Goal: Task Accomplishment & Management: Complete application form

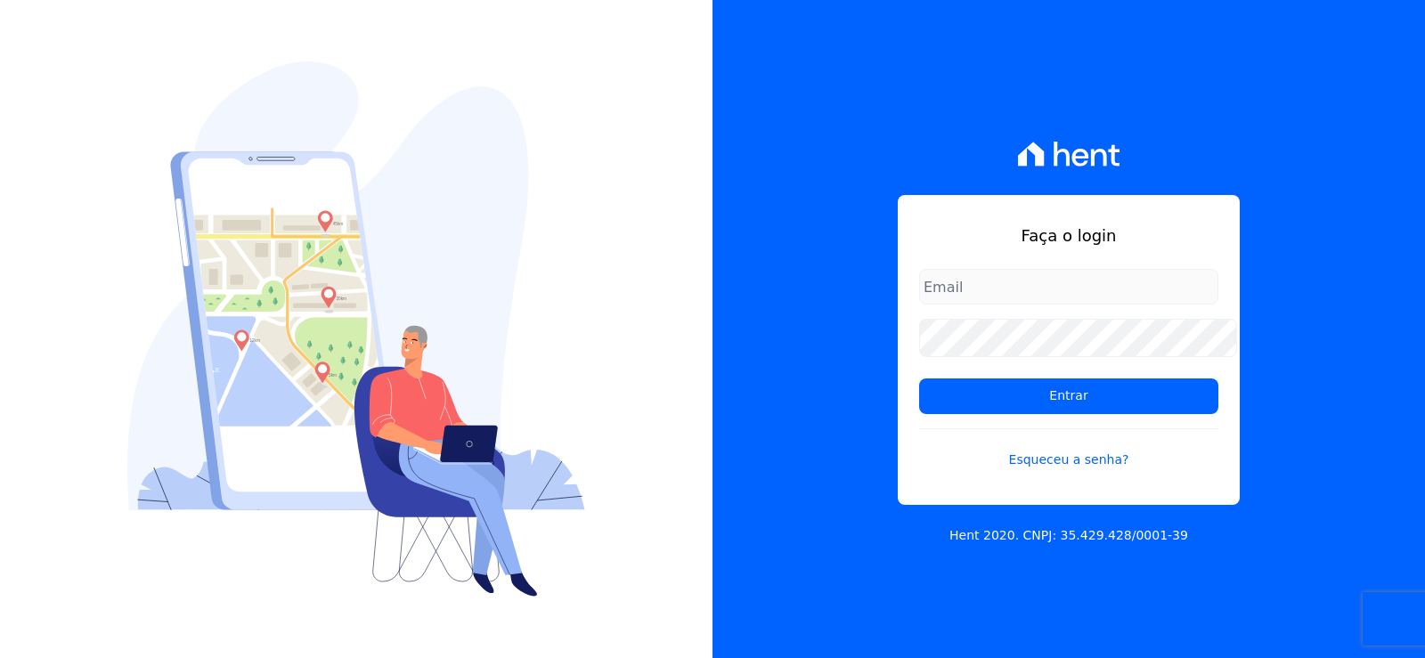
type input "[EMAIL_ADDRESS][DOMAIN_NAME]"
click at [1058, 363] on form "[EMAIL_ADDRESS][DOMAIN_NAME] Entrar Esqueceu a senha?" at bounding box center [1068, 380] width 299 height 222
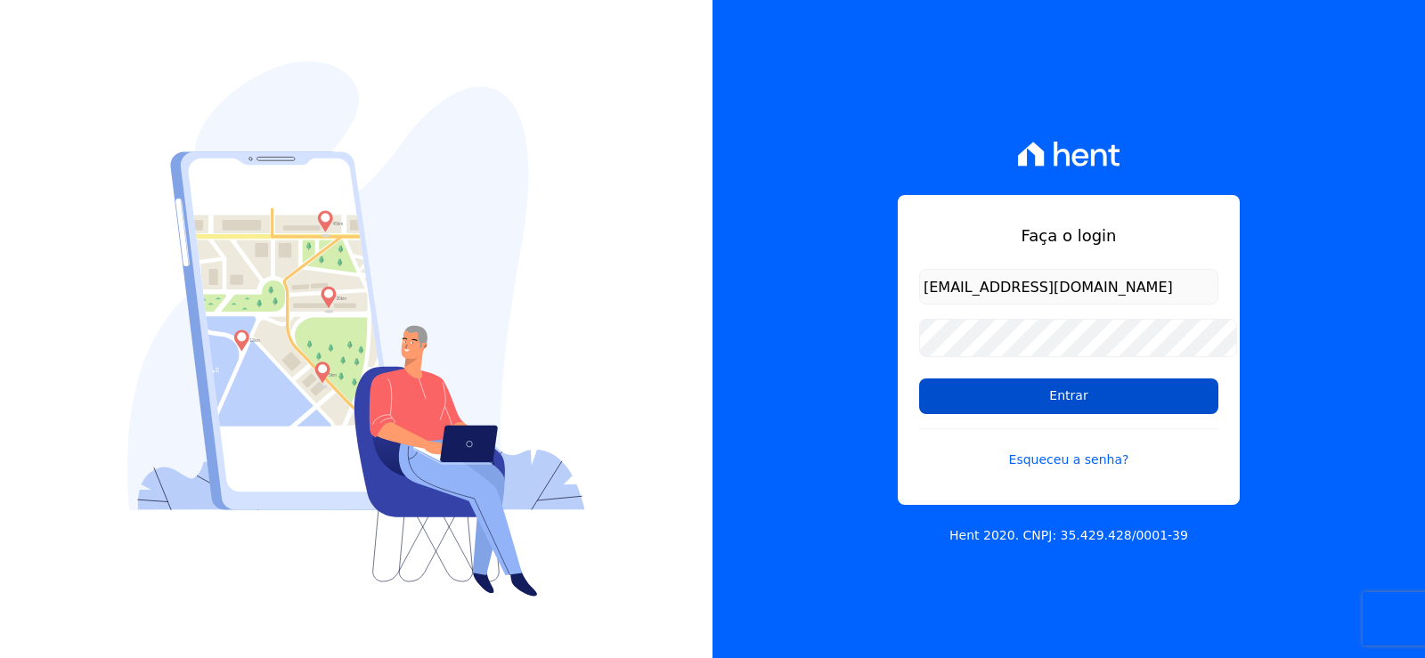
click at [1058, 399] on input "Entrar" at bounding box center [1068, 396] width 299 height 36
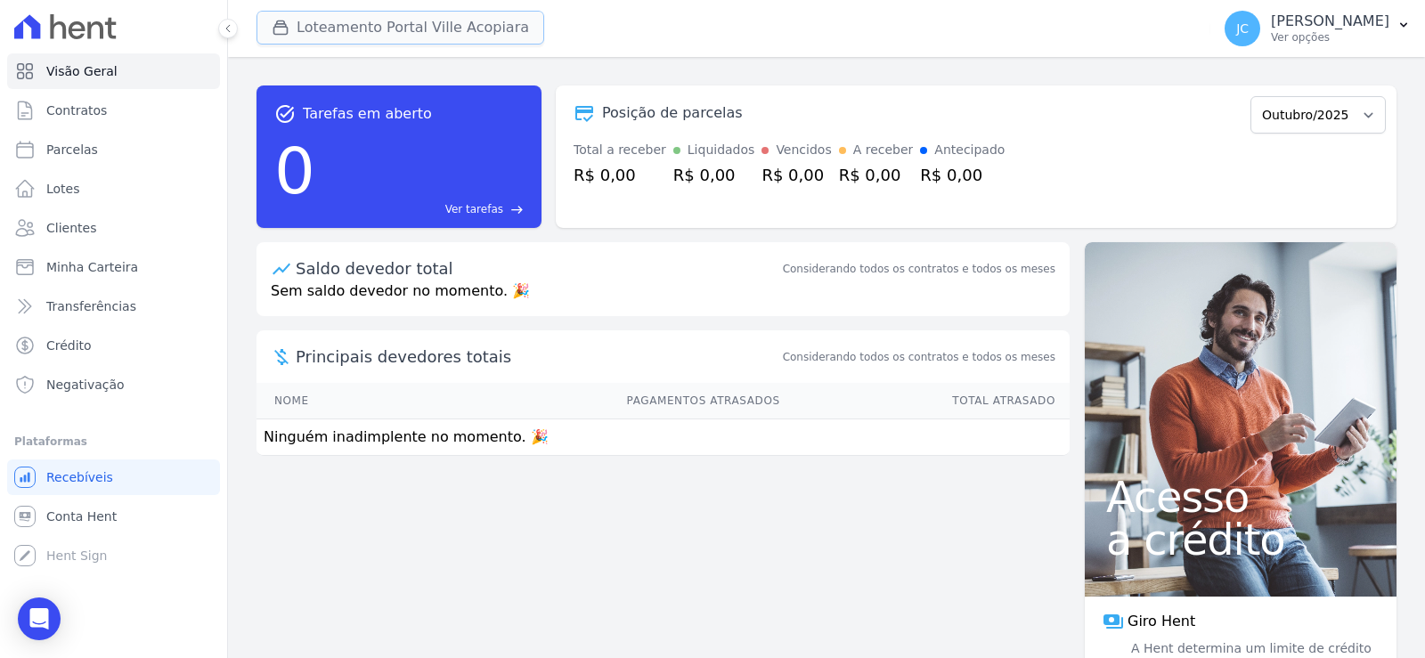
click at [476, 28] on button "Loteamento Portal Ville Acopiara" at bounding box center [400, 28] width 288 height 34
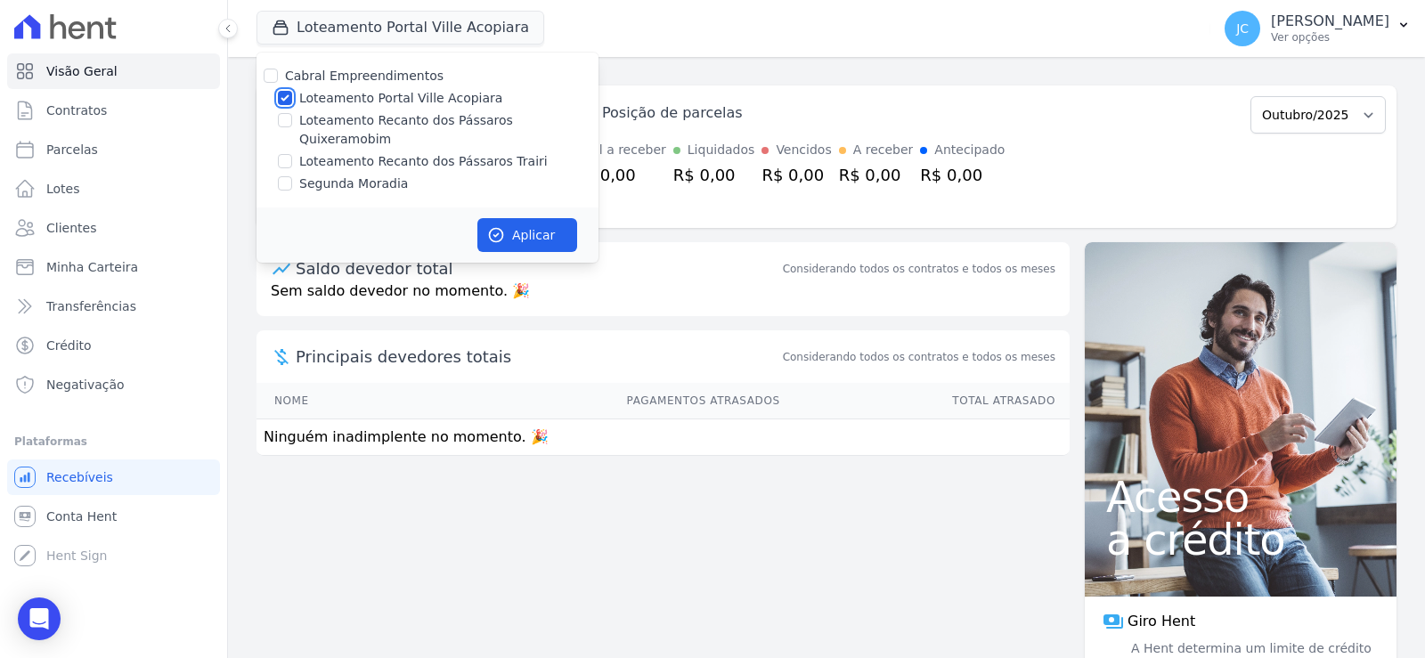
click at [292, 100] on input "Loteamento Portal Ville Acopiara" at bounding box center [285, 98] width 14 height 14
checkbox input "false"
click at [292, 127] on input "Loteamento Recanto dos Pássaros Quixeramobim" at bounding box center [285, 120] width 14 height 14
checkbox input "true"
click at [546, 236] on button "Aplicar" at bounding box center [527, 235] width 100 height 34
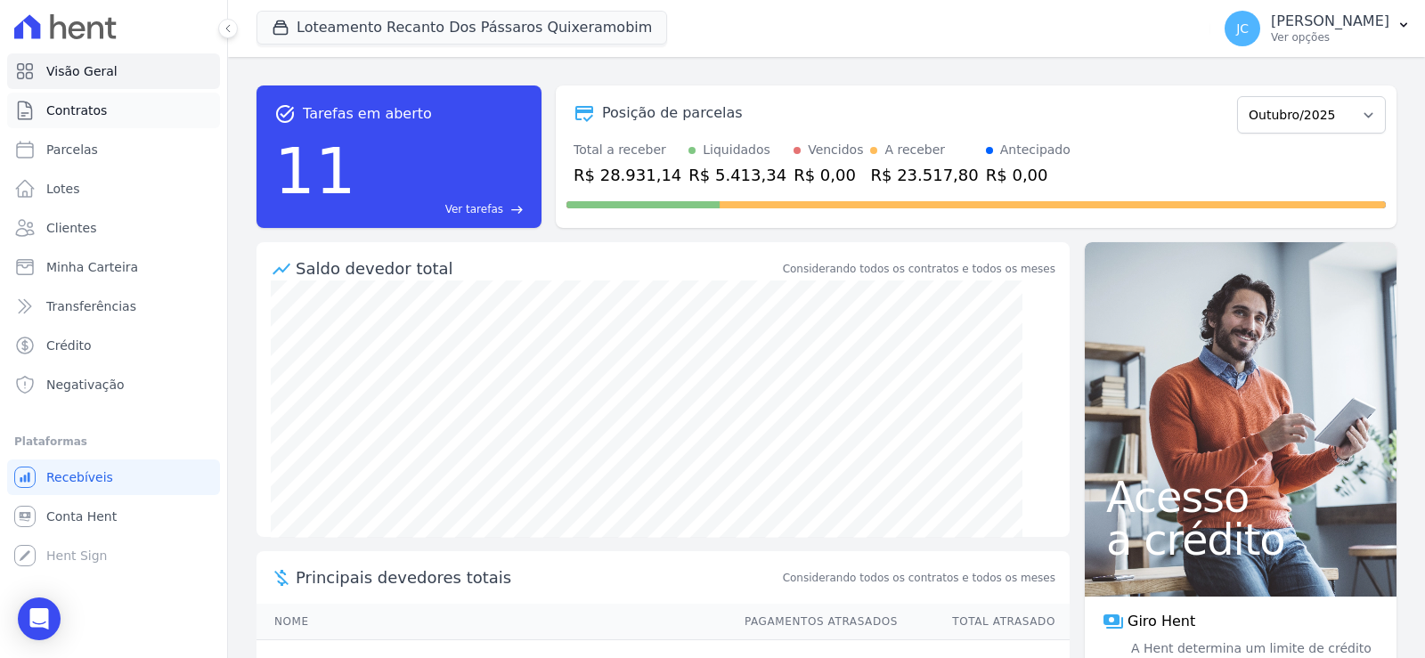
click at [115, 102] on link "Contratos" at bounding box center [113, 111] width 213 height 36
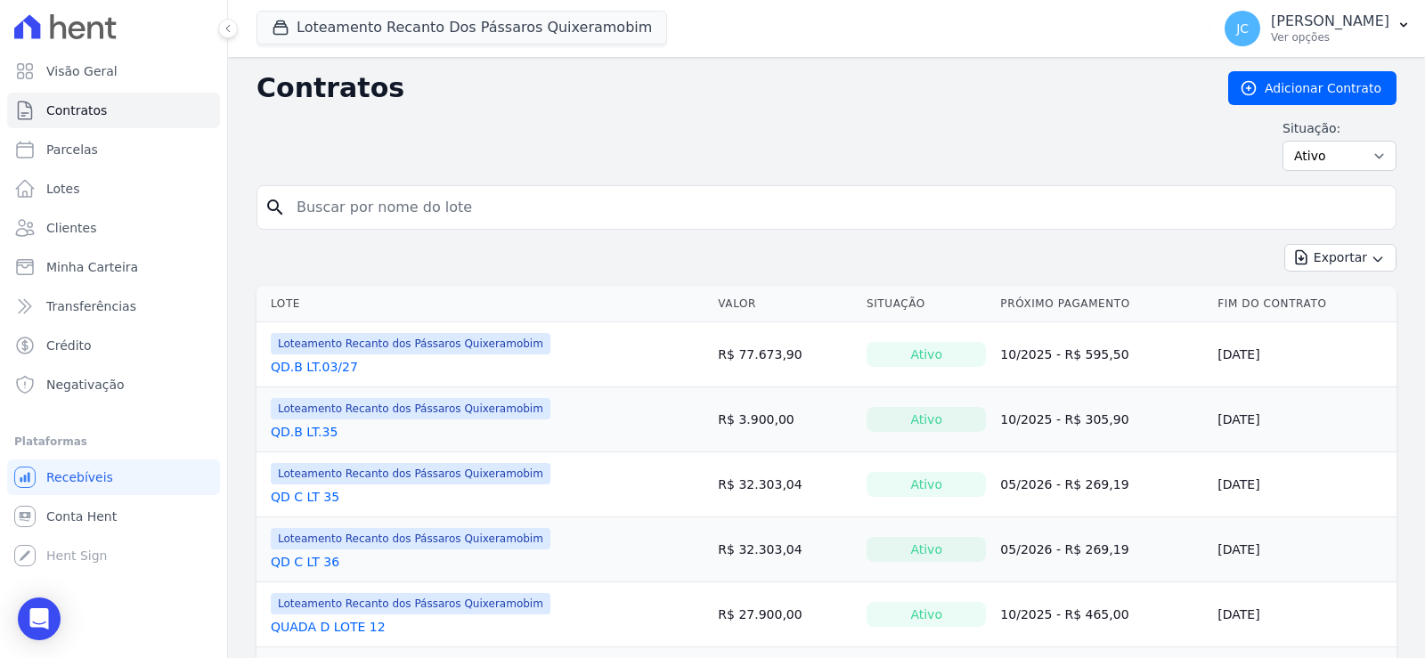
click at [444, 223] on input "search" at bounding box center [837, 208] width 1102 height 36
type input "18"
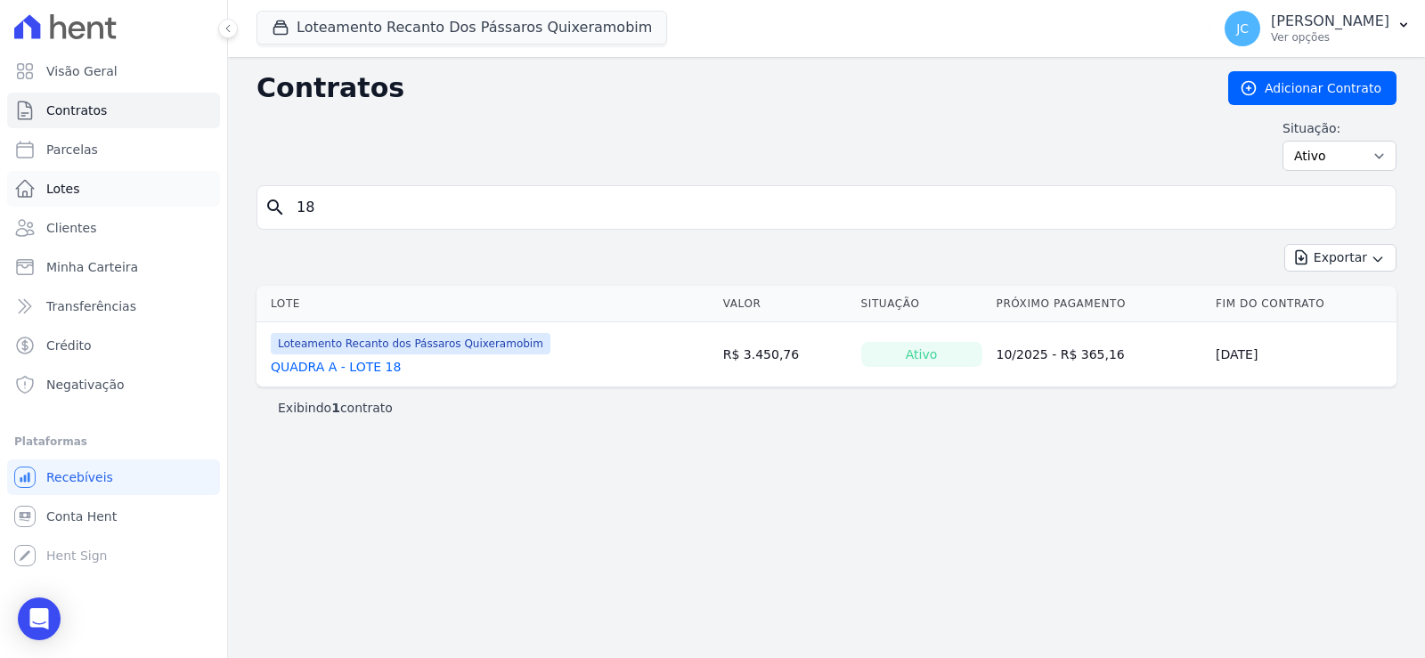
drag, startPoint x: 347, startPoint y: 216, endPoint x: 187, endPoint y: 203, distance: 160.8
click at [186, 203] on div "Visão Geral Contratos Parcelas Lotes Clientes Minha Carteira Transferências Cré…" at bounding box center [712, 329] width 1425 height 658
click at [101, 199] on link "Lotes" at bounding box center [113, 189] width 213 height 36
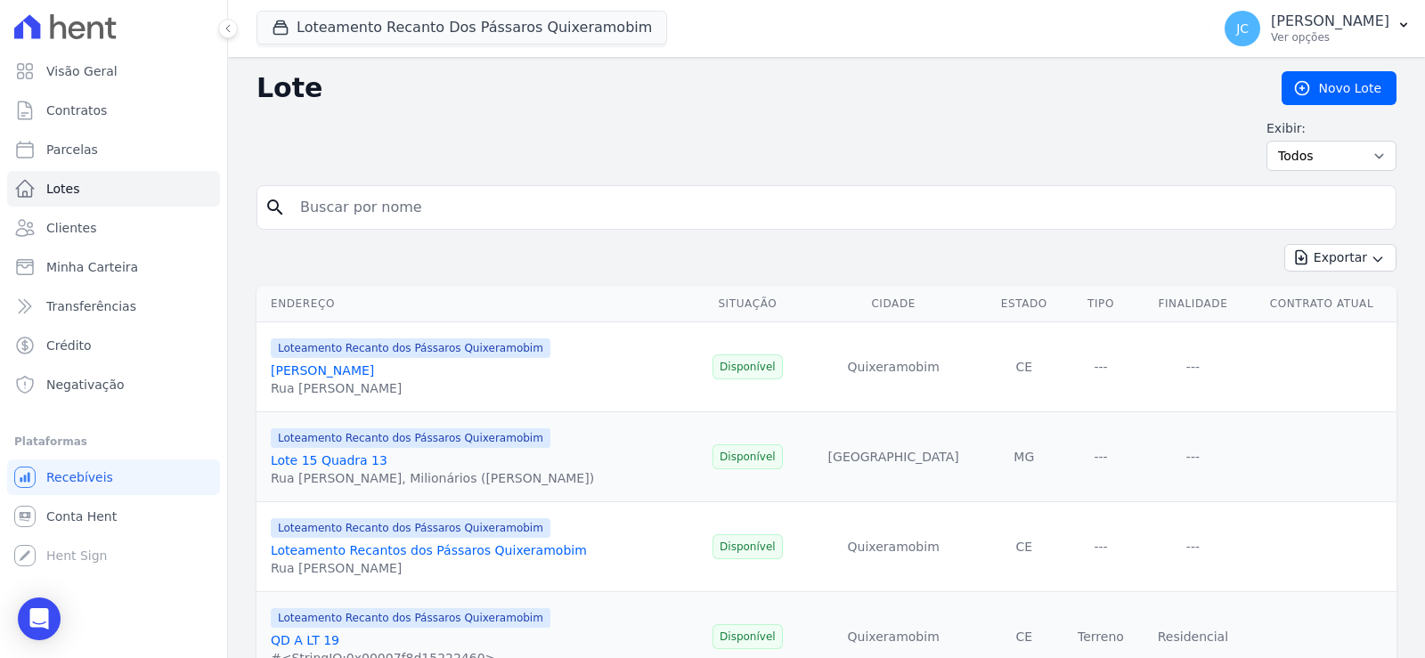
click at [390, 225] on input "search" at bounding box center [838, 208] width 1099 height 36
type input "18"
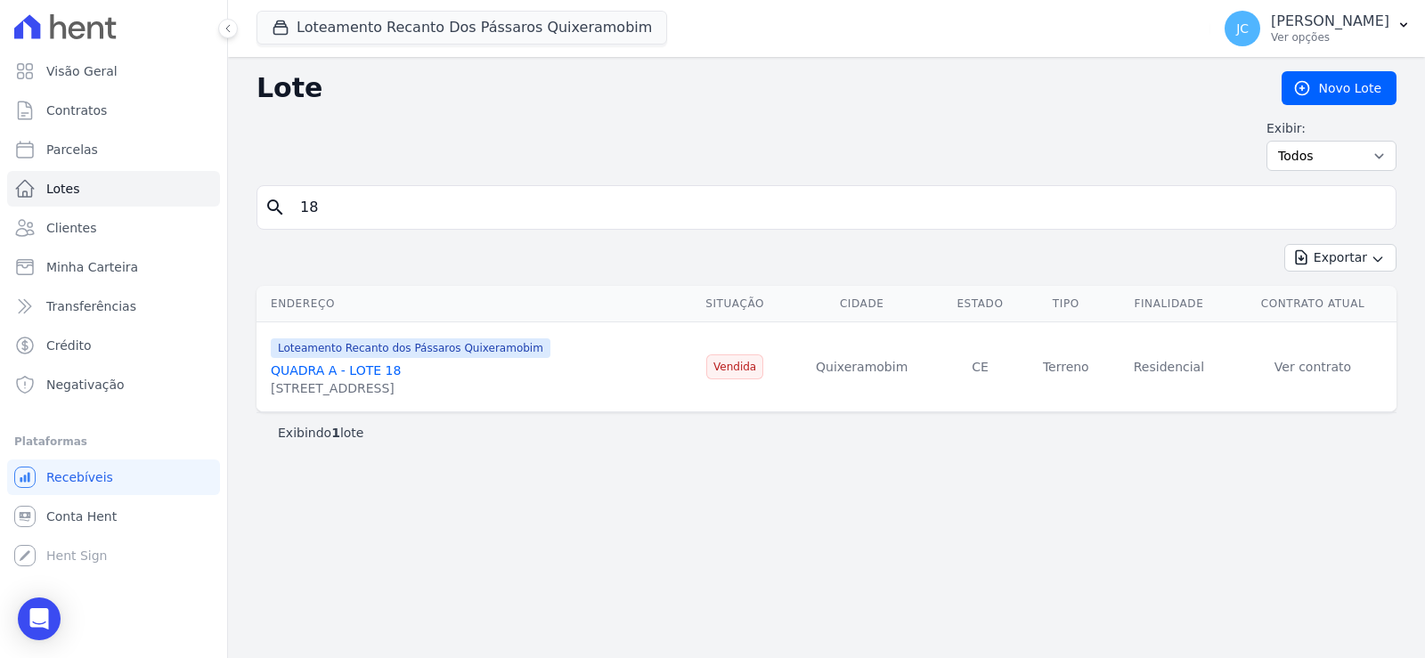
drag, startPoint x: 366, startPoint y: 220, endPoint x: 295, endPoint y: 233, distance: 72.5
click at [296, 230] on div "search 18" at bounding box center [826, 207] width 1140 height 45
click at [139, 207] on link "Lotes" at bounding box center [113, 189] width 213 height 36
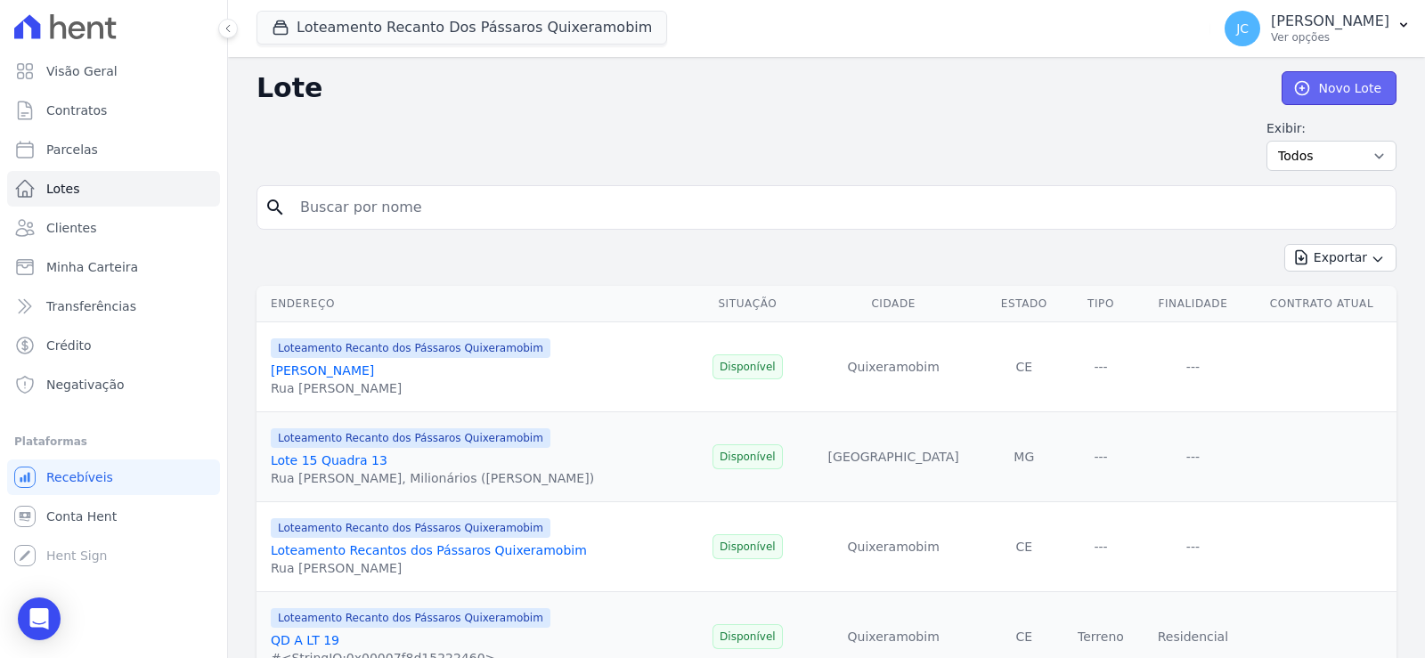
click at [1335, 88] on link "Novo Lote" at bounding box center [1338, 88] width 115 height 34
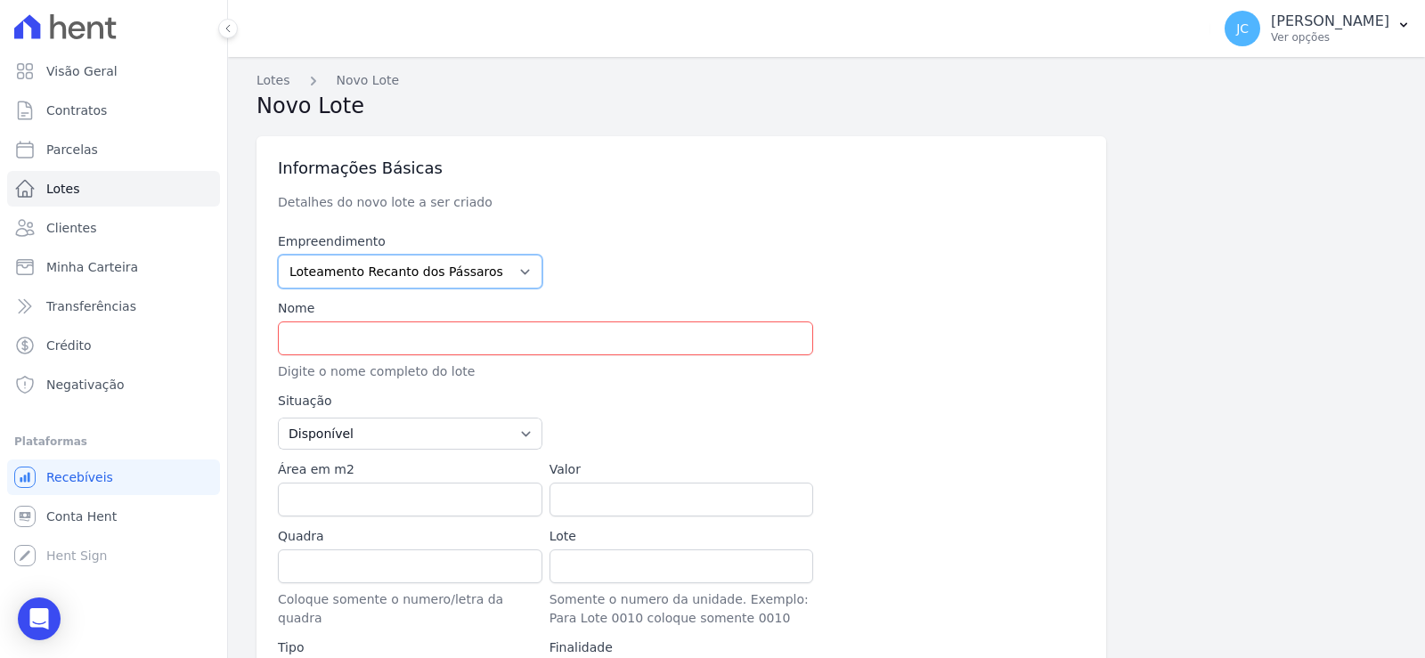
click at [369, 289] on select "Loteamento Portal Ville Acopiara Loteamento Recanto dos Pássaros Quixeramobim L…" at bounding box center [410, 272] width 264 height 34
click at [295, 270] on select "Loteamento Portal Ville Acopiara Loteamento Recanto dos Pássaros Quixeramobim L…" at bounding box center [410, 272] width 264 height 34
click at [357, 355] on input "text" at bounding box center [545, 338] width 535 height 34
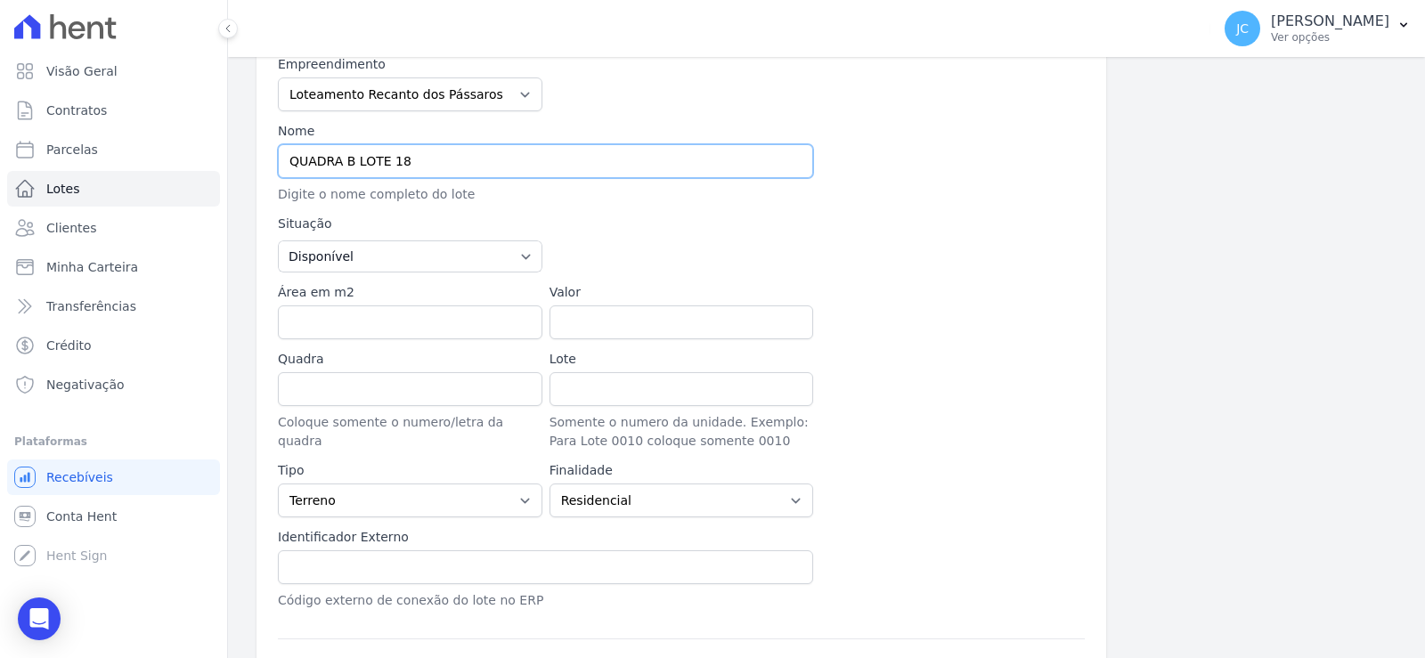
scroll to position [178, 0]
type input "QUADRA B LOTE 18"
click at [346, 338] on input "Área em m2" at bounding box center [410, 322] width 264 height 34
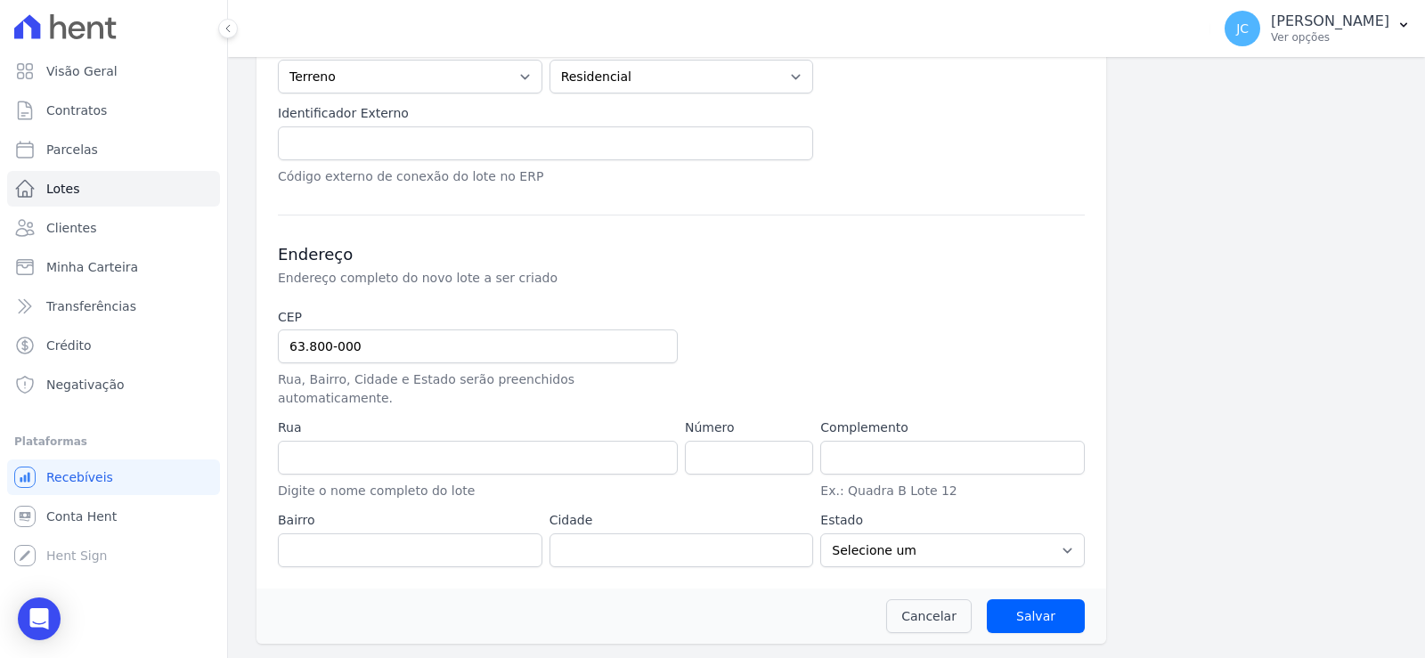
scroll to position [659, 0]
click at [878, 547] on select "Selecione um AC AL AP AM BA CE DF ES GO MA MG MT MS PA PB PR PE PI RJ RN RS RO …" at bounding box center [952, 550] width 264 height 34
select select "CE"
click at [820, 533] on select "Selecione um AC AL AP AM BA CE DF ES GO MA MG MT MS PA PB PR PE PI RJ RN RS RO …" at bounding box center [952, 550] width 264 height 34
click at [882, 261] on div "Endereço Endereço completo do novo lote a ser criado" at bounding box center [681, 265] width 807 height 43
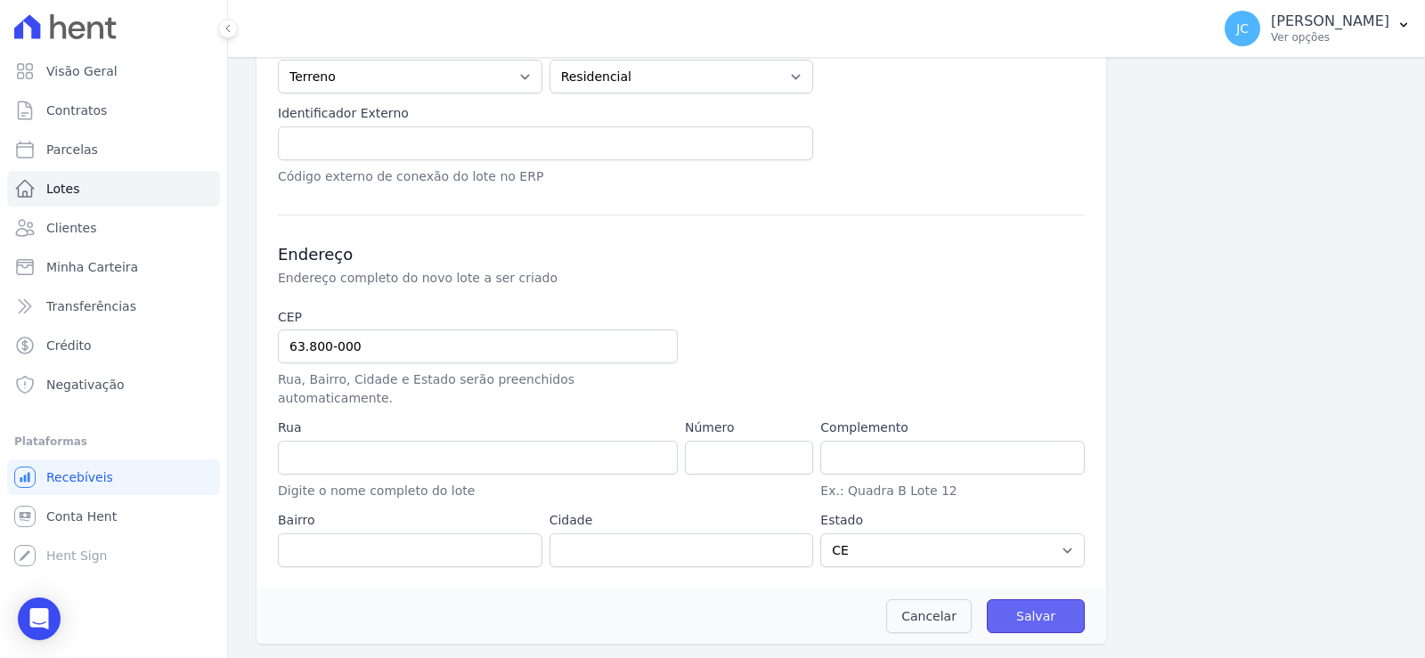
click at [1035, 613] on input "Salvar" at bounding box center [1036, 616] width 98 height 34
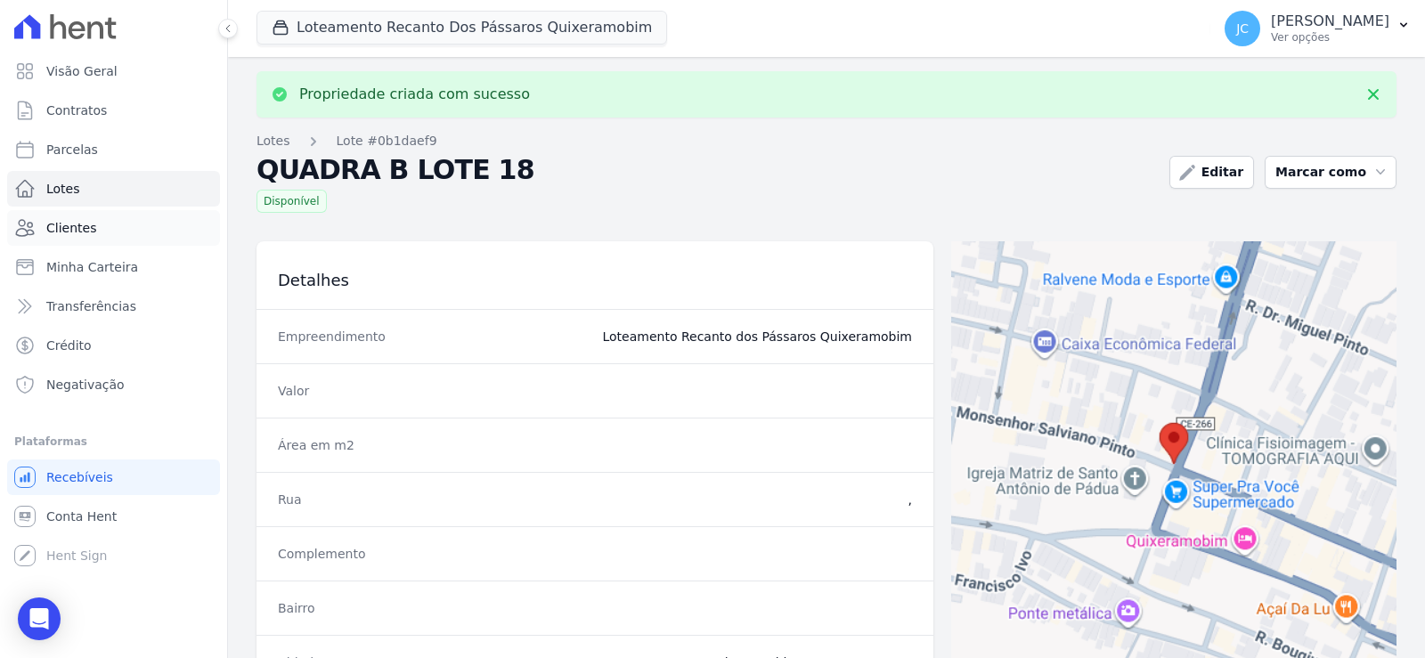
click at [121, 246] on link "Clientes" at bounding box center [113, 228] width 213 height 36
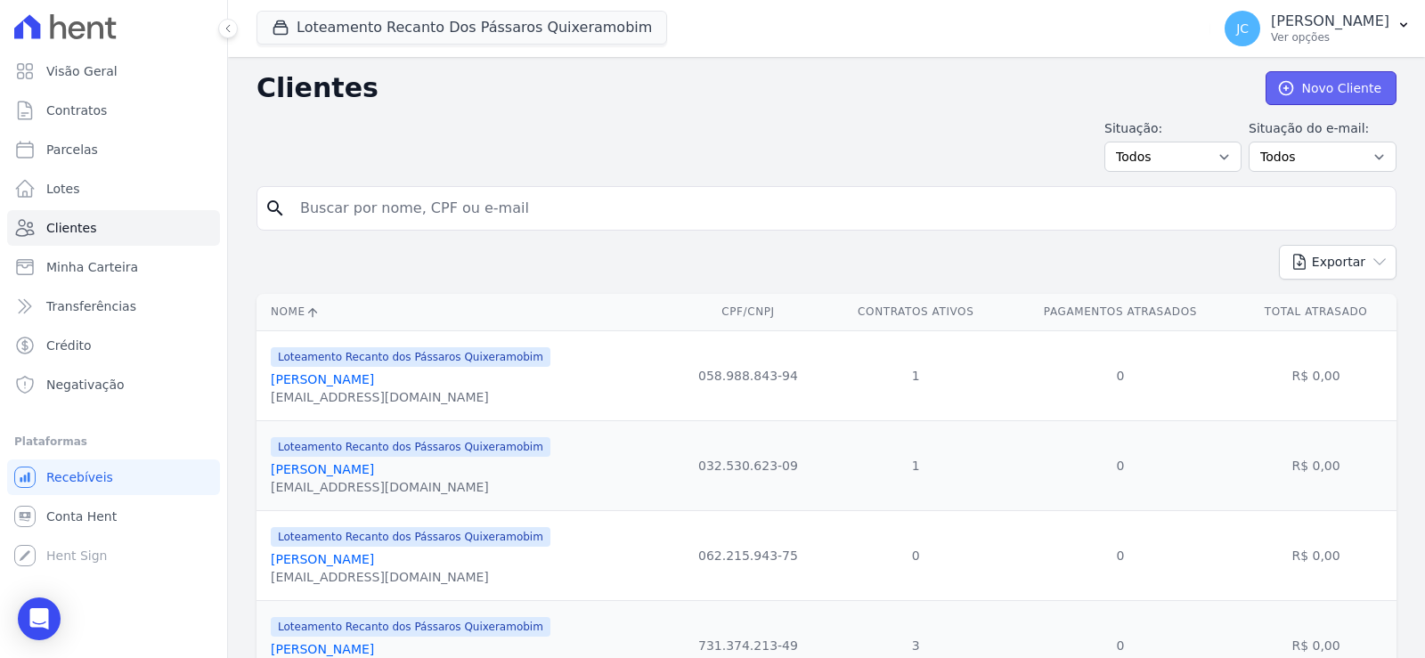
click at [1306, 94] on link "Novo Cliente" at bounding box center [1330, 88] width 131 height 34
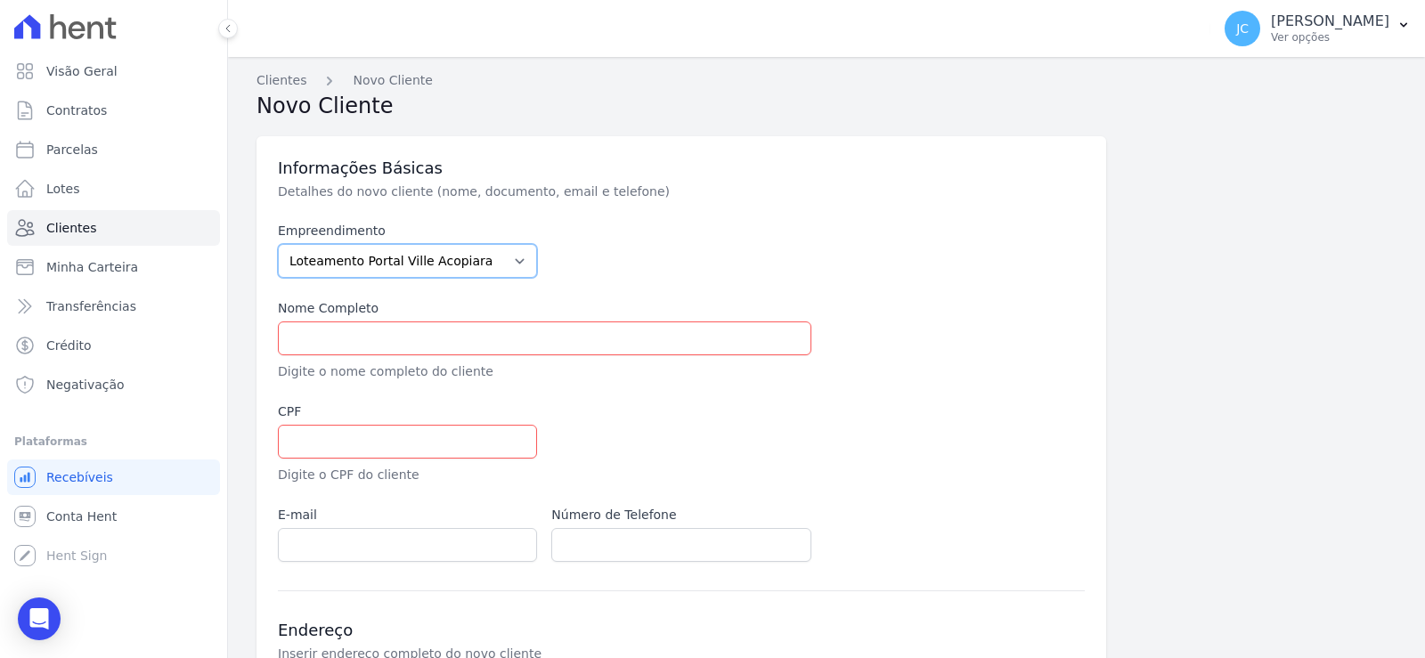
click at [413, 274] on select "Loteamento Portal Ville Acopiara Loteamento Recanto dos Pássaros Quixeramobim L…" at bounding box center [407, 261] width 259 height 34
select select "680c1bfe-1e9a-4ffe-9017-886ab10875cd"
click at [295, 259] on select "Loteamento Portal Ville Acopiara Loteamento Recanto dos Pássaros Quixeramobim L…" at bounding box center [407, 261] width 259 height 34
click at [627, 355] on input "text" at bounding box center [544, 338] width 533 height 34
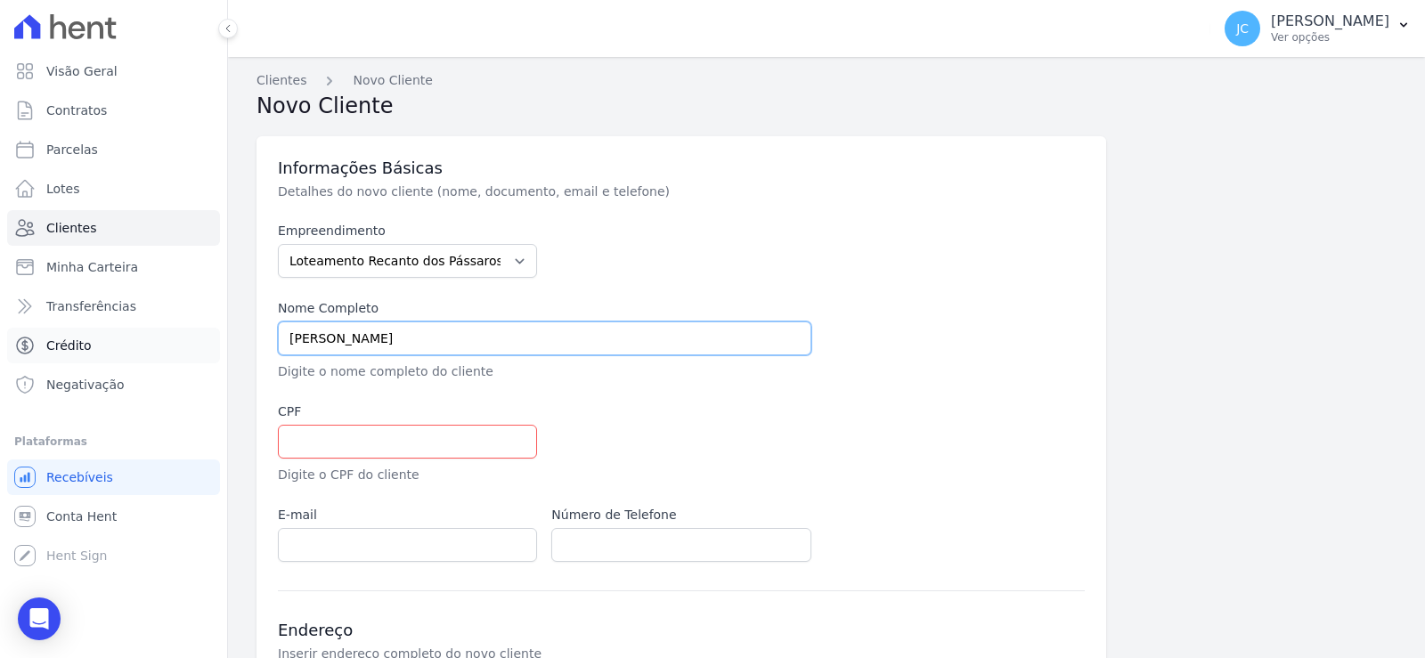
drag, startPoint x: 548, startPoint y: 362, endPoint x: 90, endPoint y: 349, distance: 457.9
click at [90, 349] on div "Visão Geral Contratos Parcelas Lotes Clientes Minha Carteira Transferências Cré…" at bounding box center [712, 329] width 1425 height 658
type input "[PERSON_NAME] [PERSON_NAME]"
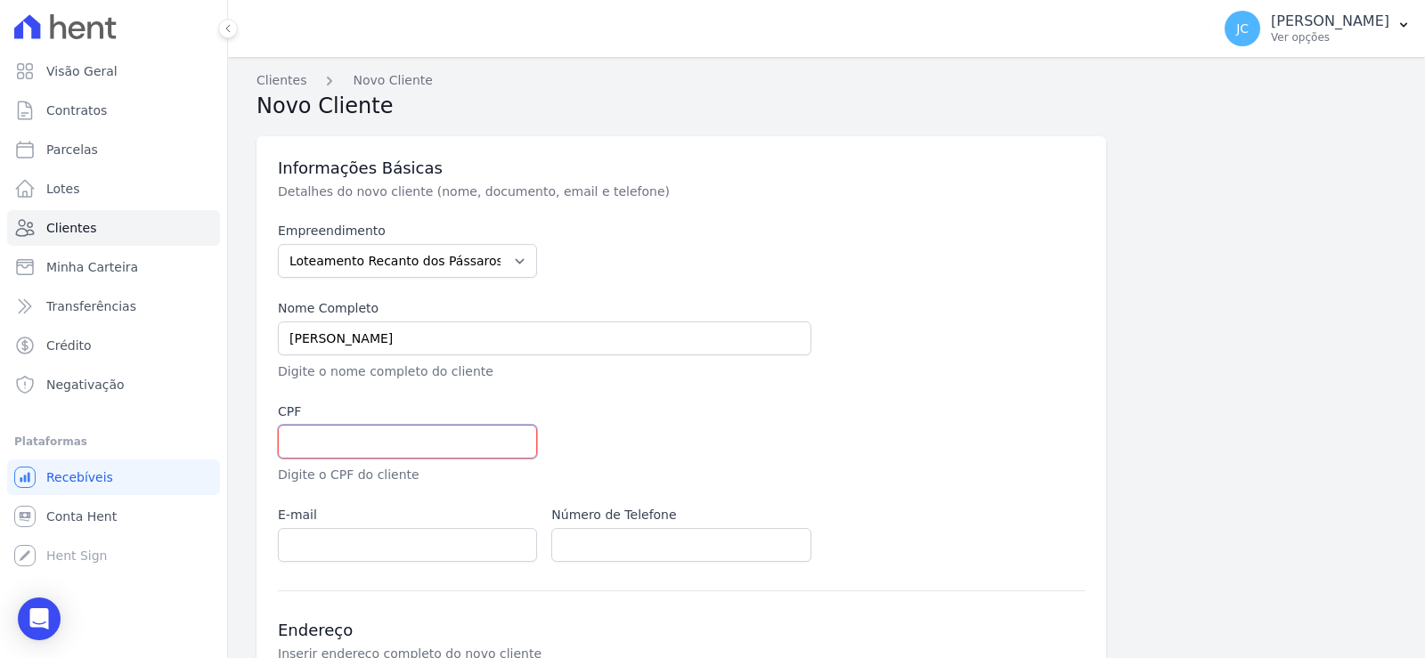
click at [434, 459] on input "text" at bounding box center [407, 442] width 259 height 34
paste input "708.060.633-00"
type input "708.060.633-00"
click at [1013, 466] on div at bounding box center [817, 444] width 533 height 82
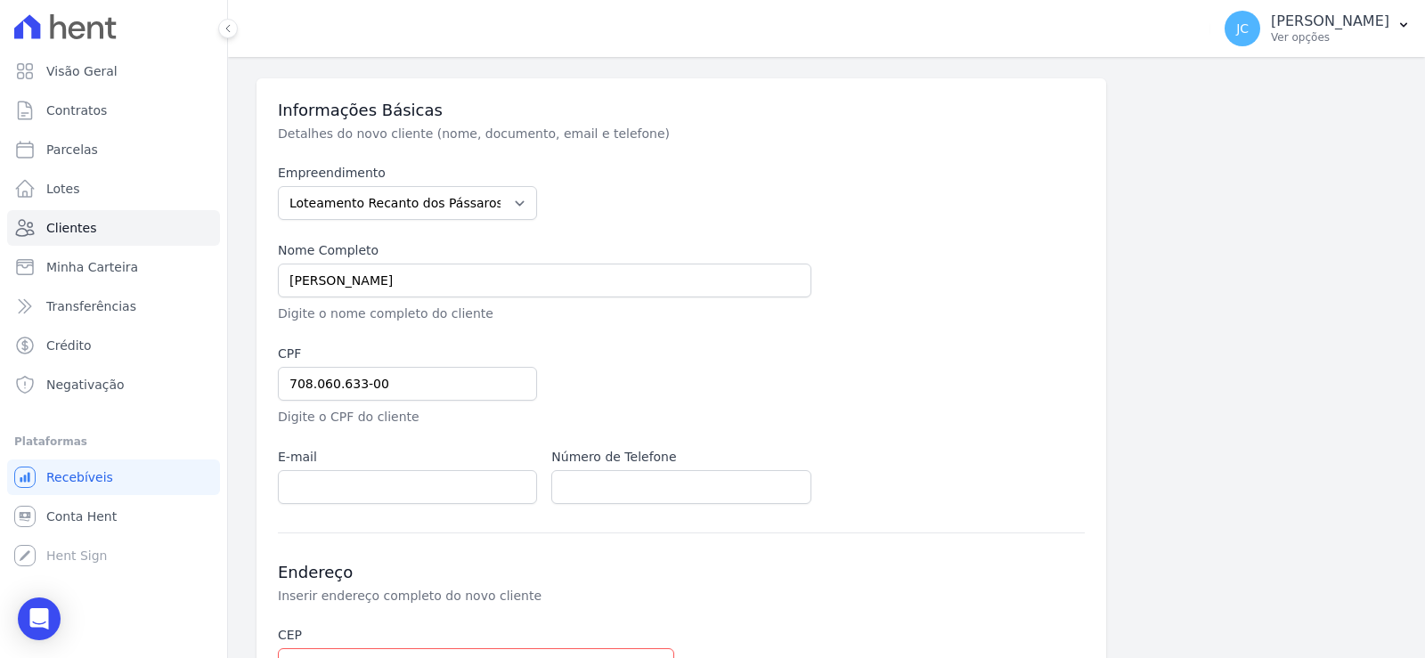
scroll to position [89, 0]
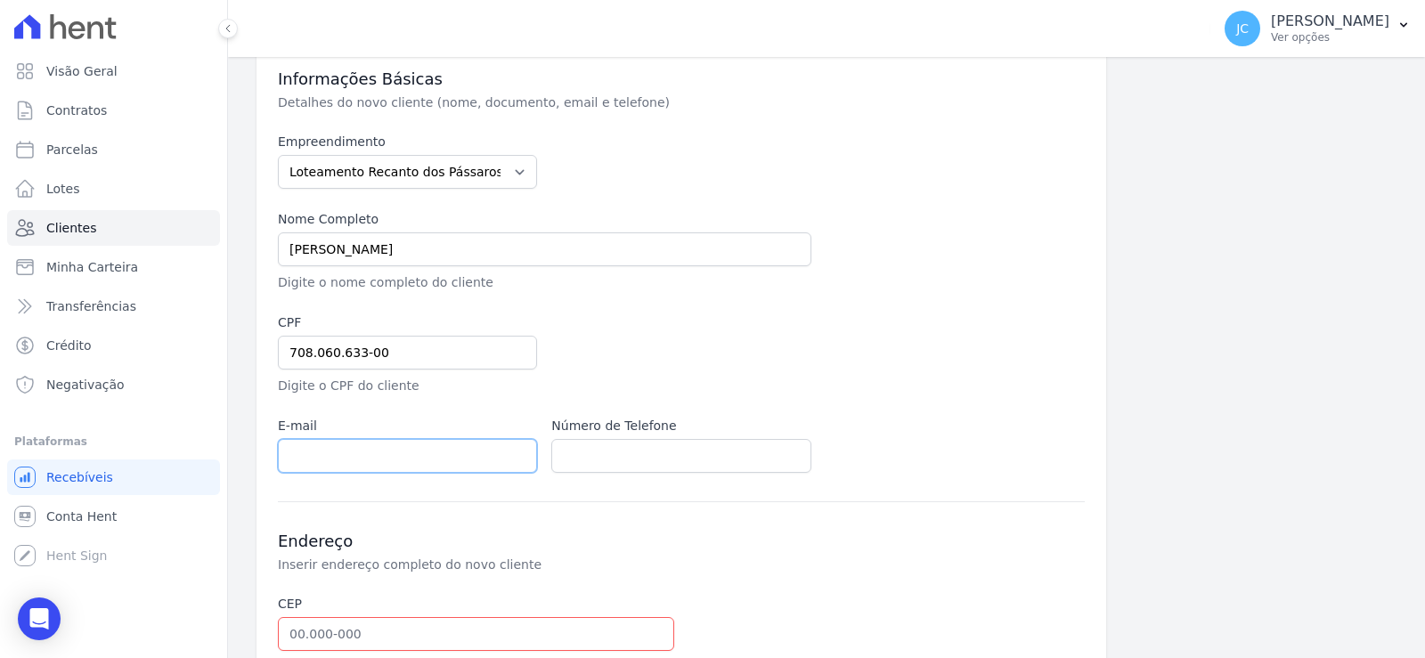
click at [367, 473] on input "email" at bounding box center [407, 456] width 259 height 34
paste input "[EMAIL_ADDRESS][DOMAIN_NAME]"
type input "[EMAIL_ADDRESS][DOMAIN_NAME]"
click at [800, 552] on h3 "Endereço" at bounding box center [681, 541] width 807 height 21
click at [546, 473] on div "Empreendimento Loteamento Portal Ville Acopiara Loteamento Recanto dos Pássaros…" at bounding box center [681, 303] width 807 height 340
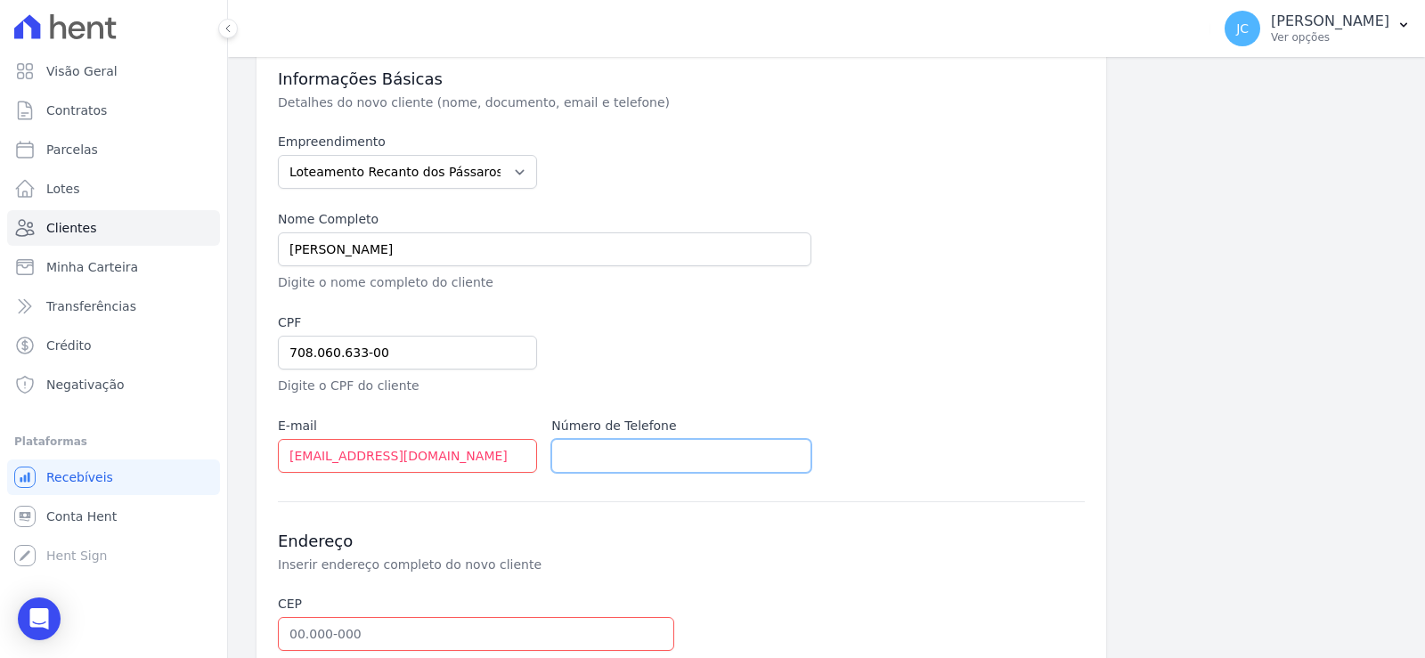
click at [606, 473] on input "text" at bounding box center [680, 456] width 259 height 34
paste input "(85) 9839-9346"
type input "(85) 9839-9346"
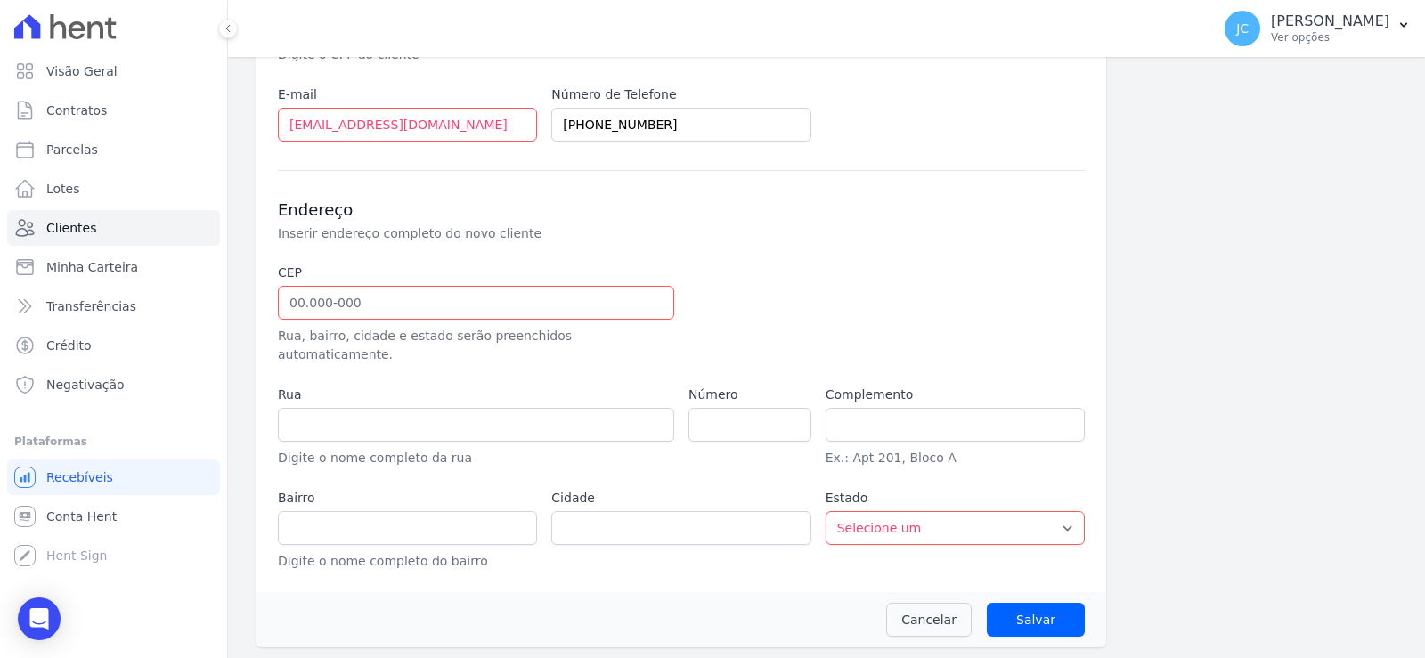
scroll to position [445, 0]
click at [330, 311] on input "text" at bounding box center [476, 299] width 396 height 34
paste input "60.866-775"
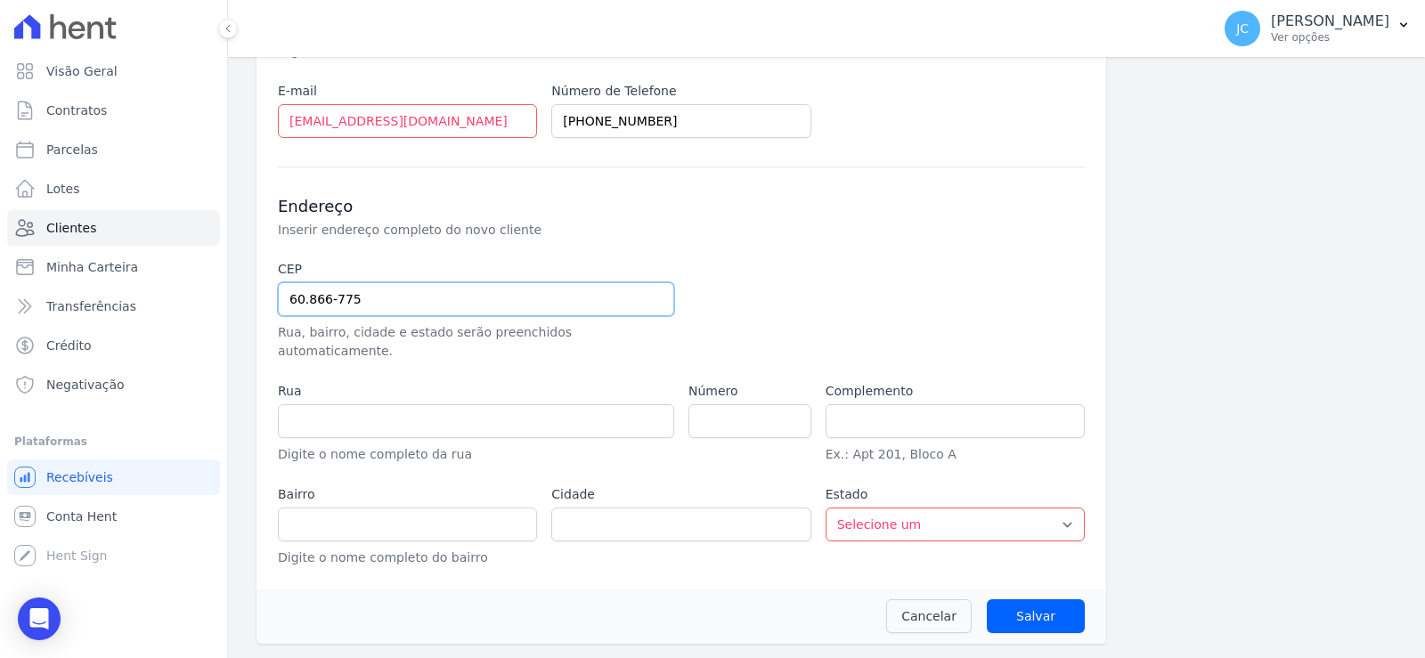
type input "60.866-775"
click at [463, 393] on label "Rua" at bounding box center [476, 391] width 396 height 19
click at [415, 437] on input "text" at bounding box center [476, 421] width 396 height 34
type input "Rua Ada Pimentel"
type input "Jangurussu"
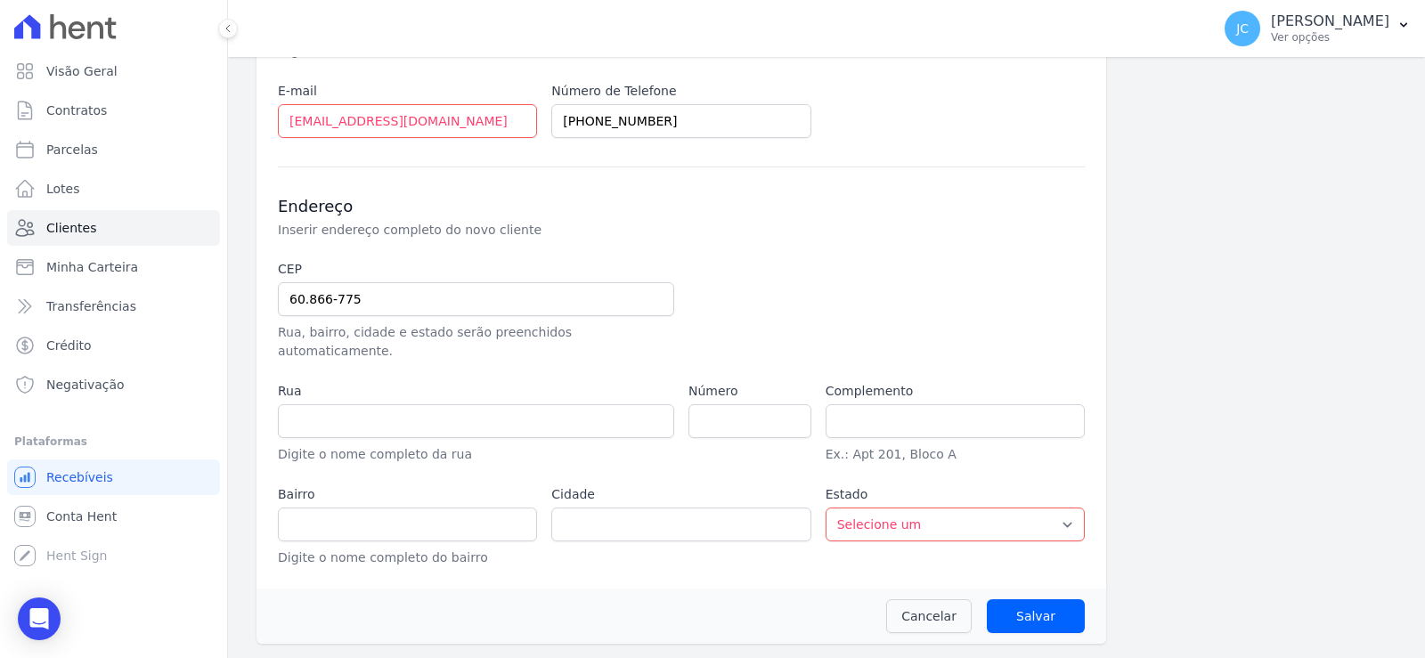
type input "Fortaleza"
select select "CE"
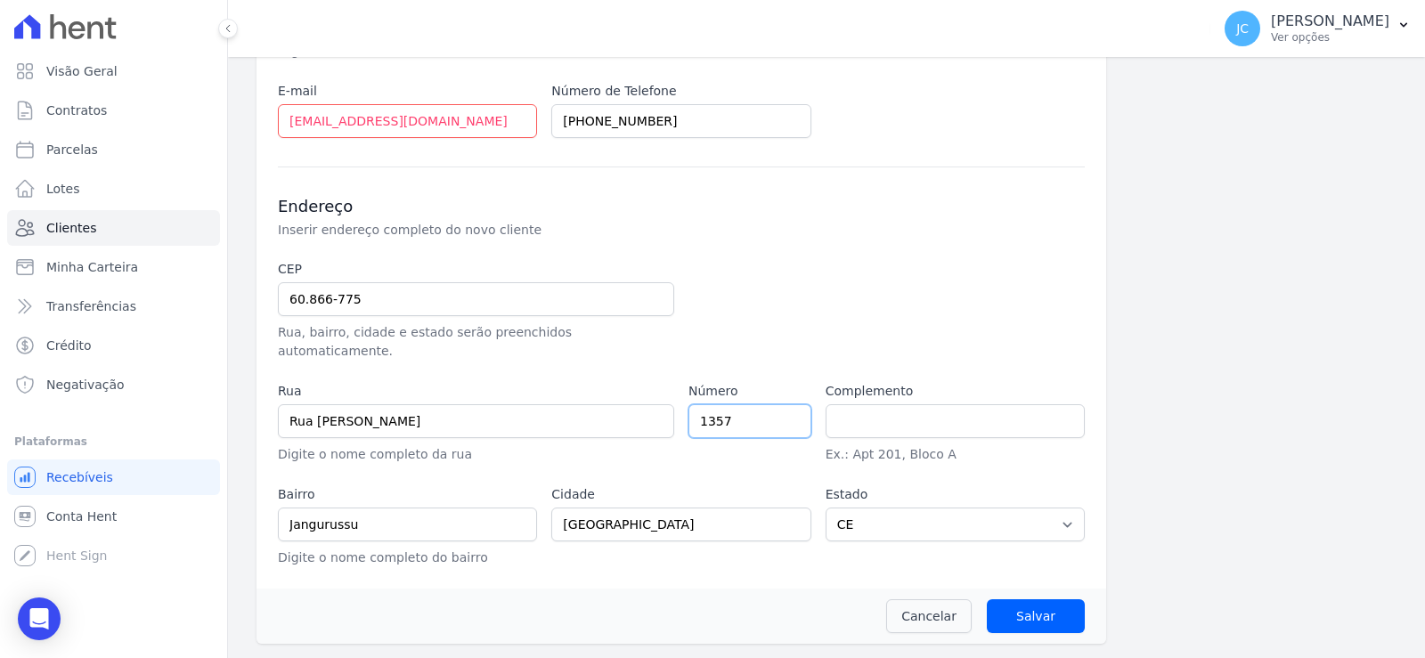
type input "1357"
click at [1247, 441] on div "Informações Básicas Detalhes do novo cliente (nome, documento, email e telefone…" at bounding box center [826, 173] width 1140 height 942
click at [1037, 612] on input "Salvar" at bounding box center [1036, 616] width 98 height 34
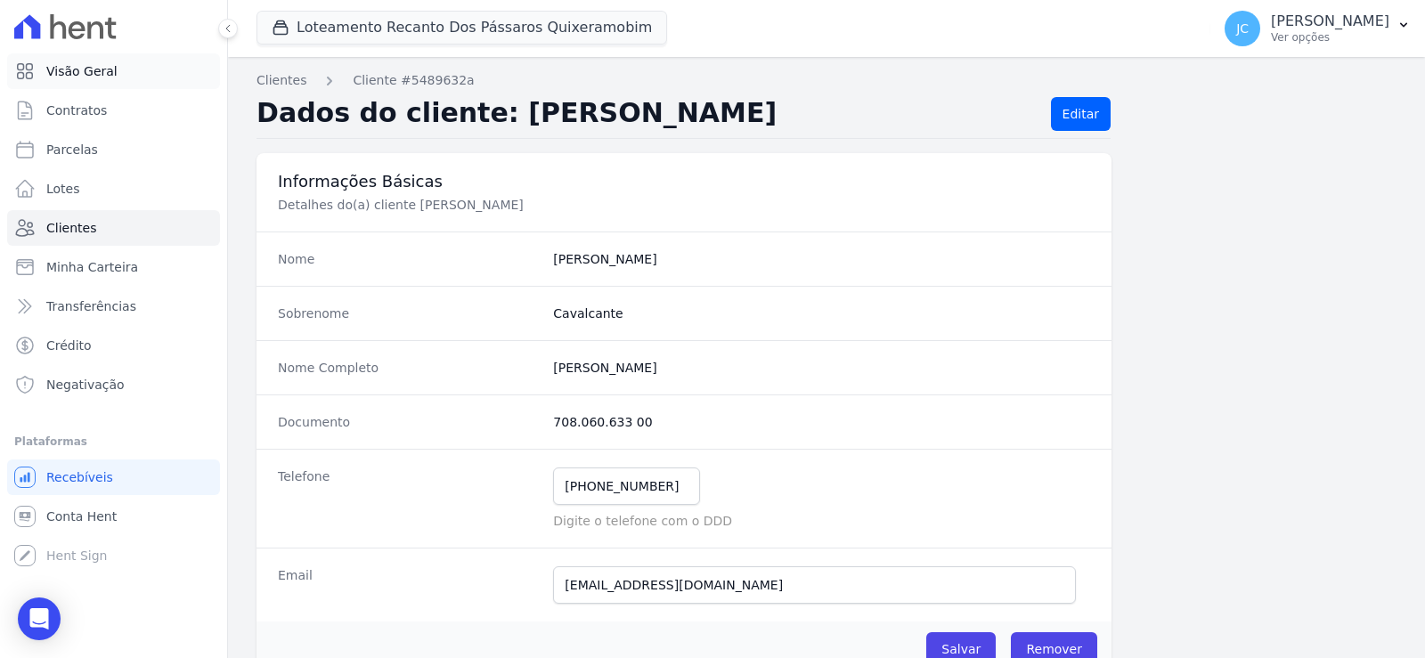
click at [120, 71] on link "Visão Geral" at bounding box center [113, 71] width 213 height 36
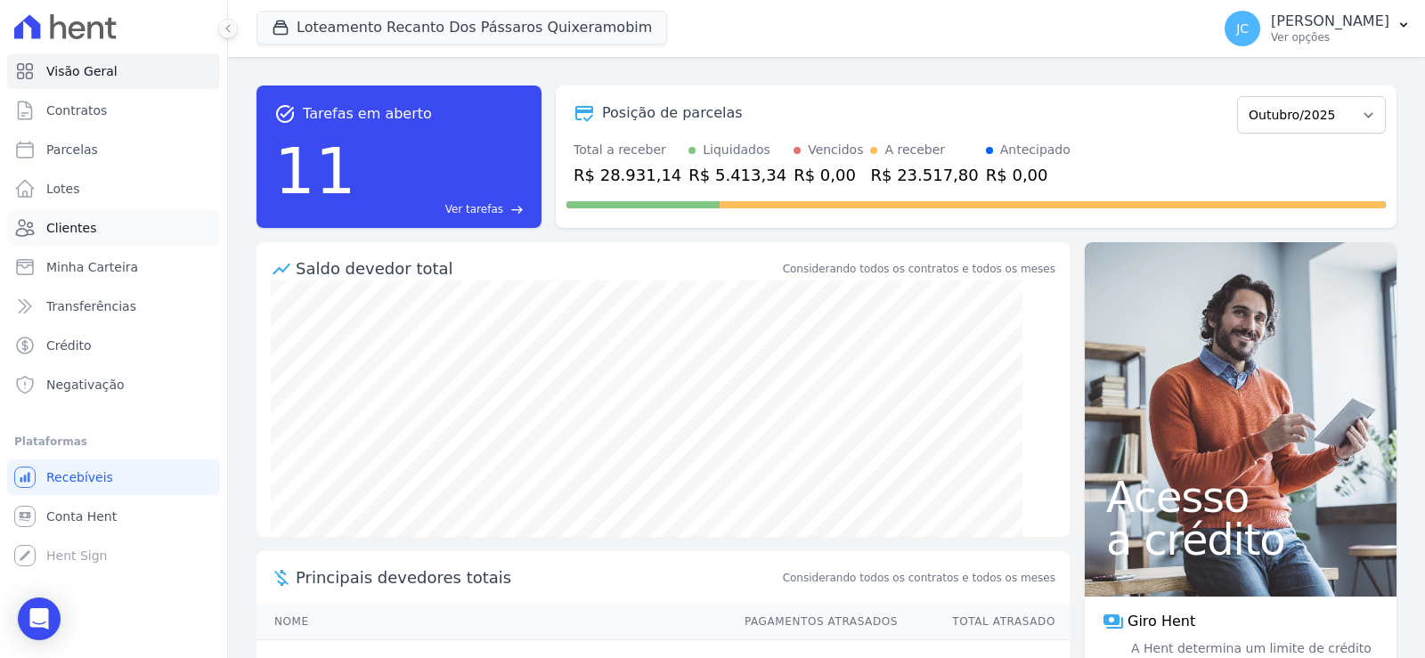
click at [99, 228] on link "Clientes" at bounding box center [113, 228] width 213 height 36
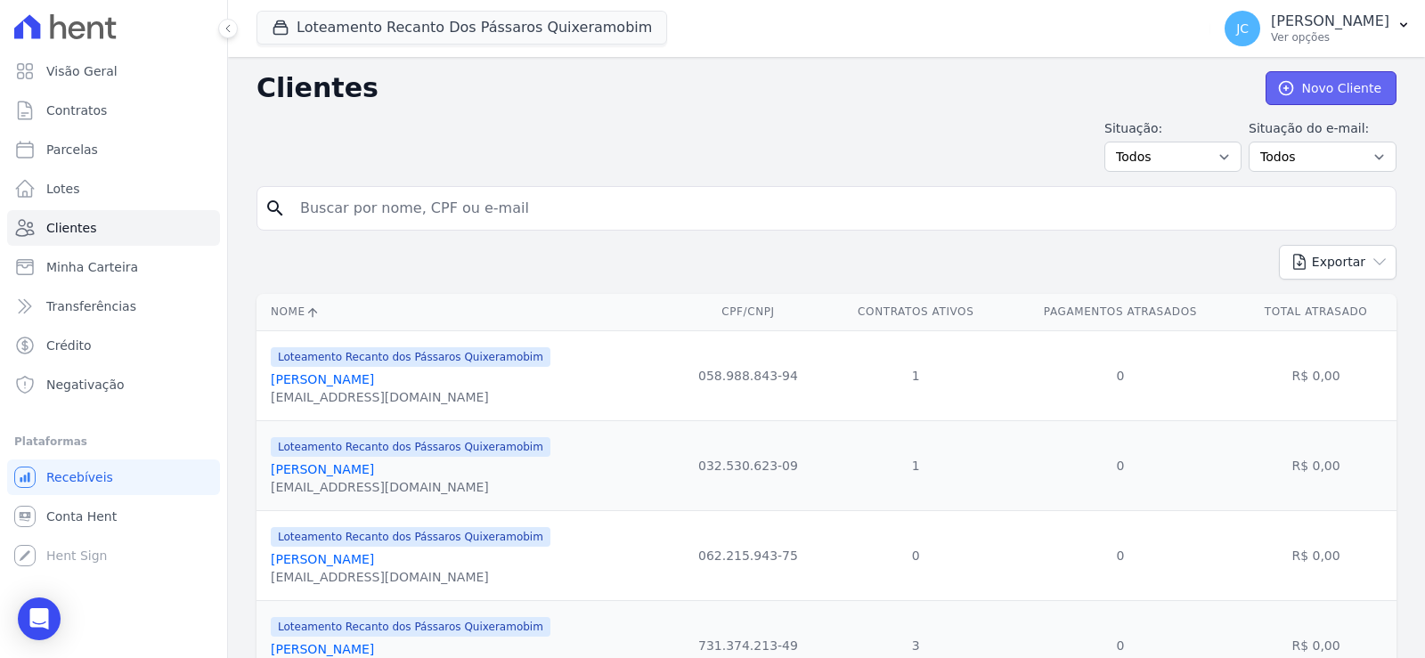
click at [1282, 90] on link "Novo Cliente" at bounding box center [1330, 88] width 131 height 34
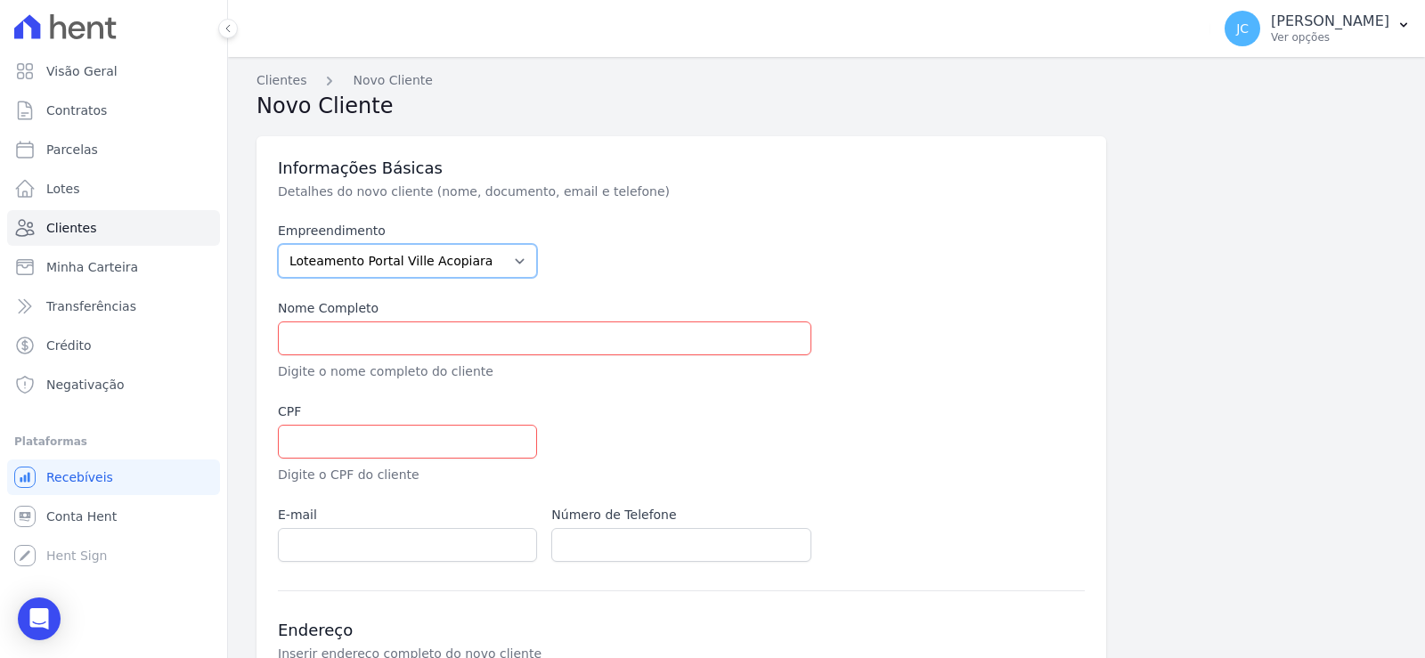
click at [404, 278] on select "Loteamento Portal Ville Acopiara Loteamento Recanto dos Pássaros Quixeramobim L…" at bounding box center [407, 261] width 259 height 34
select select "680c1bfe-1e9a-4ffe-9017-886ab10875cd"
click at [295, 259] on select "Loteamento Portal Ville Acopiara Loteamento Recanto dos Pássaros Quixeramobim L…" at bounding box center [407, 261] width 259 height 34
click at [316, 381] on div "Nome Completo Digite o nome completo do cliente" at bounding box center [544, 340] width 533 height 82
drag, startPoint x: 329, startPoint y: 358, endPoint x: 329, endPoint y: 382, distance: 24.1
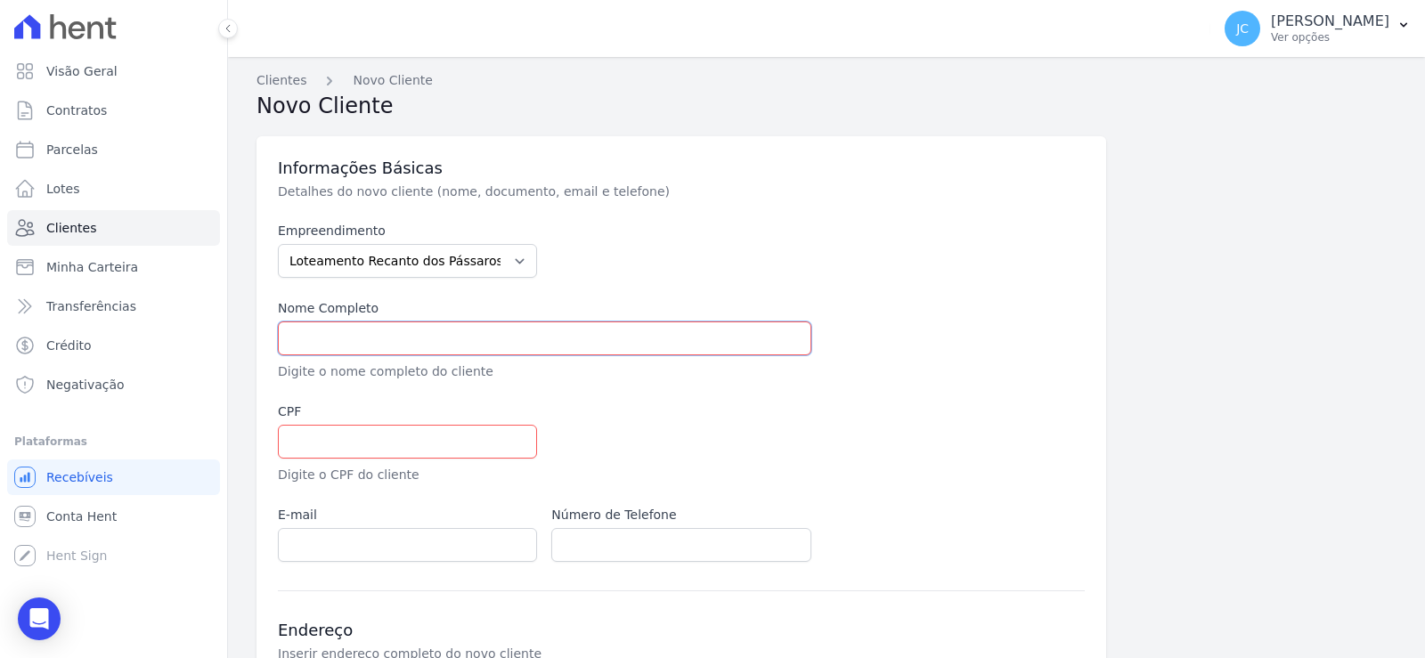
click at [329, 355] on input "text" at bounding box center [544, 338] width 533 height 34
paste input "VAN WILLIAM RODRIGUES"
type input "VAN WILLIAM RODRIGUES"
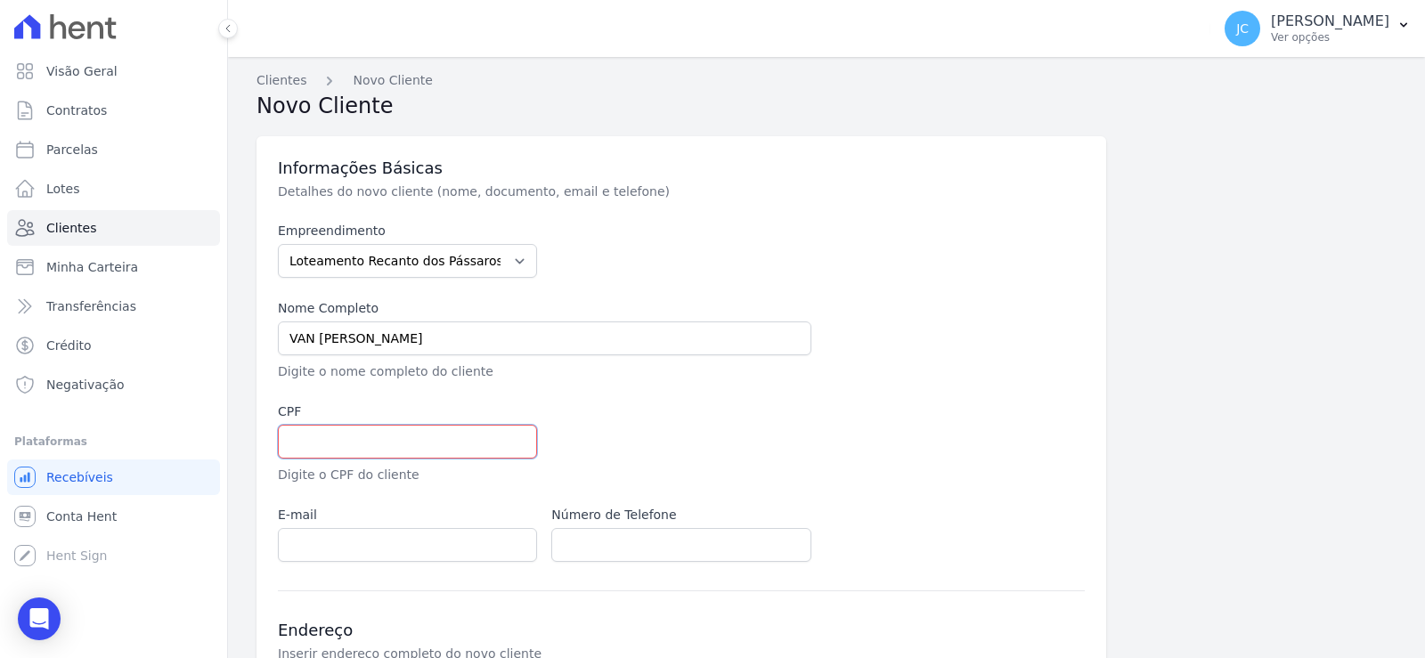
drag, startPoint x: 408, startPoint y: 479, endPoint x: 406, endPoint y: 497, distance: 17.9
click at [407, 459] on input "text" at bounding box center [407, 442] width 259 height 34
paste input "416.682.943-20"
type input "416.682.943-20"
click at [682, 475] on div at bounding box center [817, 444] width 533 height 82
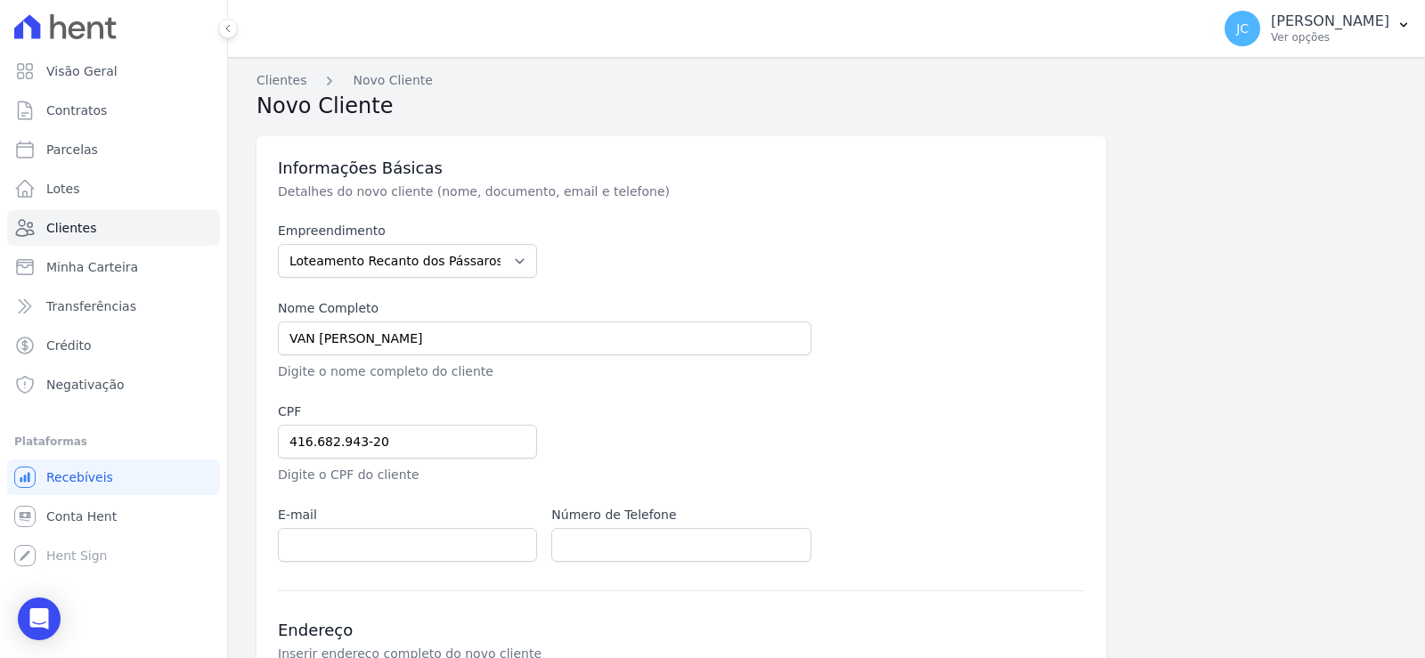
scroll to position [89, 0]
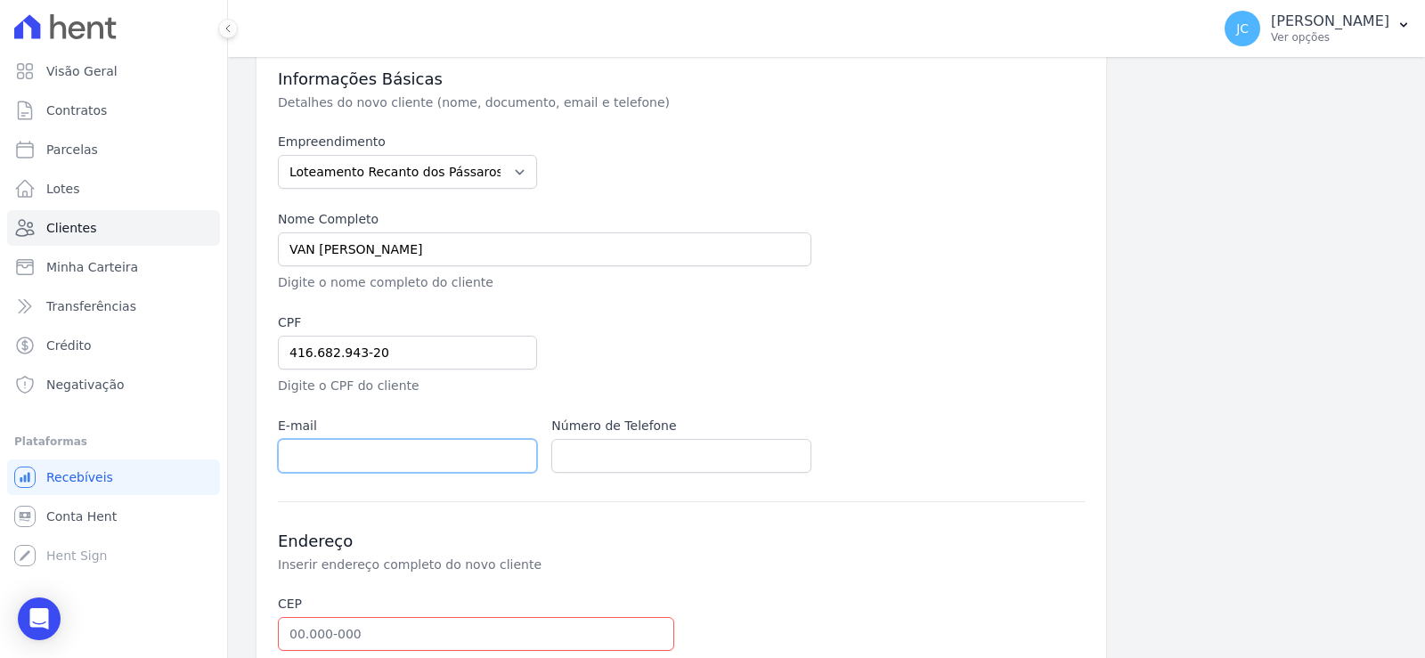
click at [370, 473] on input "email" at bounding box center [407, 456] width 259 height 34
paste input "vanwilliamfatal2017@gmail.com"
type input "vanwilliamfatal2017@gmail.com"
click at [629, 473] on input "text" at bounding box center [680, 456] width 259 height 34
paste input "(85) 99868-4383"
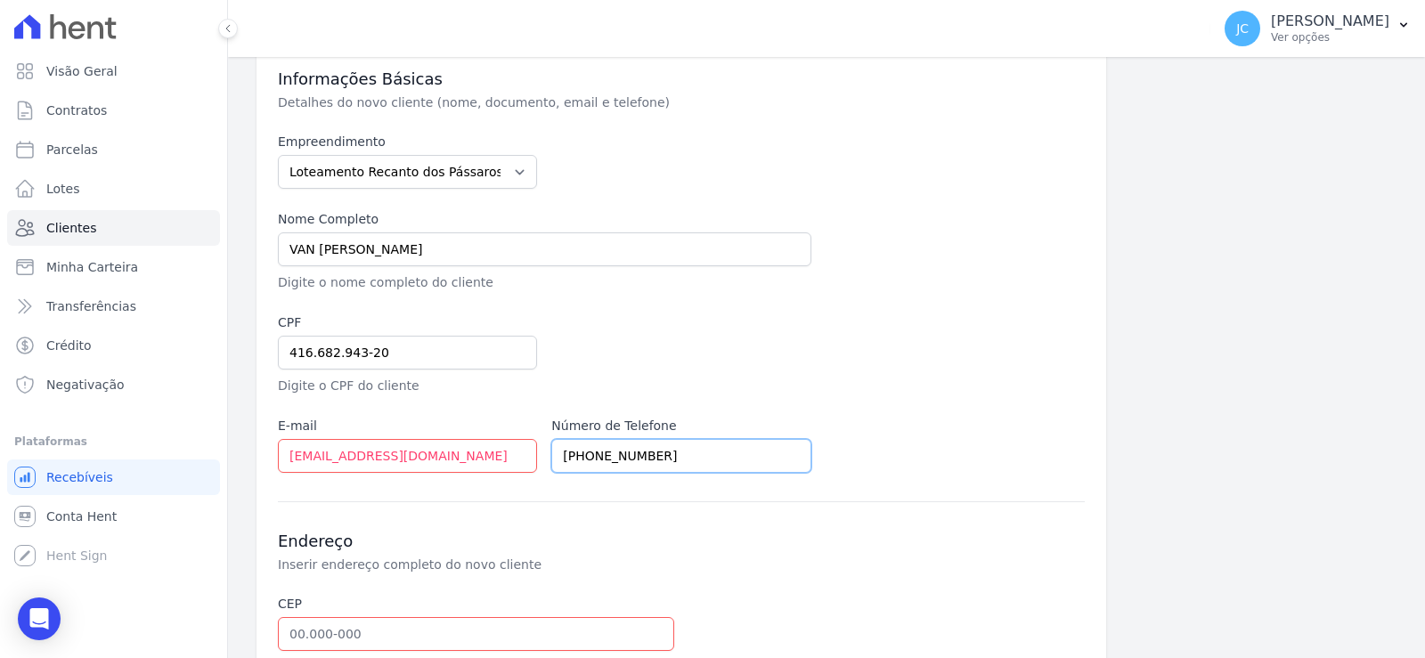
type input "(85) 99868-4383"
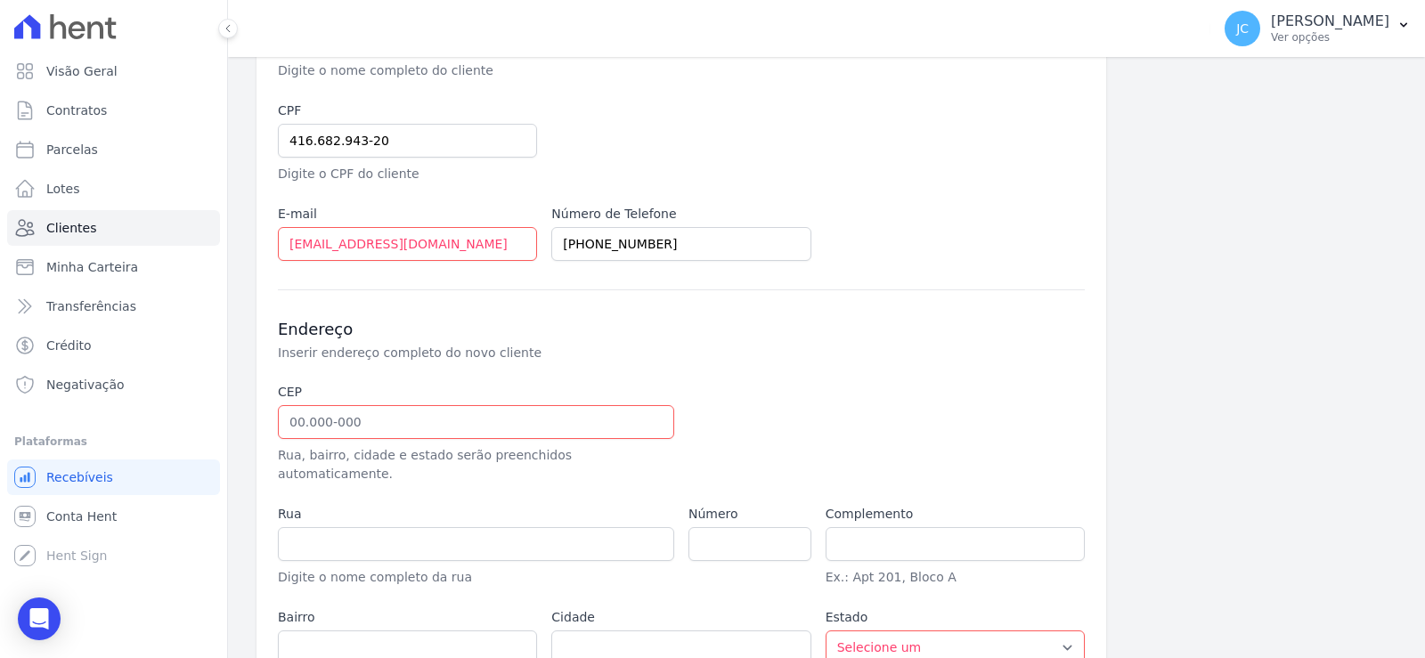
scroll to position [356, 0]
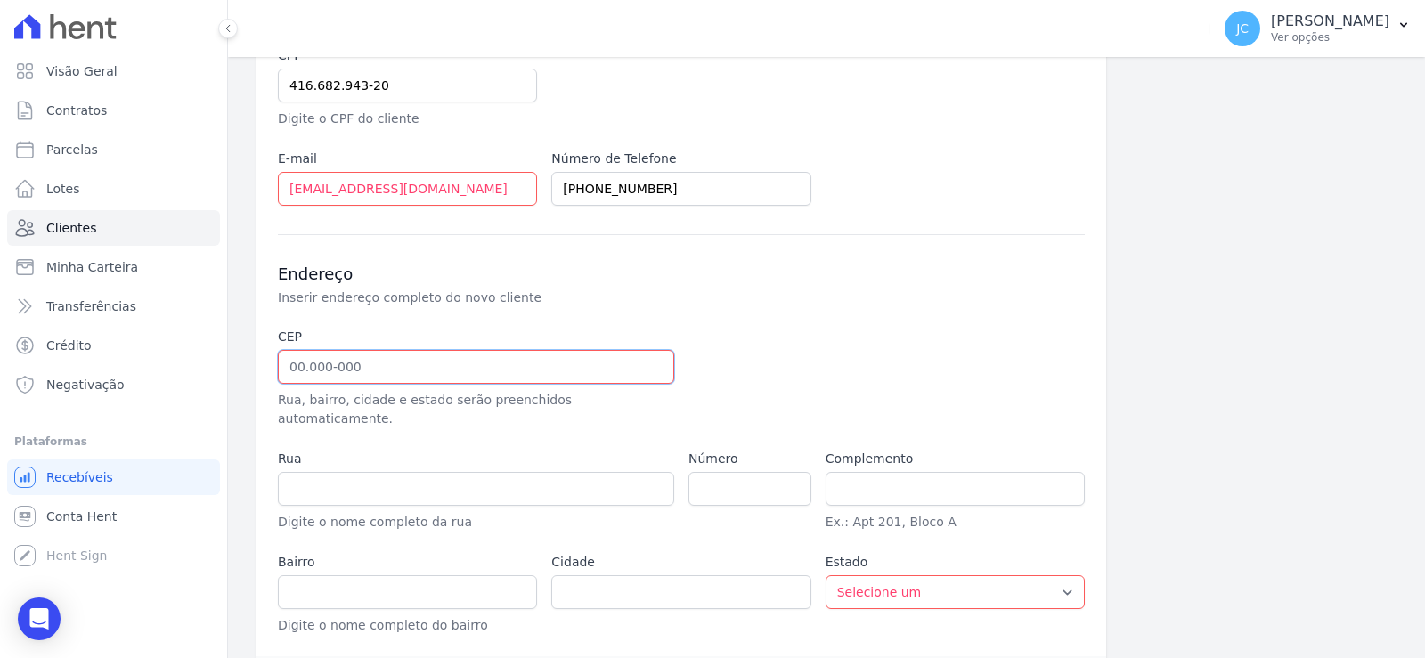
click at [362, 384] on input "text" at bounding box center [476, 367] width 396 height 34
paste input "60.866-775"
type input "60.866-775"
click at [823, 306] on p "Inserir endereço completo do novo cliente" at bounding box center [577, 298] width 598 height 18
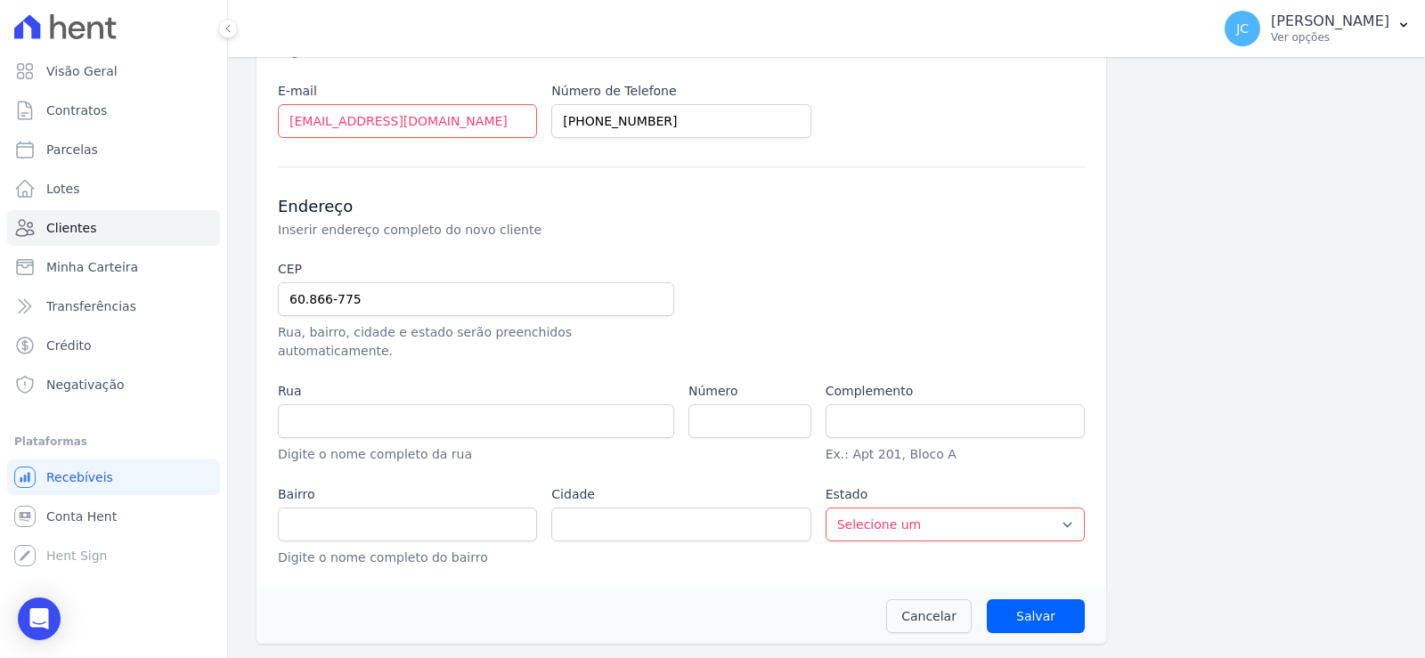
scroll to position [471, 0]
click at [736, 426] on div "Número" at bounding box center [749, 423] width 123 height 82
type input "Rua Ada Pimentel"
type input "Jangurussu"
type input "Fortaleza"
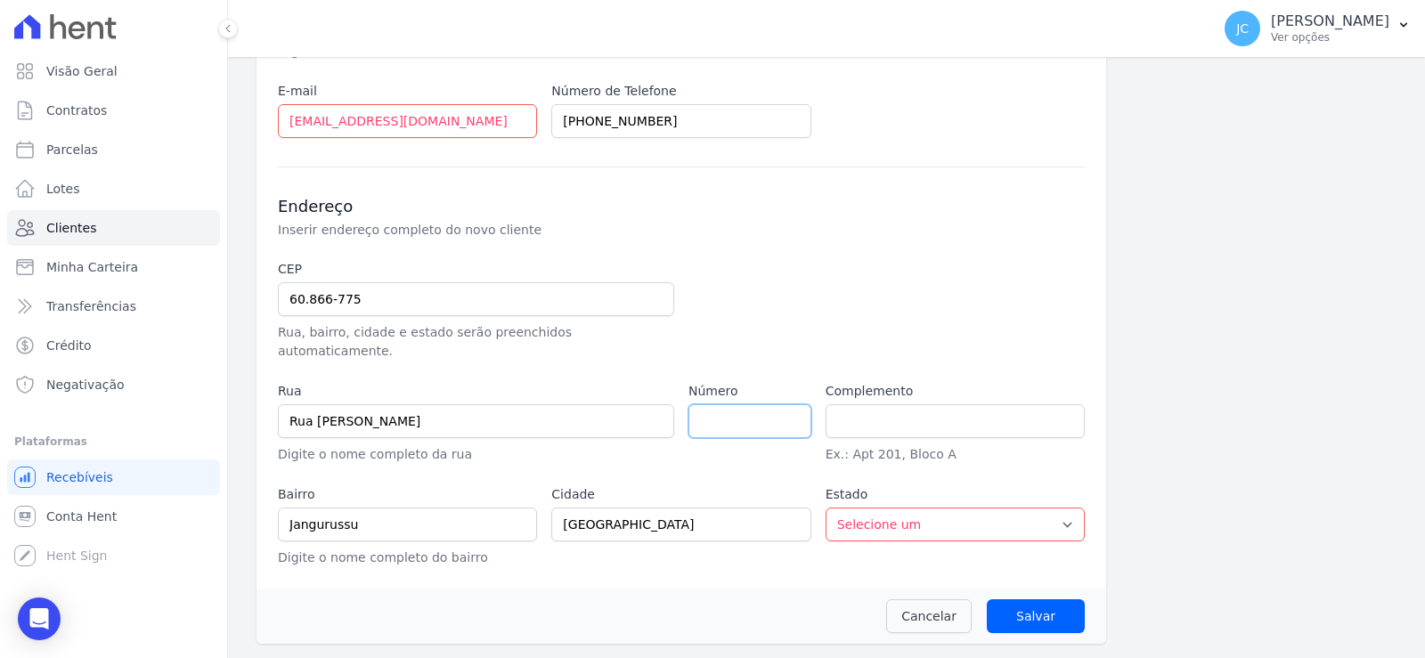
select select "CE"
click at [728, 404] on input "number" at bounding box center [749, 421] width 123 height 34
type input "1357"
click at [1119, 442] on div "Informações Básicas Detalhes do novo cliente (nome, documento, email e telefone…" at bounding box center [826, 173] width 1140 height 942
click at [991, 614] on input "Salvar" at bounding box center [1036, 616] width 98 height 34
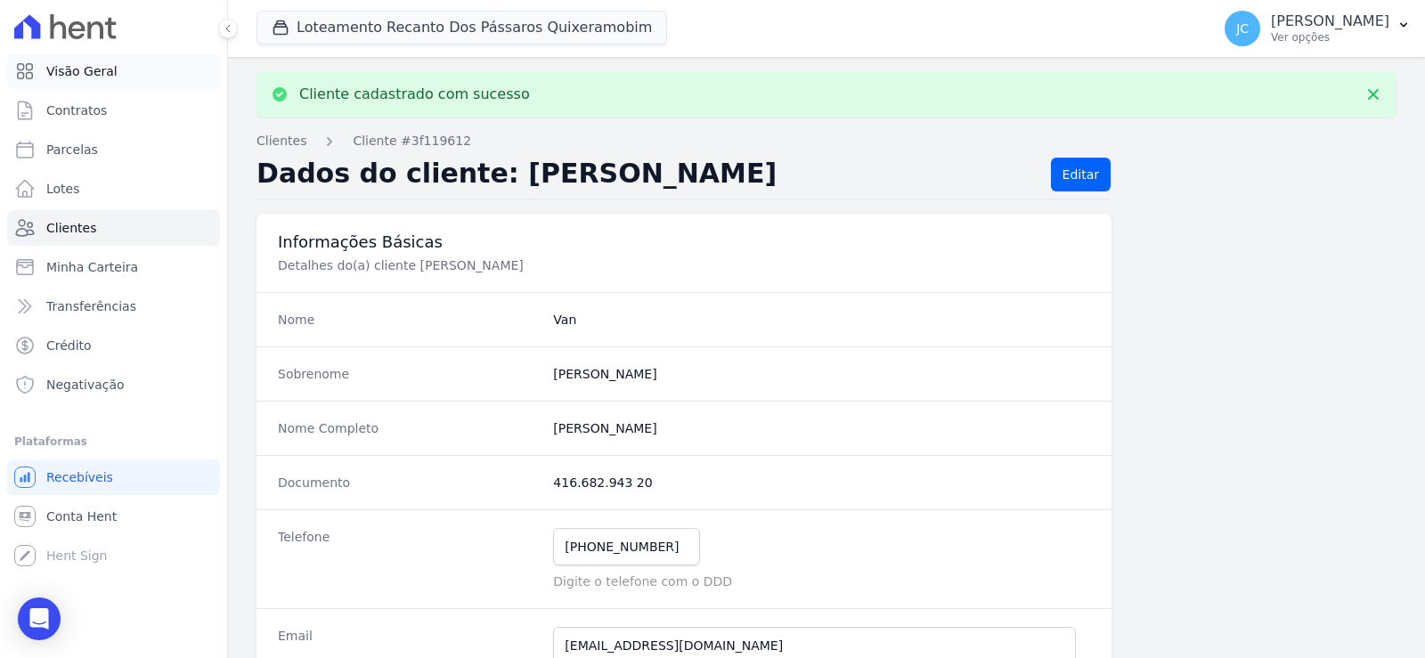
click at [107, 66] on span "Visão Geral" at bounding box center [81, 71] width 71 height 18
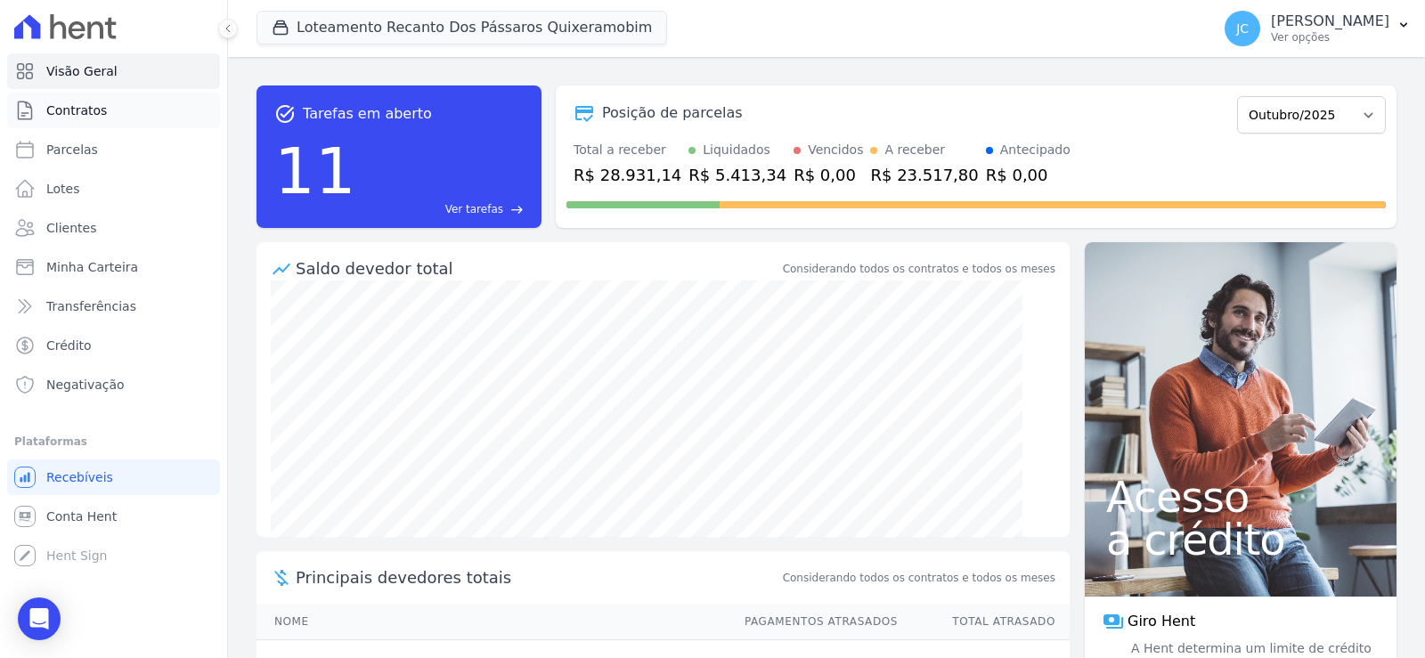
click at [125, 118] on link "Contratos" at bounding box center [113, 111] width 213 height 36
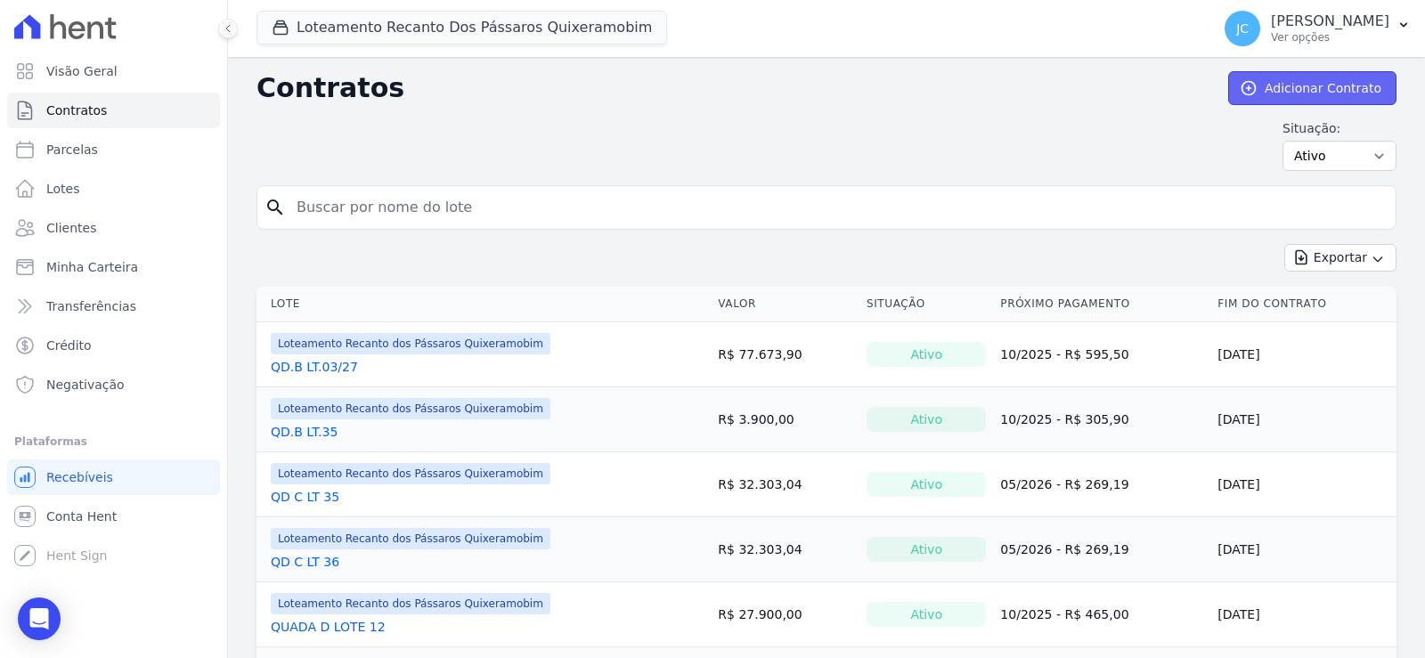
click at [1327, 99] on link "Adicionar Contrato" at bounding box center [1312, 88] width 168 height 34
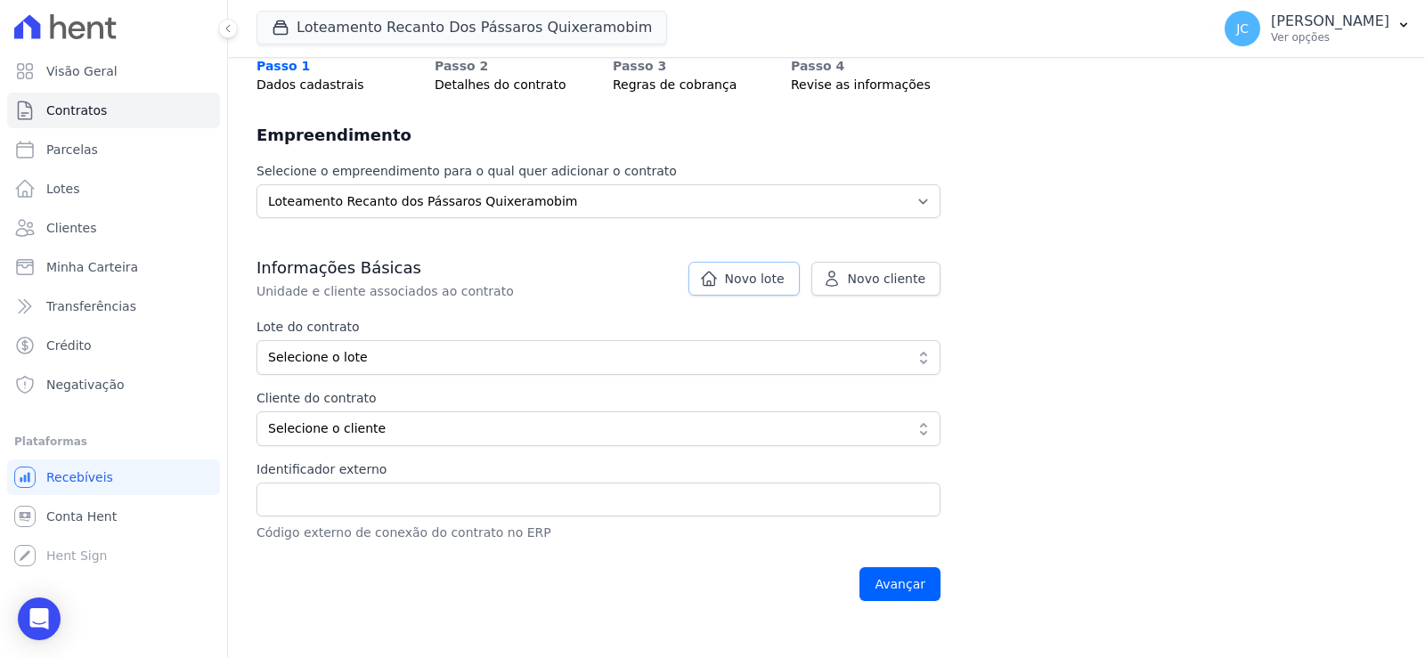
scroll to position [178, 0]
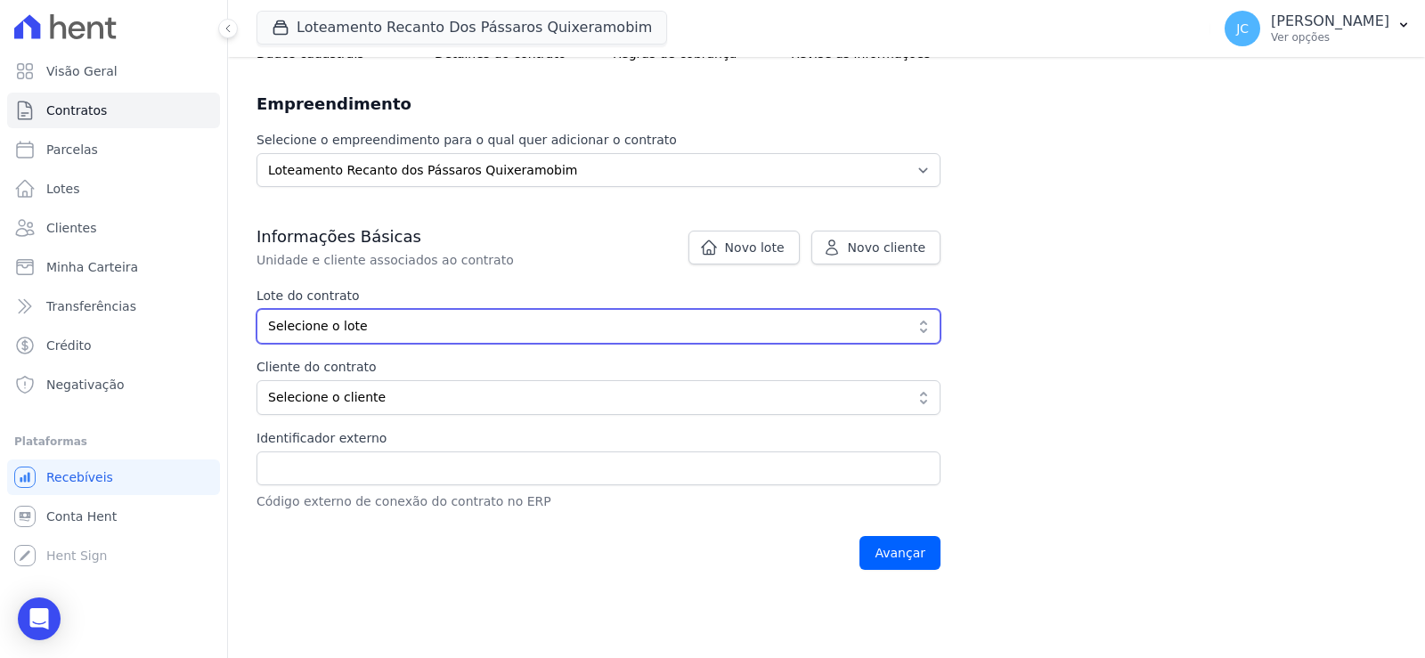
click at [435, 336] on span "Selecione o lote" at bounding box center [586, 326] width 636 height 19
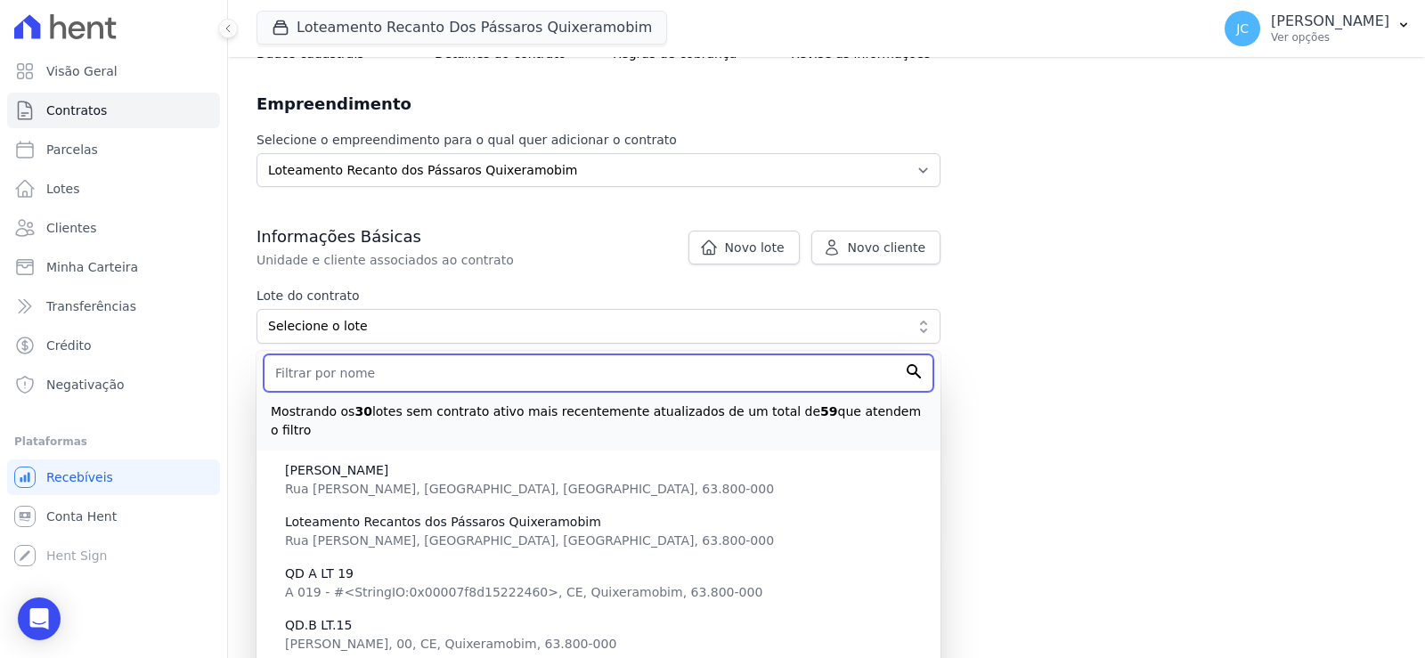
click at [400, 392] on input "text" at bounding box center [599, 372] width 670 height 37
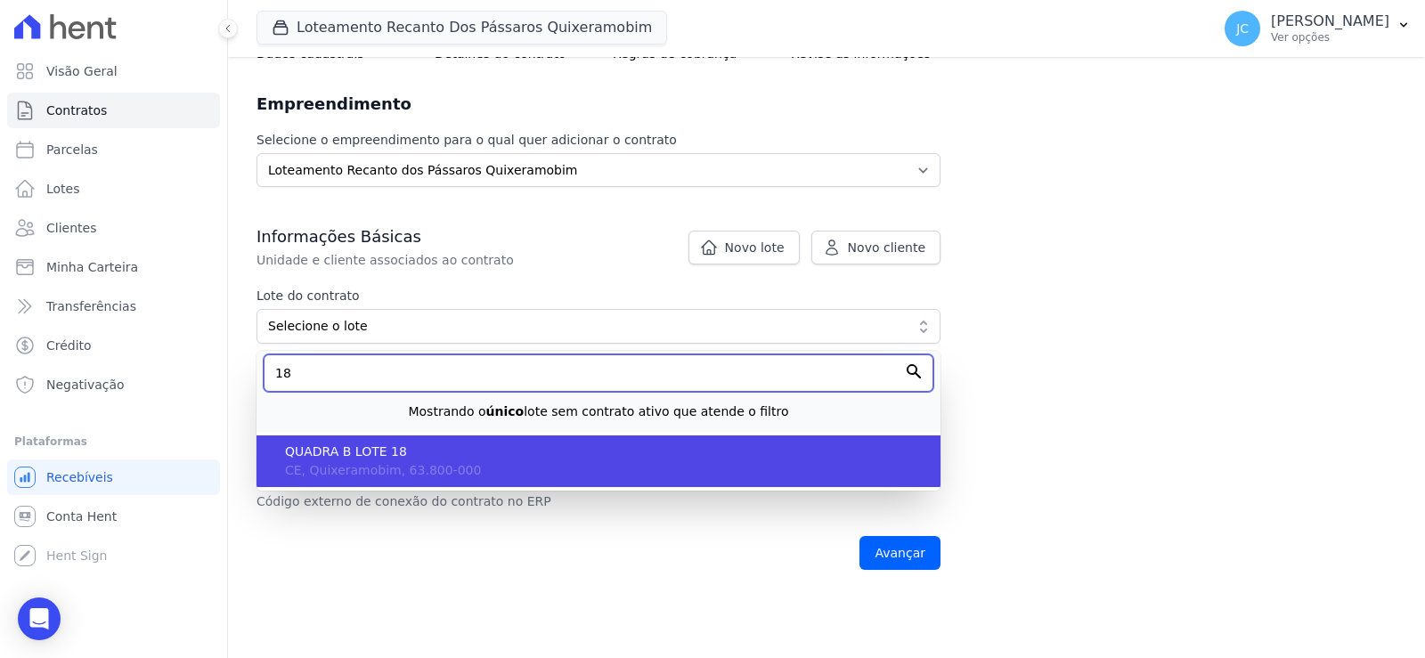
type input "18"
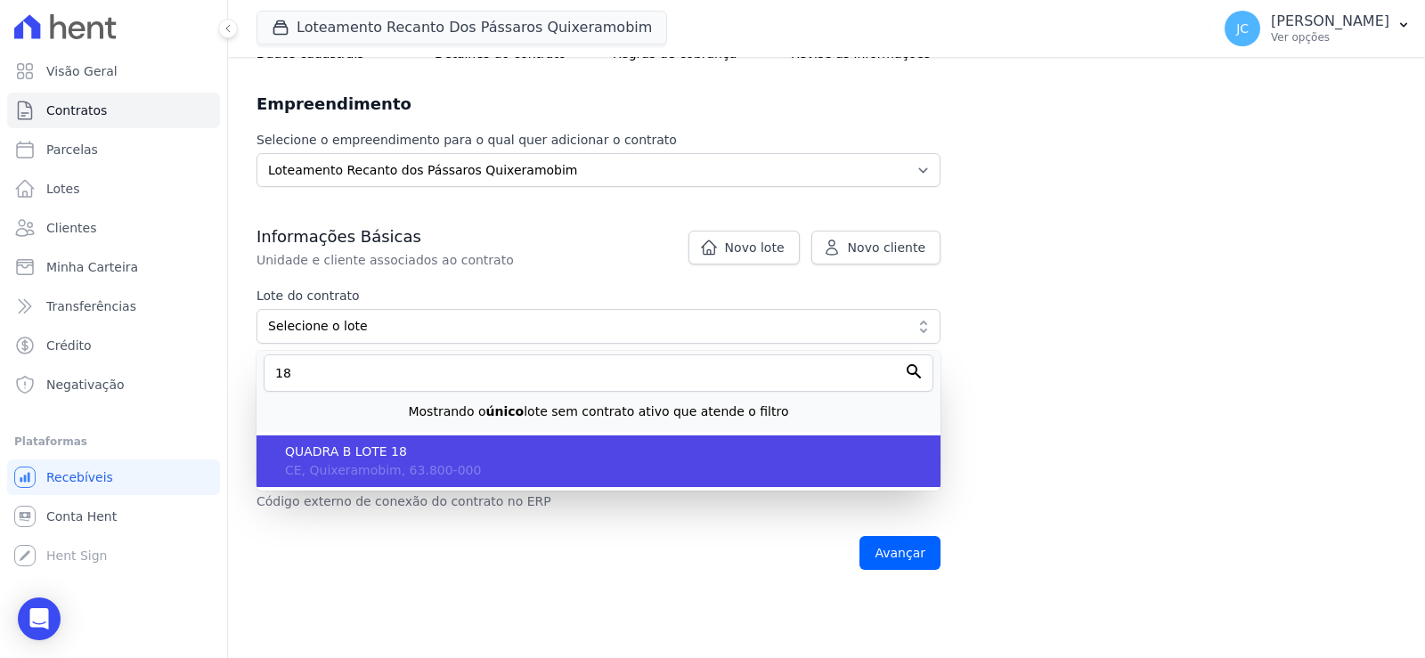
click at [419, 461] on span "QUADRA B LOTE 18" at bounding box center [605, 452] width 641 height 19
type input "0b1daef9-cfeb-4360-9acf-21a297b9e283"
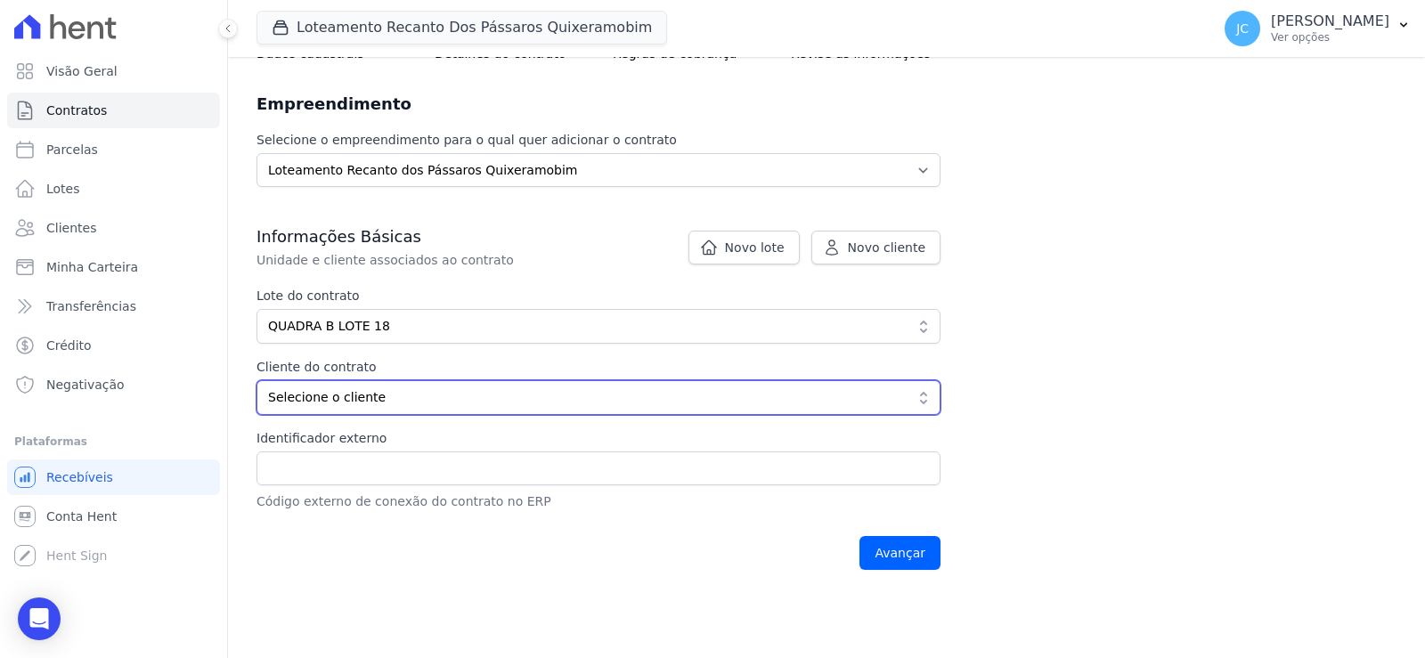
click at [392, 407] on span "Selecione o cliente" at bounding box center [586, 397] width 636 height 19
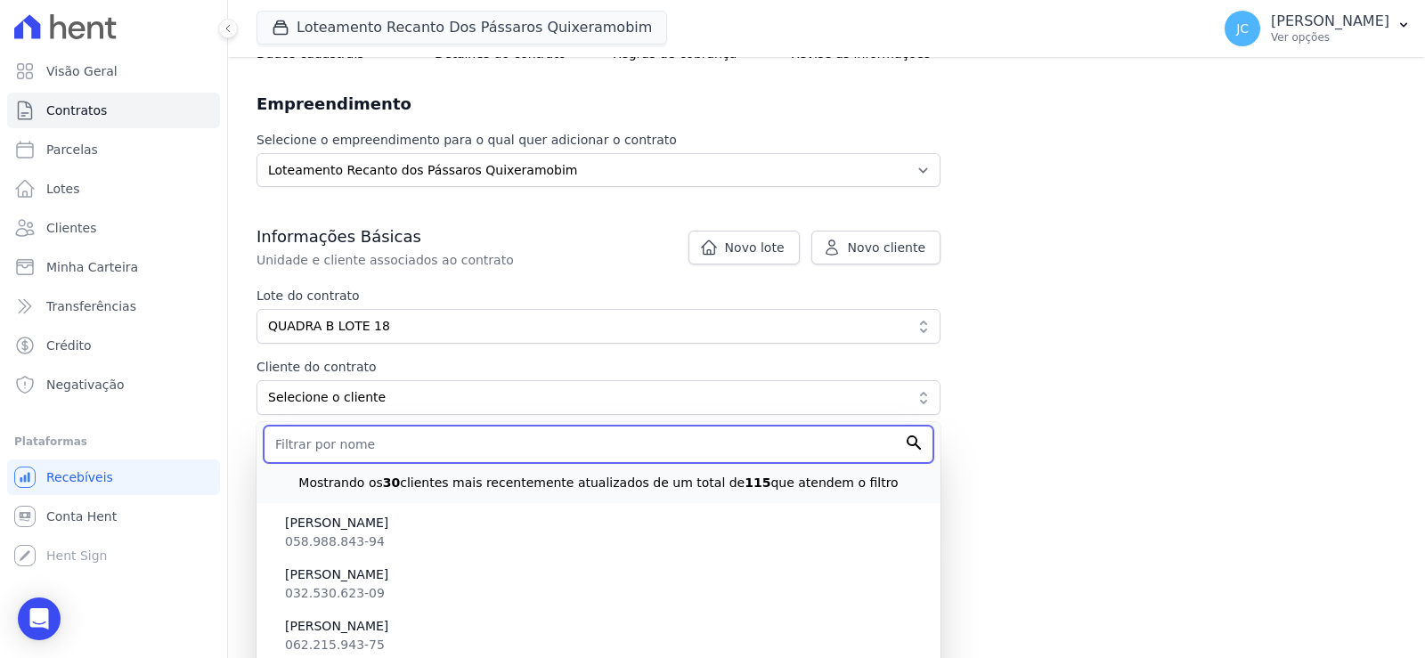
click at [412, 463] on input "text" at bounding box center [599, 444] width 670 height 37
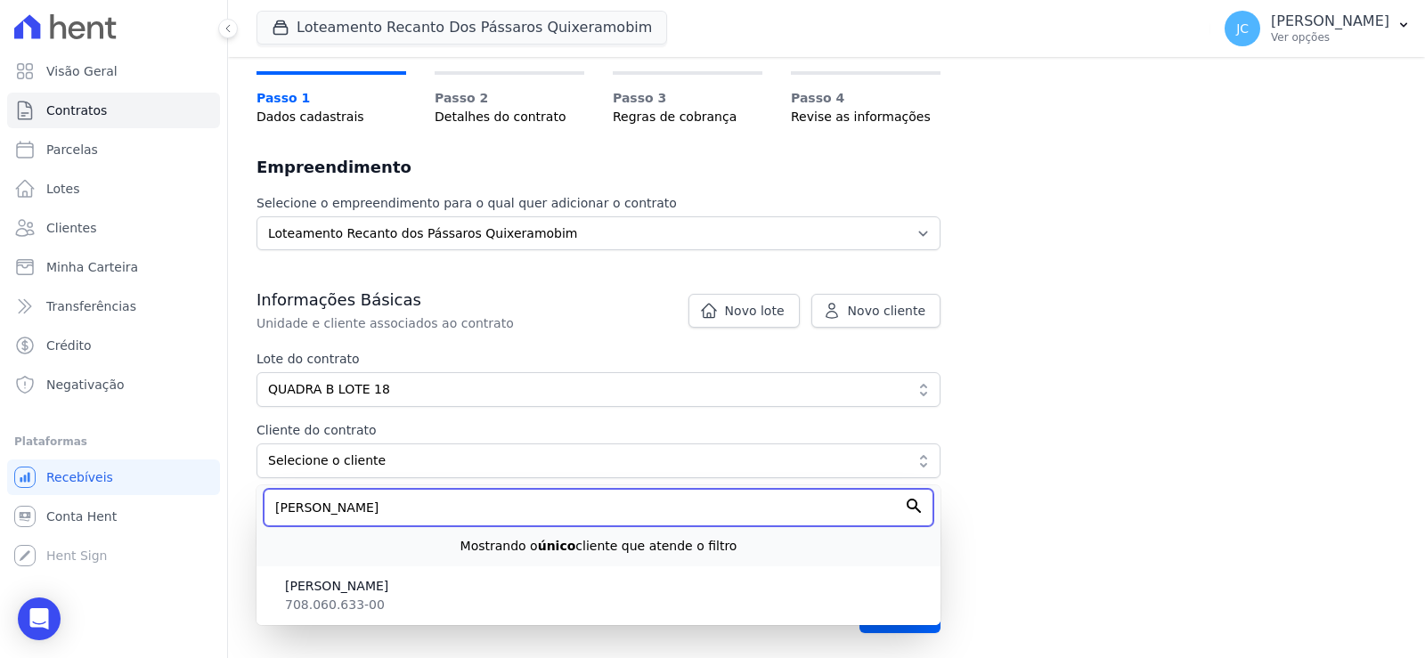
scroll to position [162, 0]
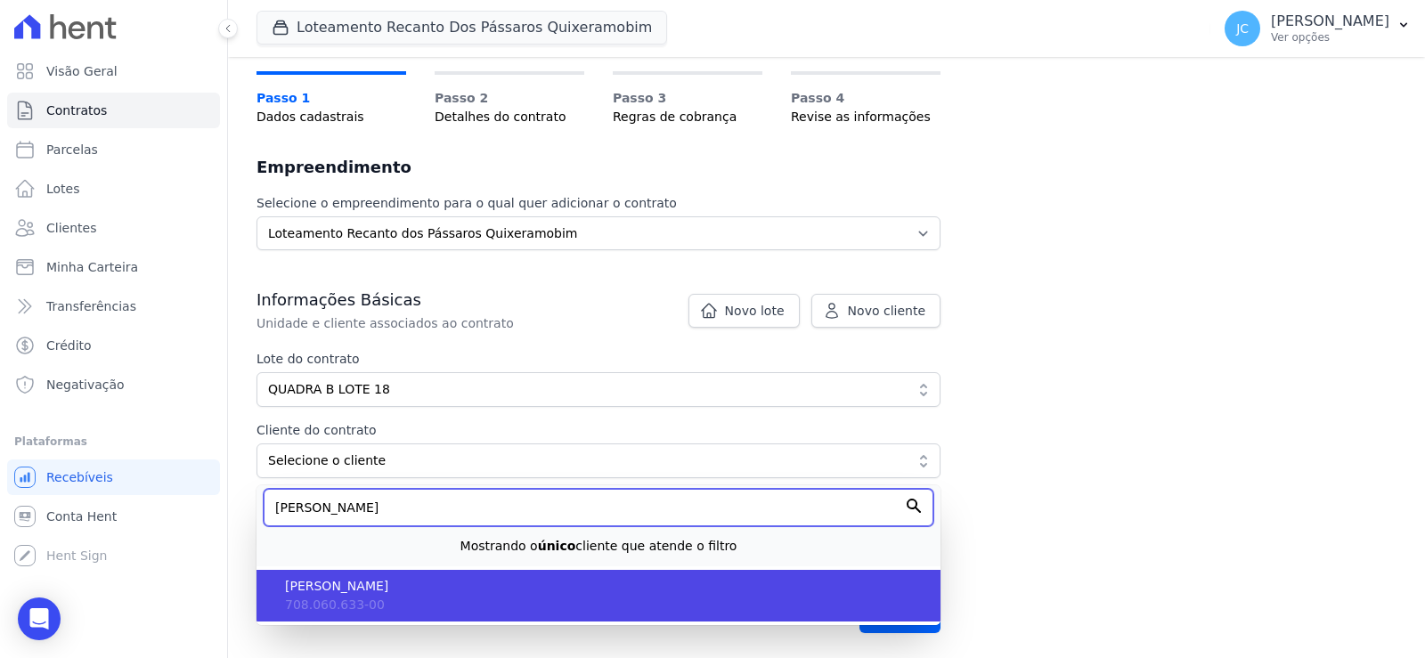
type input "MARIA EL"
click at [517, 590] on span "[PERSON_NAME] [PERSON_NAME]" at bounding box center [605, 586] width 641 height 19
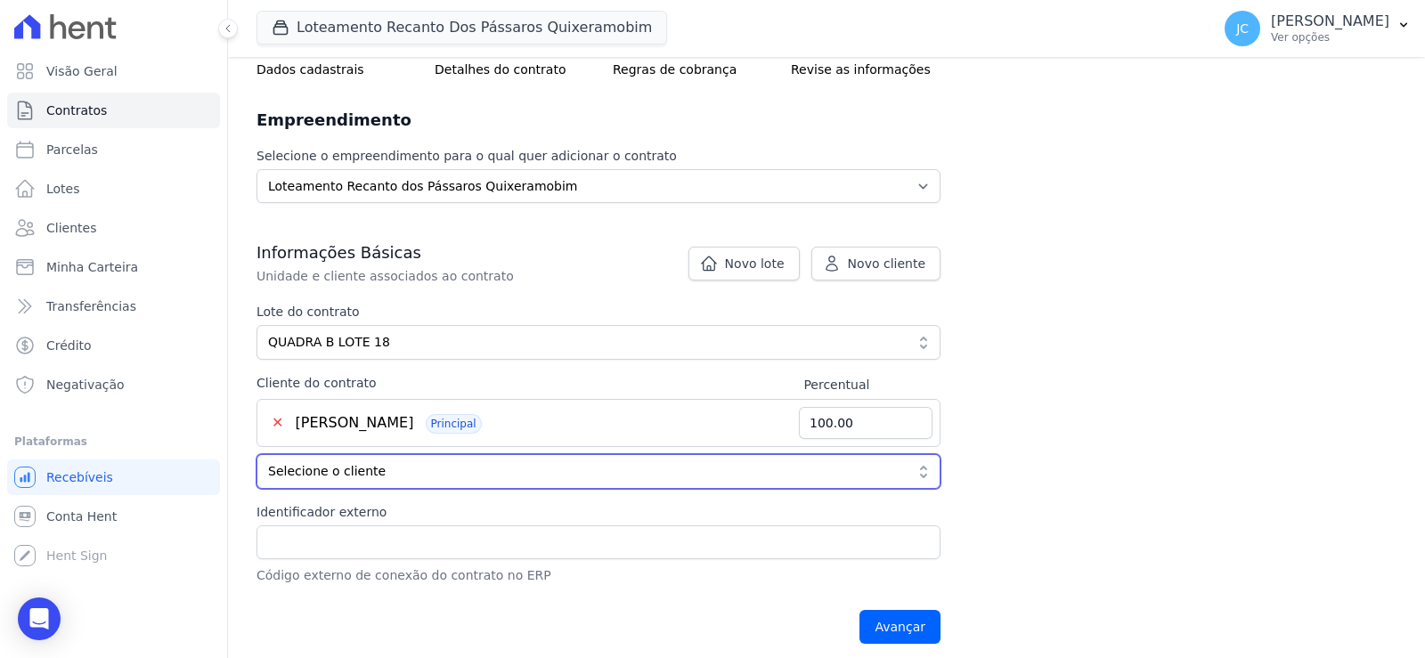
click at [308, 481] on span "Selecione o cliente" at bounding box center [586, 471] width 636 height 19
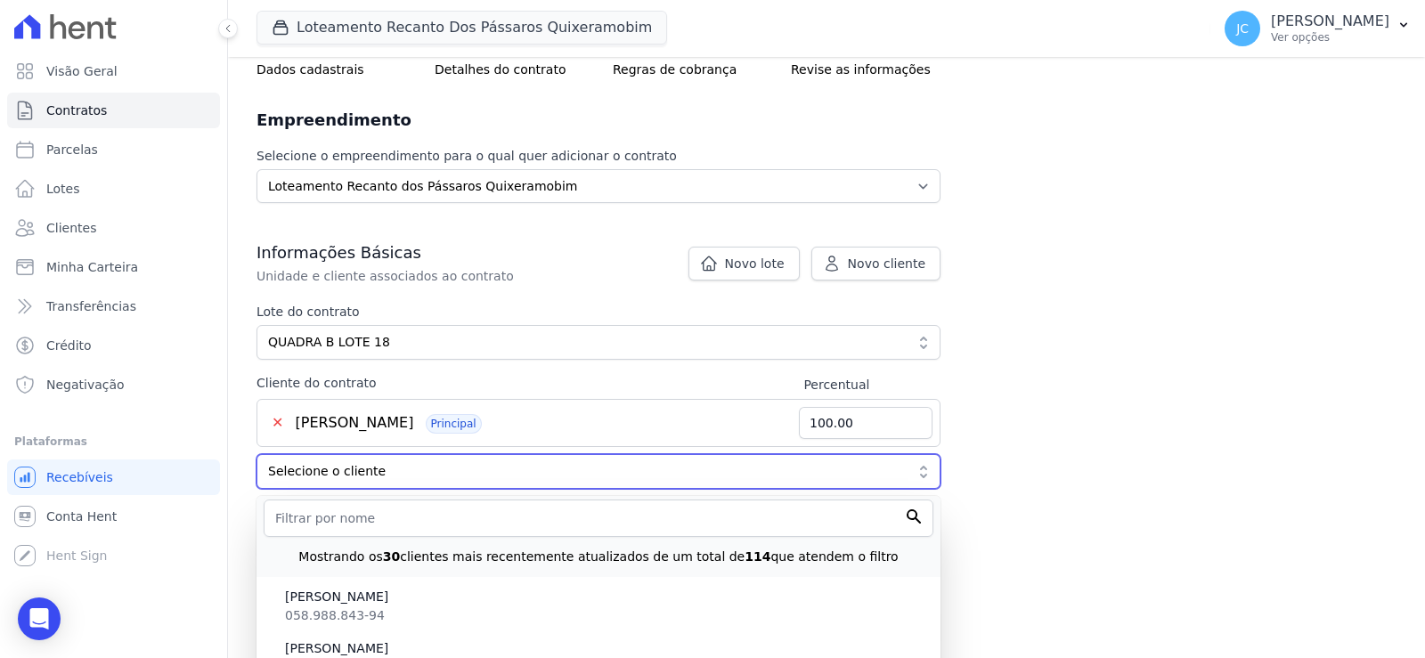
click at [256, 454] on button "Selecione o cliente" at bounding box center [598, 471] width 684 height 35
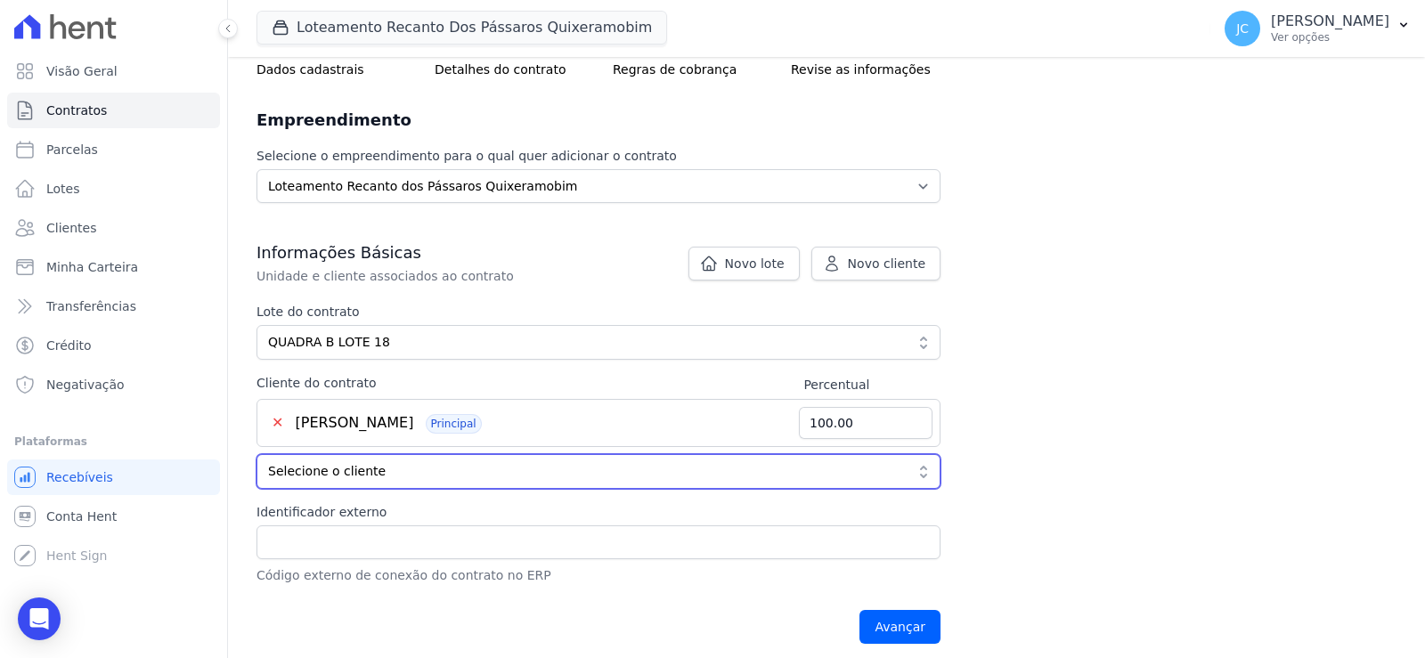
click at [345, 481] on span "Selecione o cliente" at bounding box center [586, 471] width 636 height 19
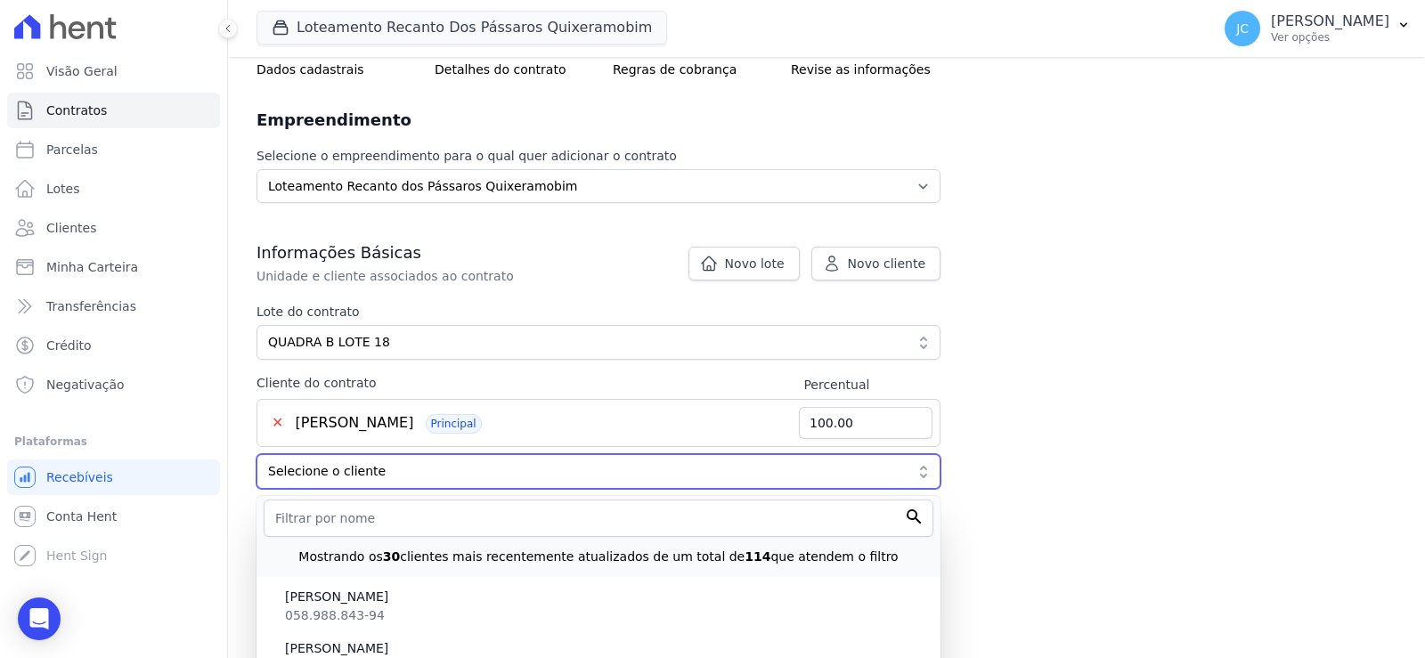
click at [344, 481] on span "Selecione o cliente" at bounding box center [586, 471] width 636 height 19
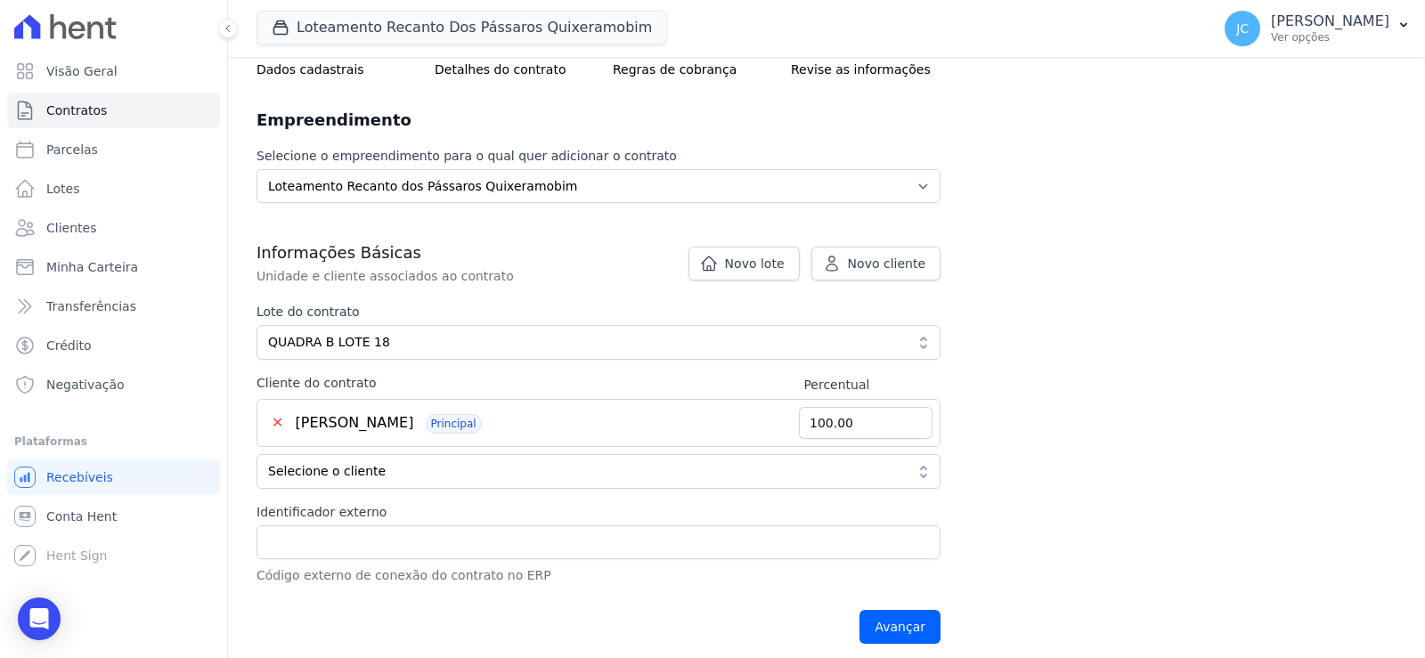
click at [482, 434] on span "Principal" at bounding box center [454, 424] width 56 height 20
drag, startPoint x: 931, startPoint y: 458, endPoint x: 841, endPoint y: 458, distance: 90.8
click at [841, 447] on div "✕ MARIA ELIONÔRA ALVES CAVALCANTE Principal 100.00" at bounding box center [598, 423] width 684 height 48
type input "50"
click at [1111, 485] on div "Contratos Adicionar Contrato Adicionar Contrato Passo 1 Dados cadastrais Passo …" at bounding box center [826, 282] width 1197 height 774
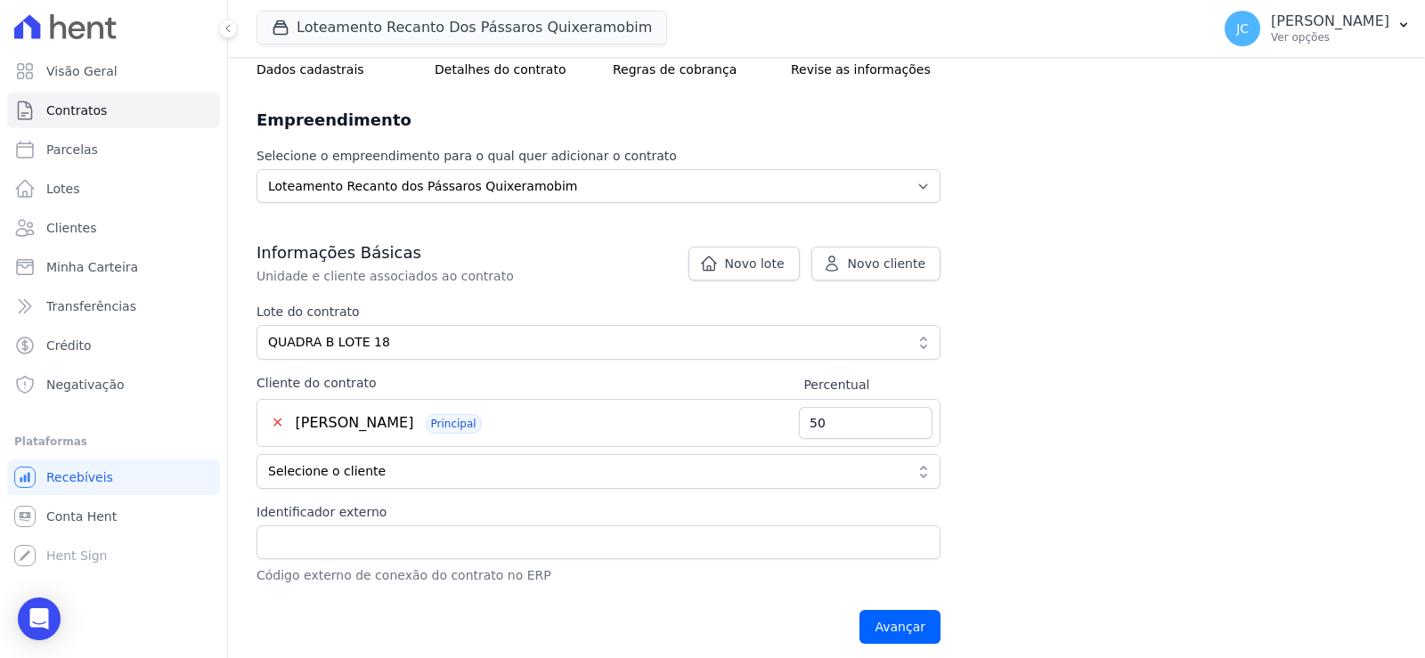
scroll to position [251, 0]
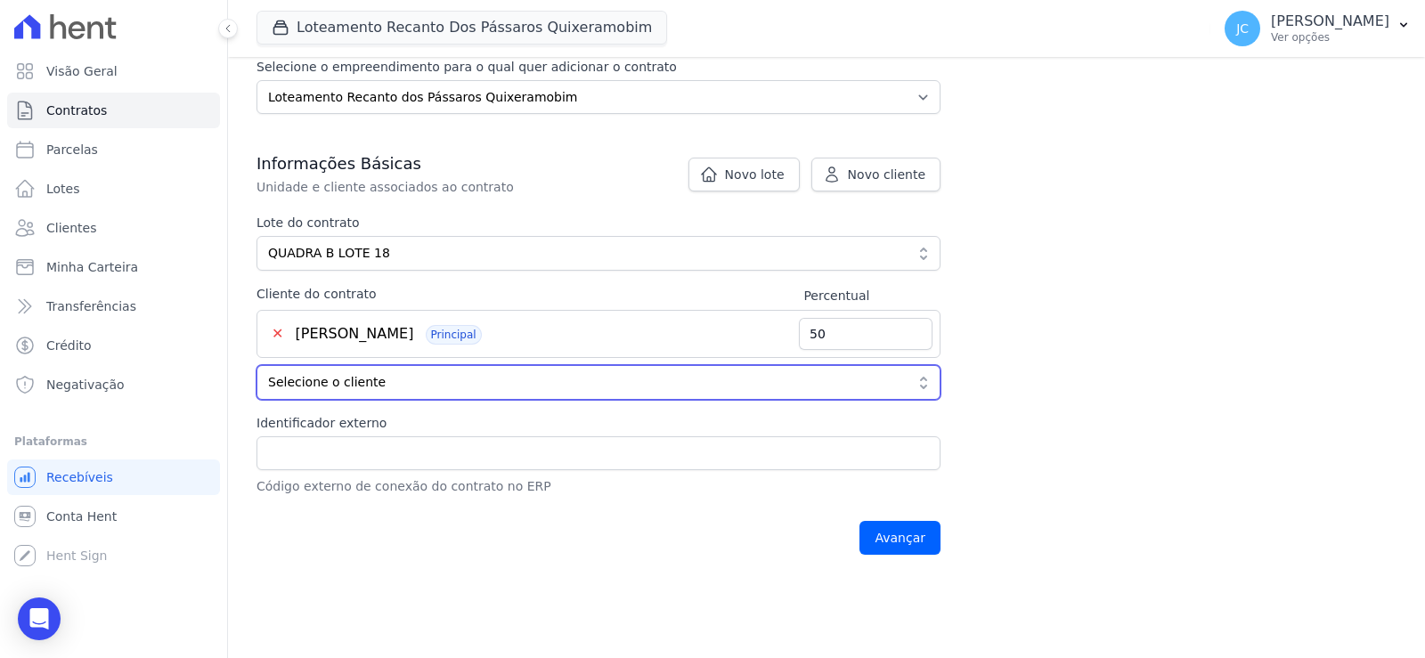
click at [317, 392] on span "Selecione o cliente" at bounding box center [586, 382] width 636 height 19
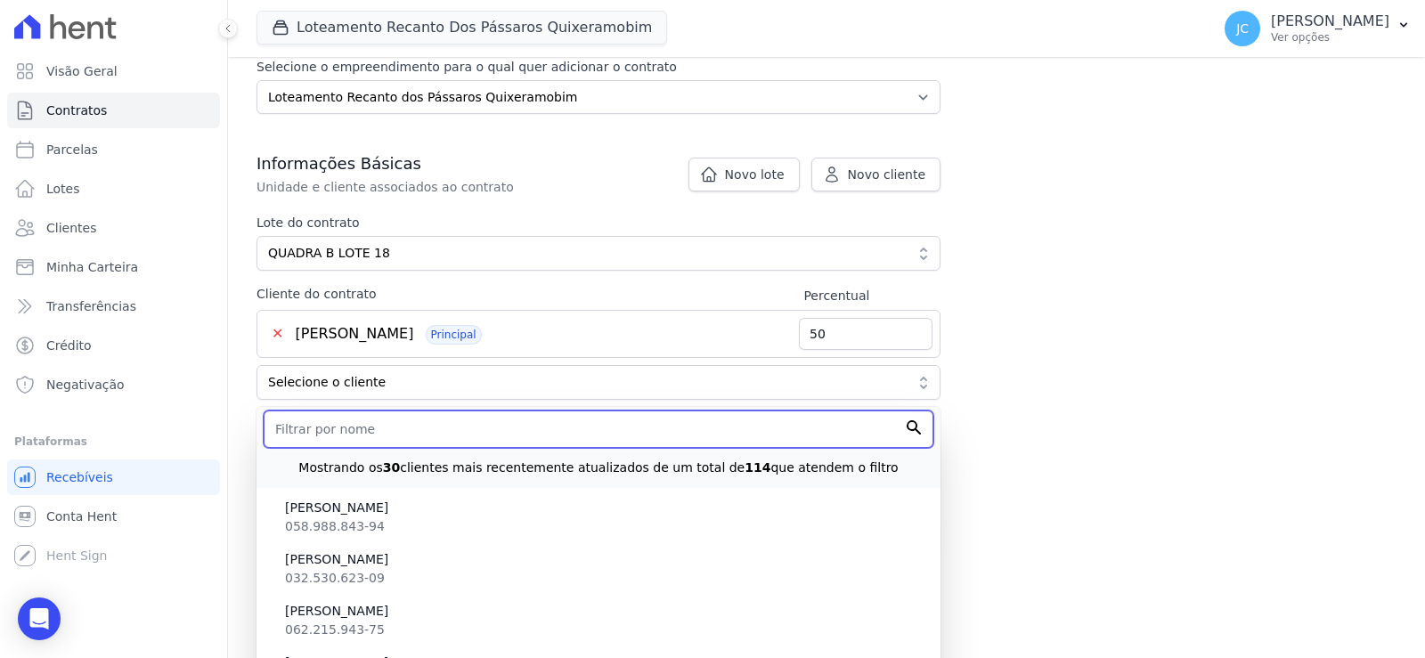
click at [340, 448] on input "text" at bounding box center [599, 429] width 670 height 37
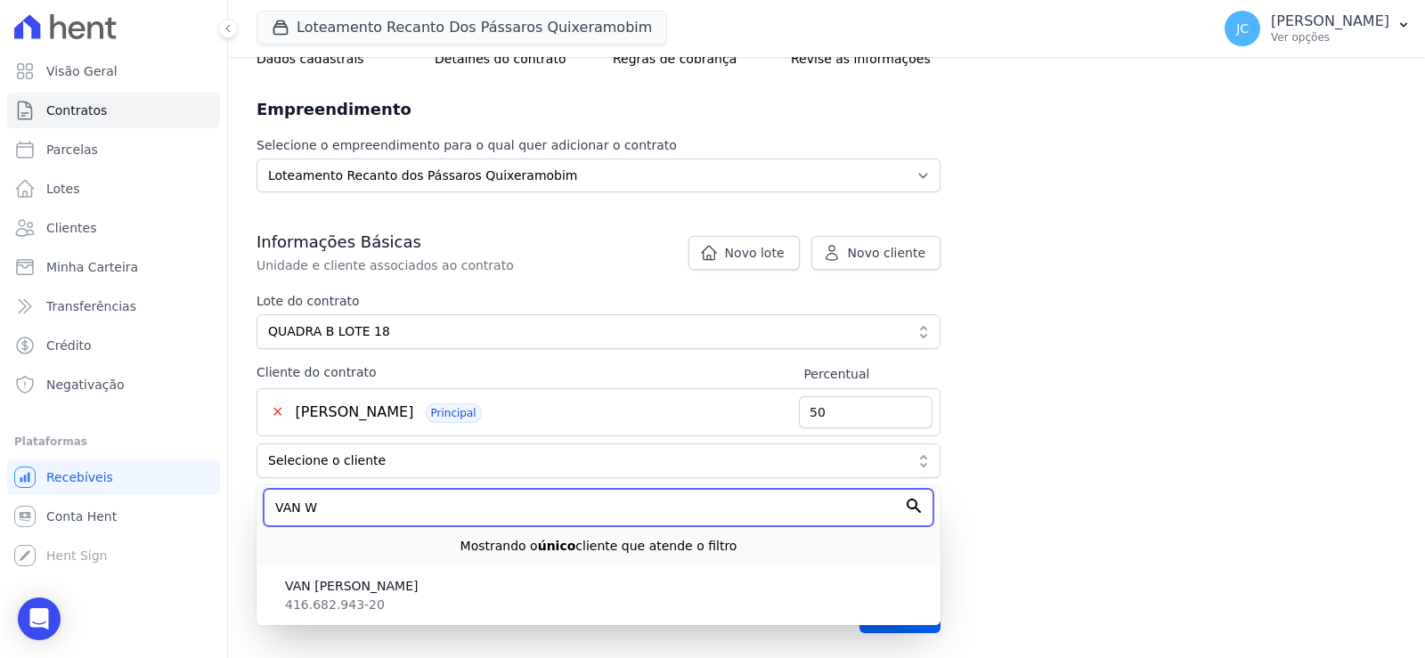
scroll to position [224, 0]
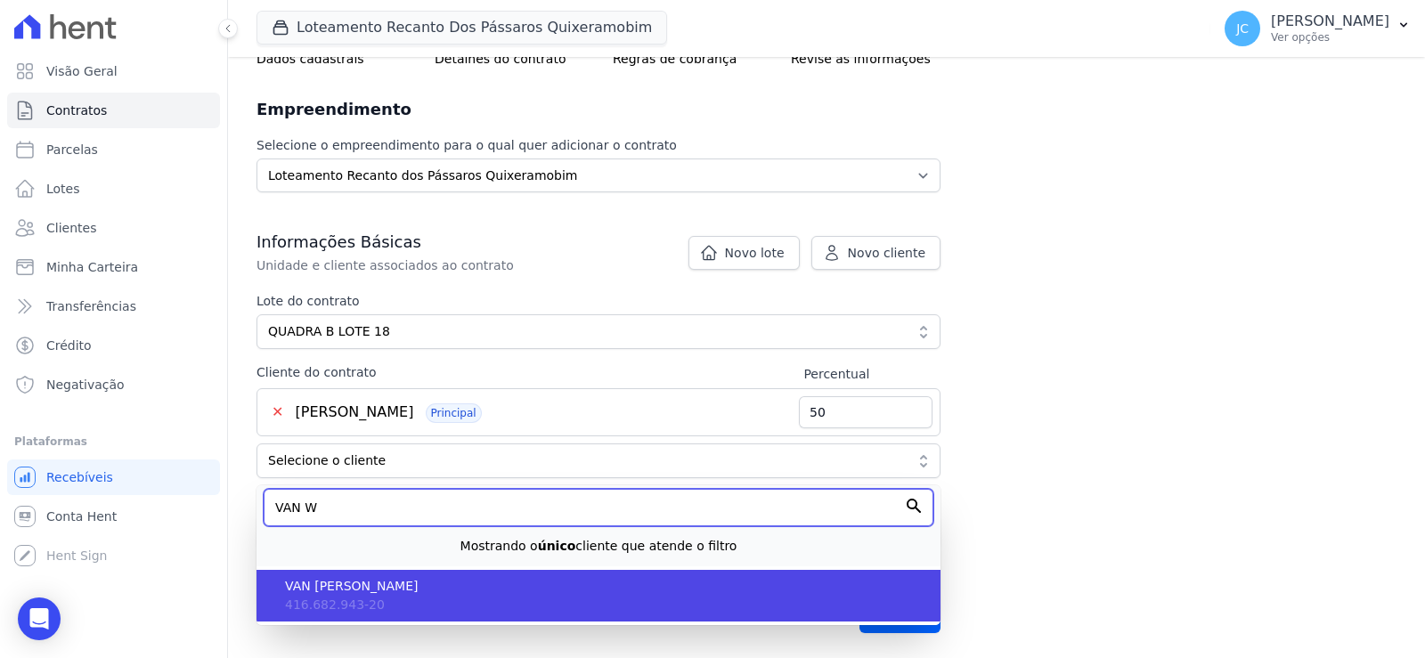
type input "VAN W"
click at [435, 586] on span "VAN WILLIAM RODRIGUES" at bounding box center [605, 586] width 641 height 19
type input "50.00"
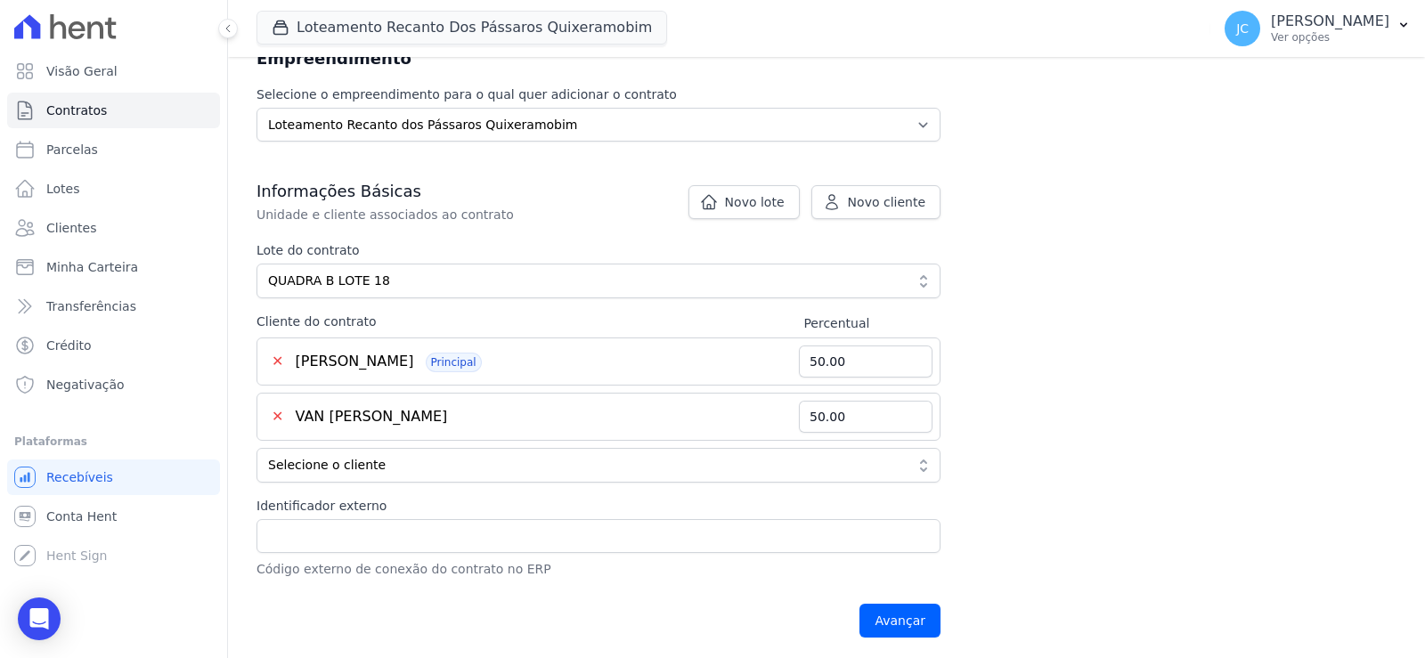
click at [1241, 457] on div "Contratos Adicionar Contrato Adicionar Contrato Passo 1 Dados cadastrais Passo …" at bounding box center [826, 247] width 1197 height 829
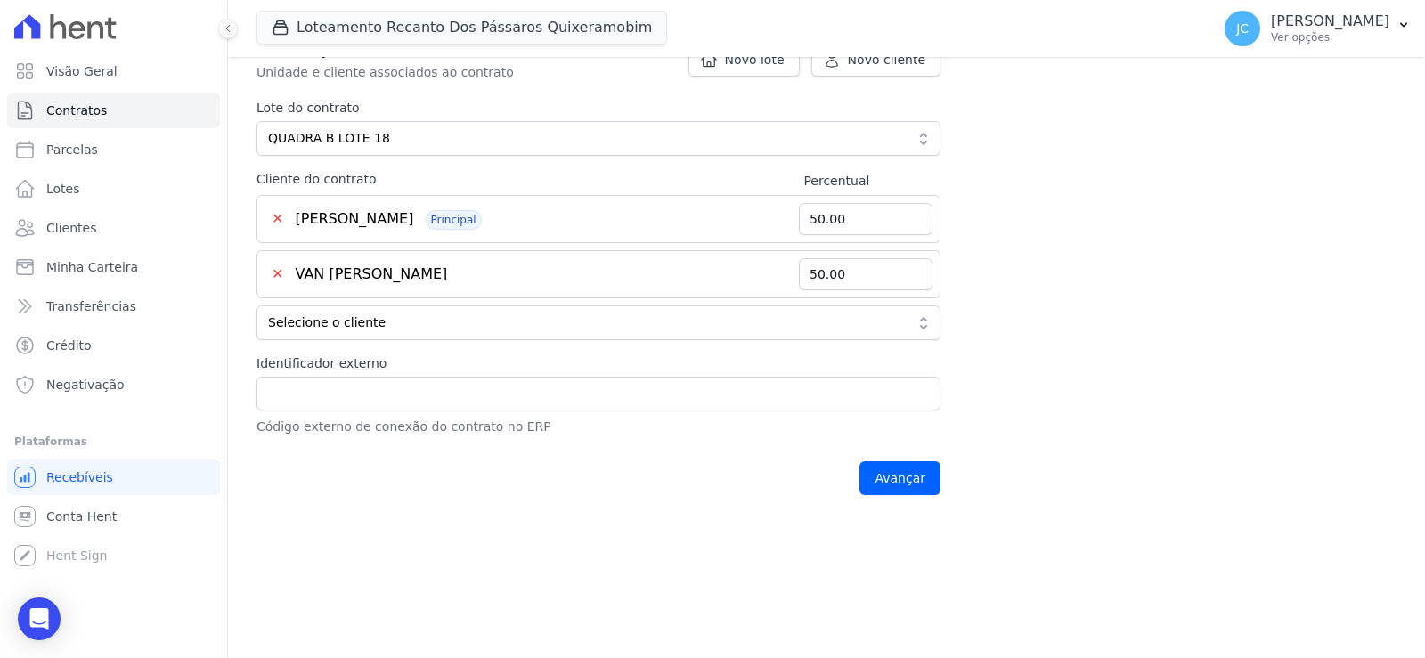
scroll to position [402, 0]
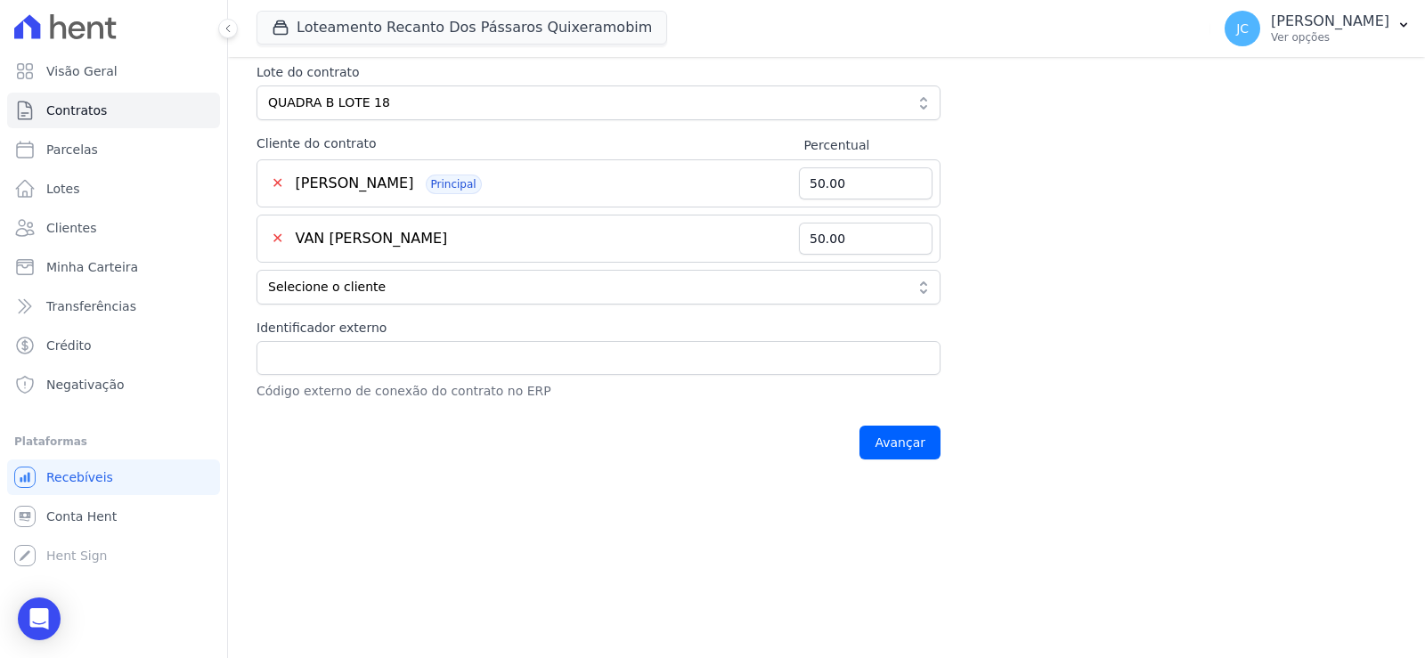
click at [546, 249] on div "✕ VAN WILLIAM RODRIGUES Principal" at bounding box center [531, 238] width 534 height 21
click at [482, 194] on span "Principal" at bounding box center [454, 185] width 56 height 20
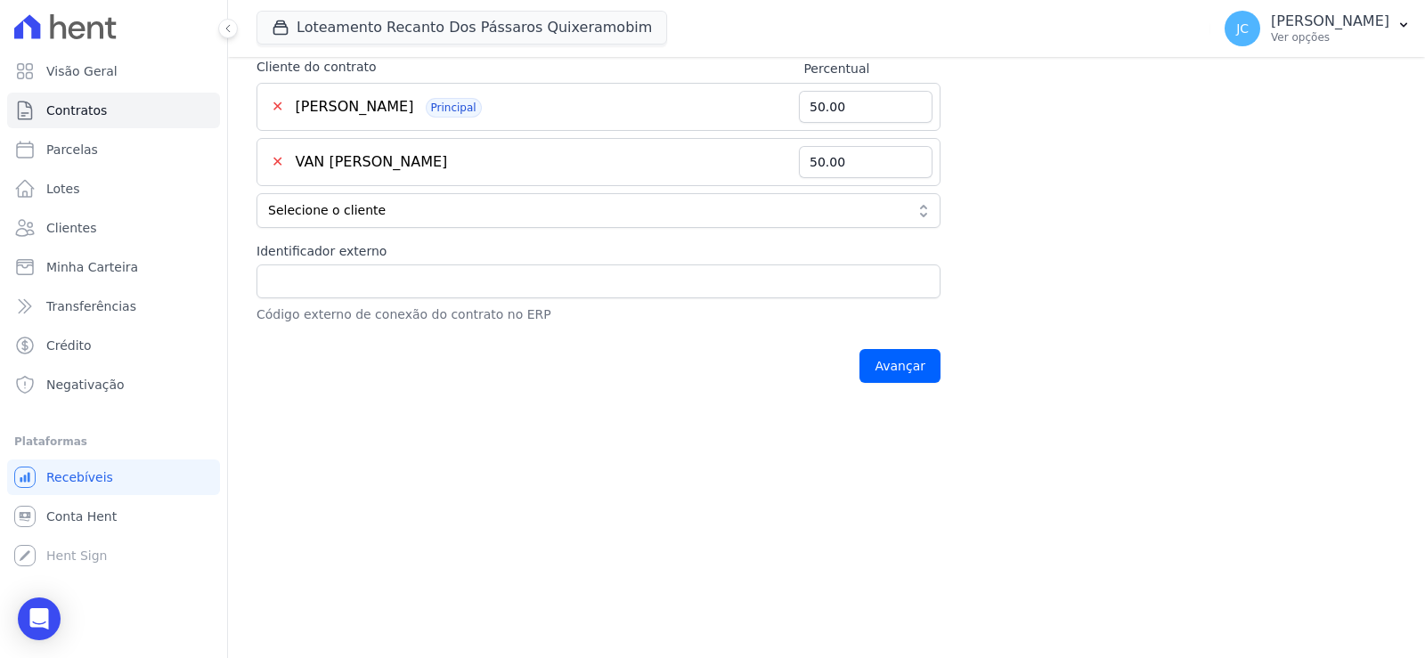
scroll to position [549, 0]
click at [293, 274] on input "Identificador externo" at bounding box center [598, 281] width 684 height 34
type input "0196"
click at [940, 349] on input "Avançar" at bounding box center [899, 366] width 81 height 34
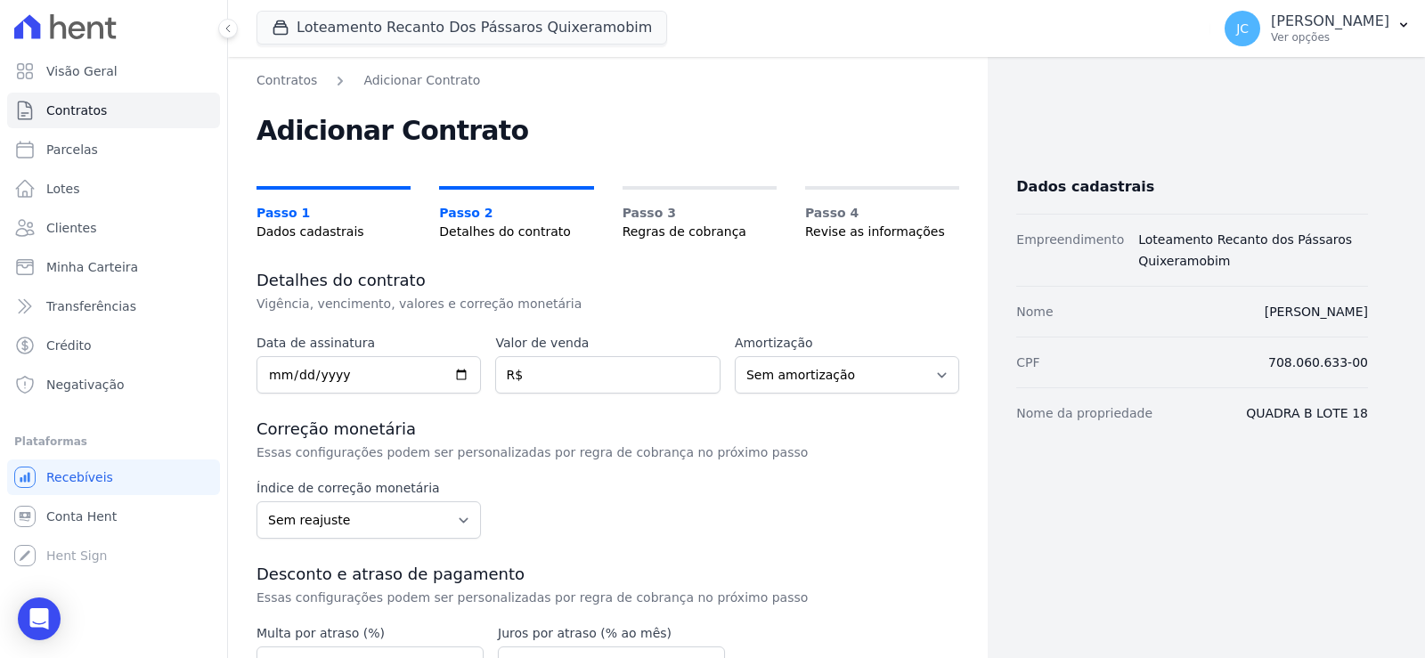
scroll to position [89, 0]
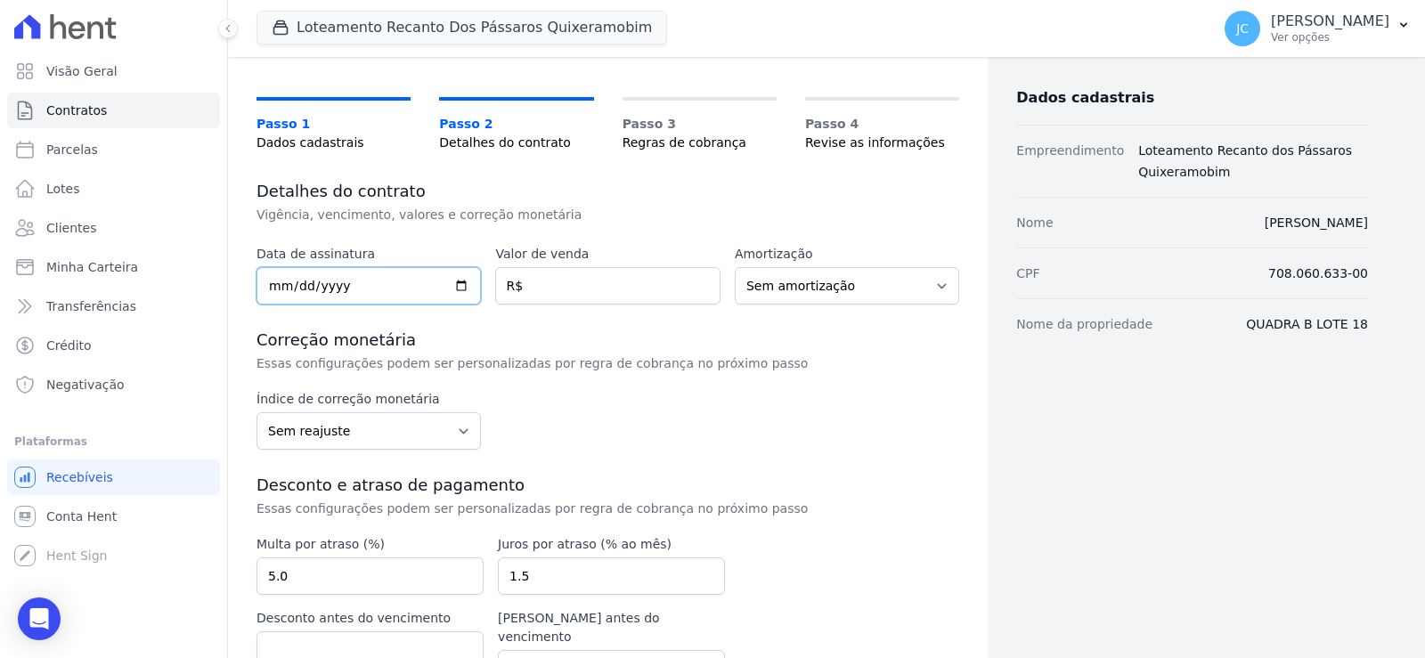
click at [424, 305] on input "date" at bounding box center [368, 285] width 224 height 37
click at [394, 305] on input "date" at bounding box center [368, 285] width 224 height 37
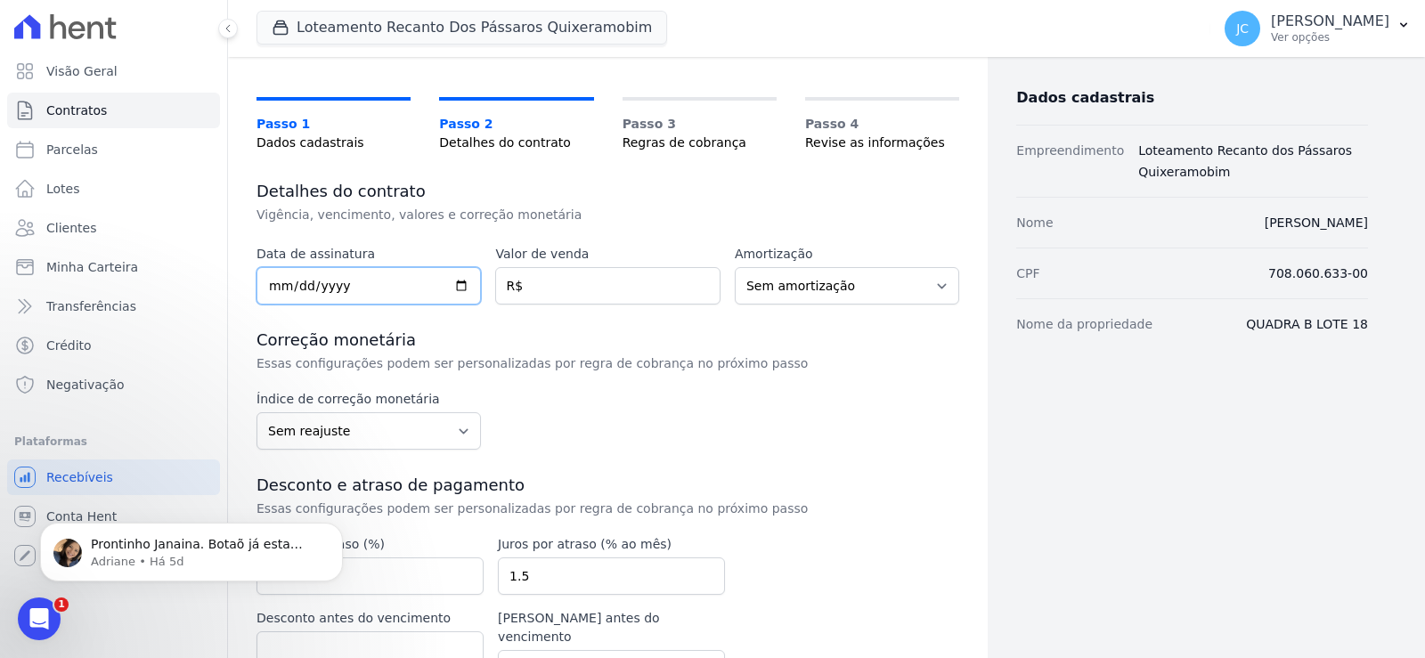
scroll to position [0, 0]
type input "[DATE]"
click at [622, 305] on input "number" at bounding box center [607, 285] width 224 height 37
paste input "36.70800"
type input "36.70800"
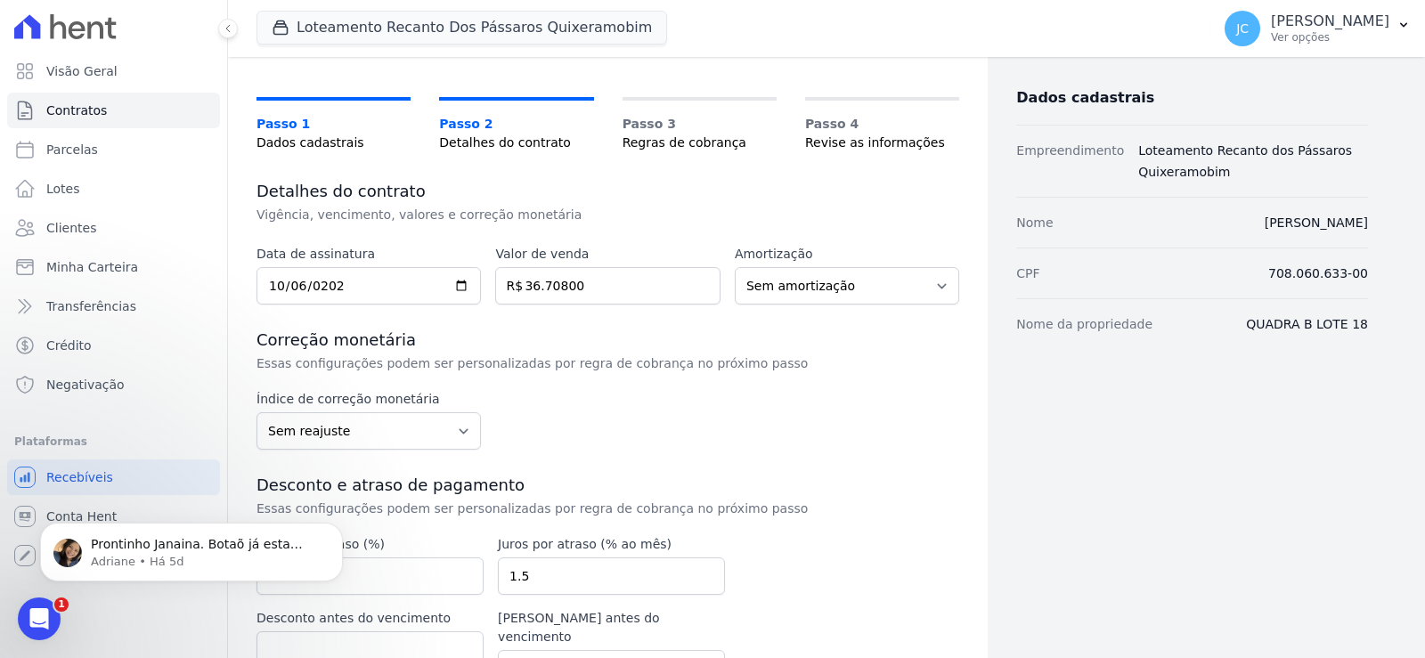
click at [819, 435] on div "Índice de correção monetária Sem reajuste Média dos últimos 12 meses acumulado …" at bounding box center [607, 420] width 703 height 60
click at [755, 305] on select "Sem amortização Price Sac" at bounding box center [847, 285] width 224 height 37
click at [735, 289] on select "Sem amortização Price Sac" at bounding box center [847, 285] width 224 height 37
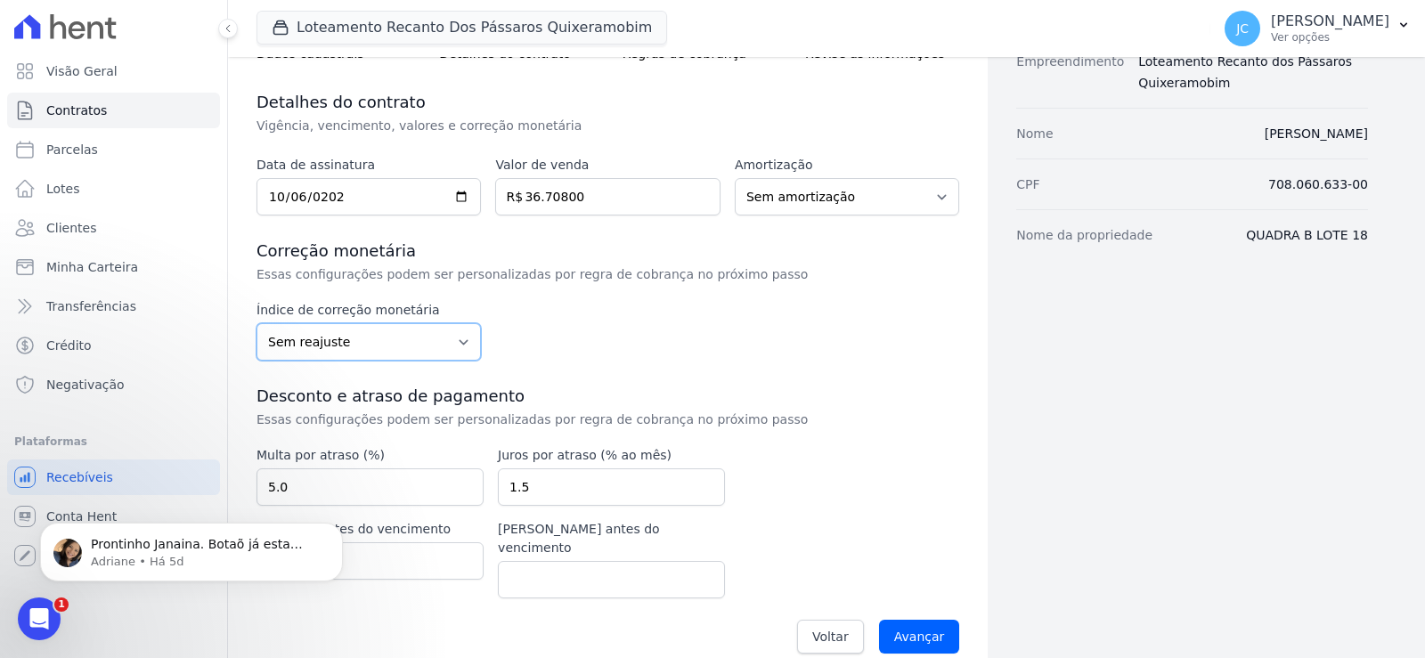
click at [383, 361] on select "Sem reajuste Média dos últimos 12 meses acumulado de INCCM Média dos últimos 12…" at bounding box center [368, 341] width 224 height 37
select select "ipca"
click at [272, 354] on select "Sem reajuste Média dos últimos 12 meses acumulado de INCCM Média dos últimos 12…" at bounding box center [368, 341] width 224 height 37
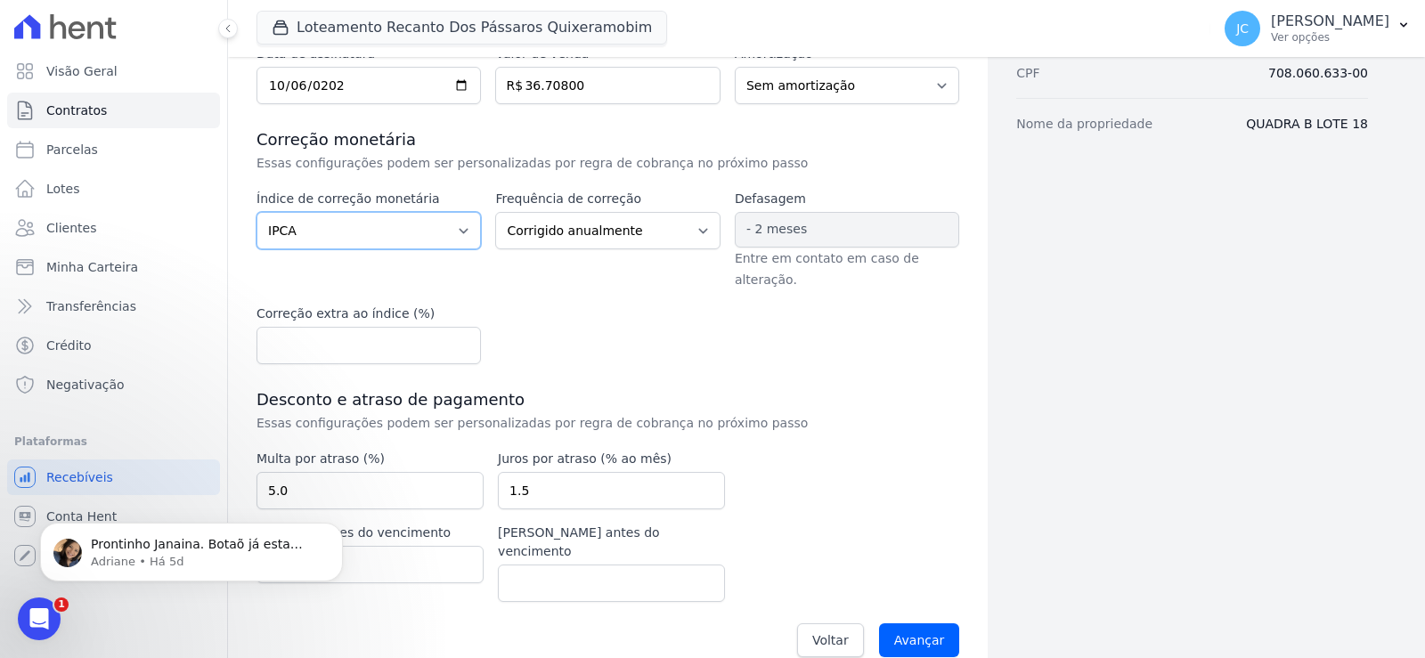
scroll to position [356, 0]
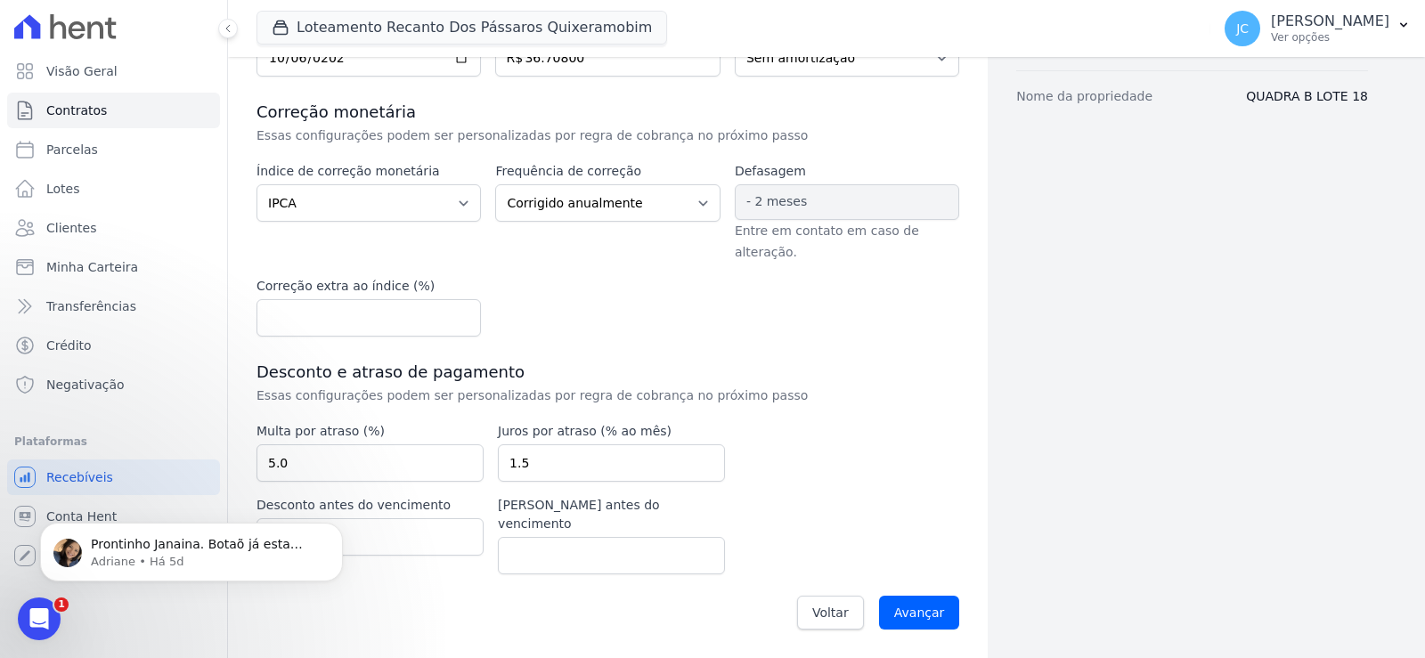
click at [610, 284] on div "Índice de correção monetária Sem reajuste Média dos últimos 12 meses acumulado …" at bounding box center [607, 249] width 703 height 175
click at [890, 605] on input "Avançar" at bounding box center [919, 613] width 81 height 34
click at [1057, 331] on div "Dados cadastrais Empreendimento Loteamento Recanto dos Pássaros Quixeramobim No…" at bounding box center [1178, 199] width 380 height 890
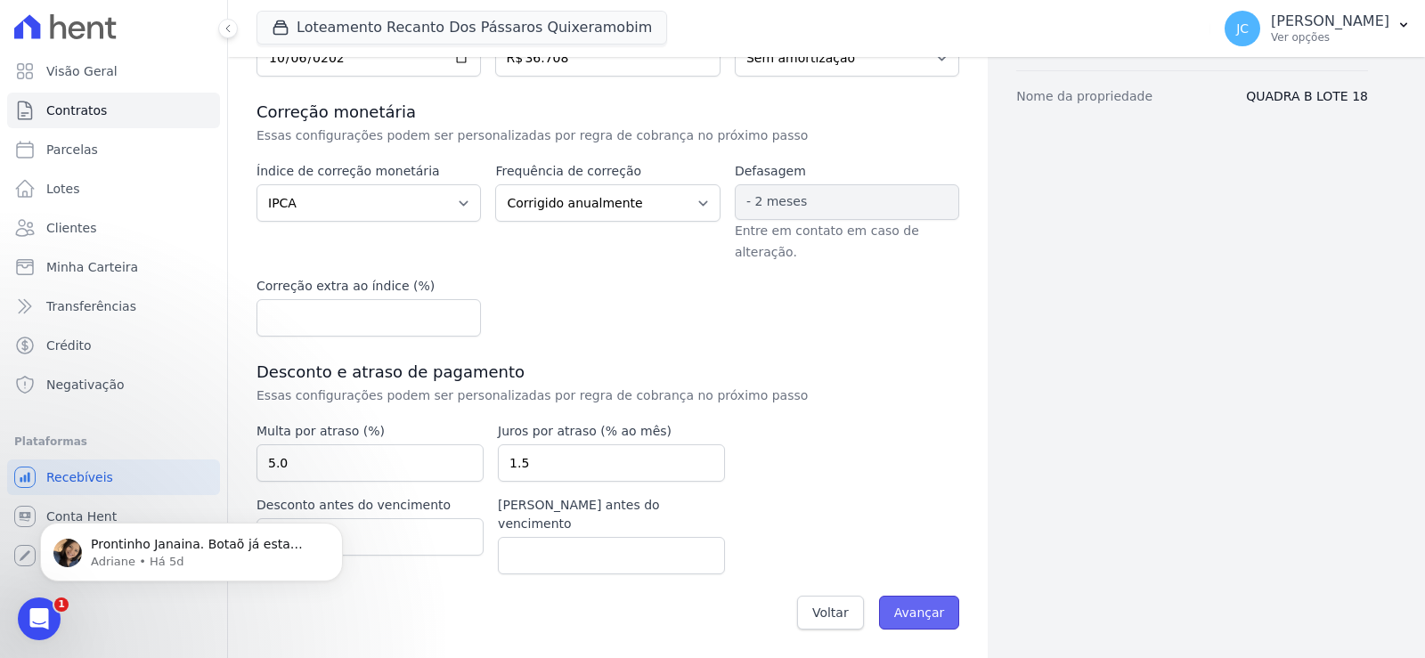
click at [892, 630] on input "Avançar" at bounding box center [919, 613] width 81 height 34
click at [553, 77] on input "36.708" at bounding box center [607, 57] width 224 height 37
click at [571, 75] on input "36708" at bounding box center [607, 57] width 224 height 37
type input "36708.00"
click at [908, 630] on input "Avançar" at bounding box center [919, 613] width 81 height 34
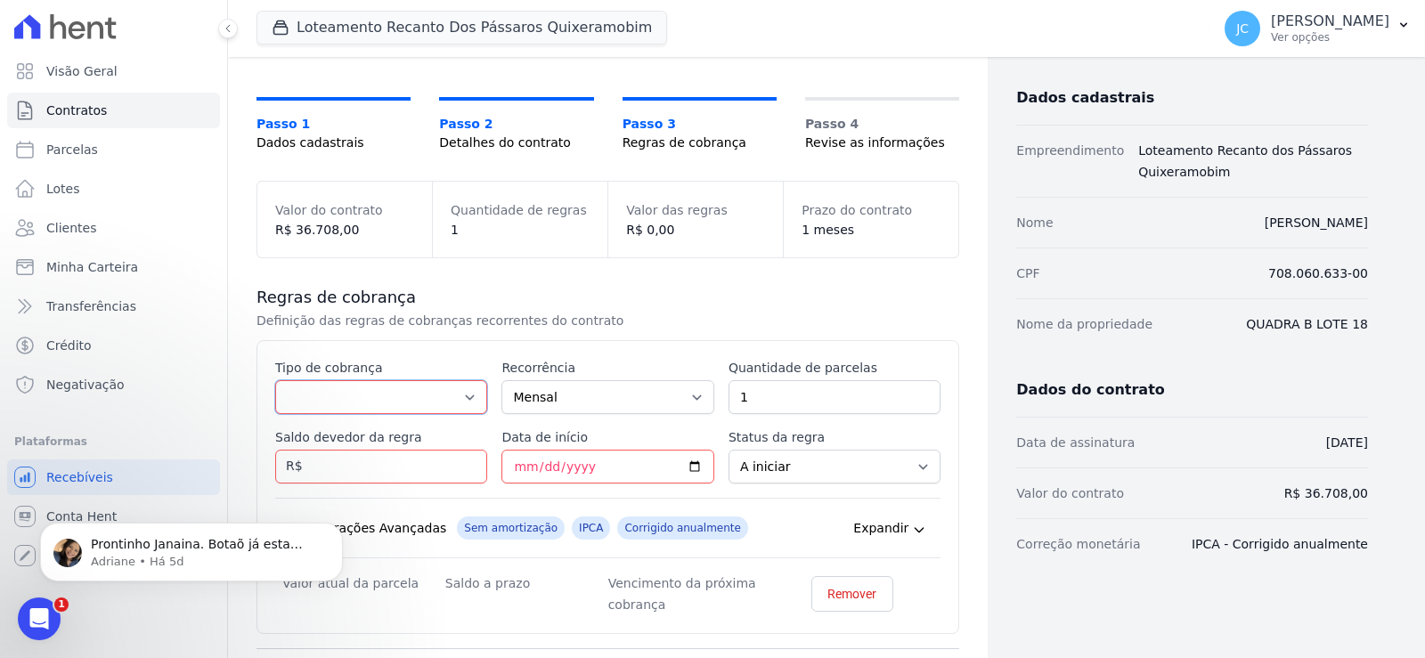
click at [377, 414] on select "Parcela Normal Entrada Sinal Intercalada Chaves Pré-chaves Pós-chaves Impostos …" at bounding box center [381, 397] width 212 height 34
select select "standard"
click at [292, 409] on select "Parcela Normal Entrada Sinal Intercalada Chaves Pré-chaves Pós-chaves Impostos …" at bounding box center [381, 397] width 212 height 34
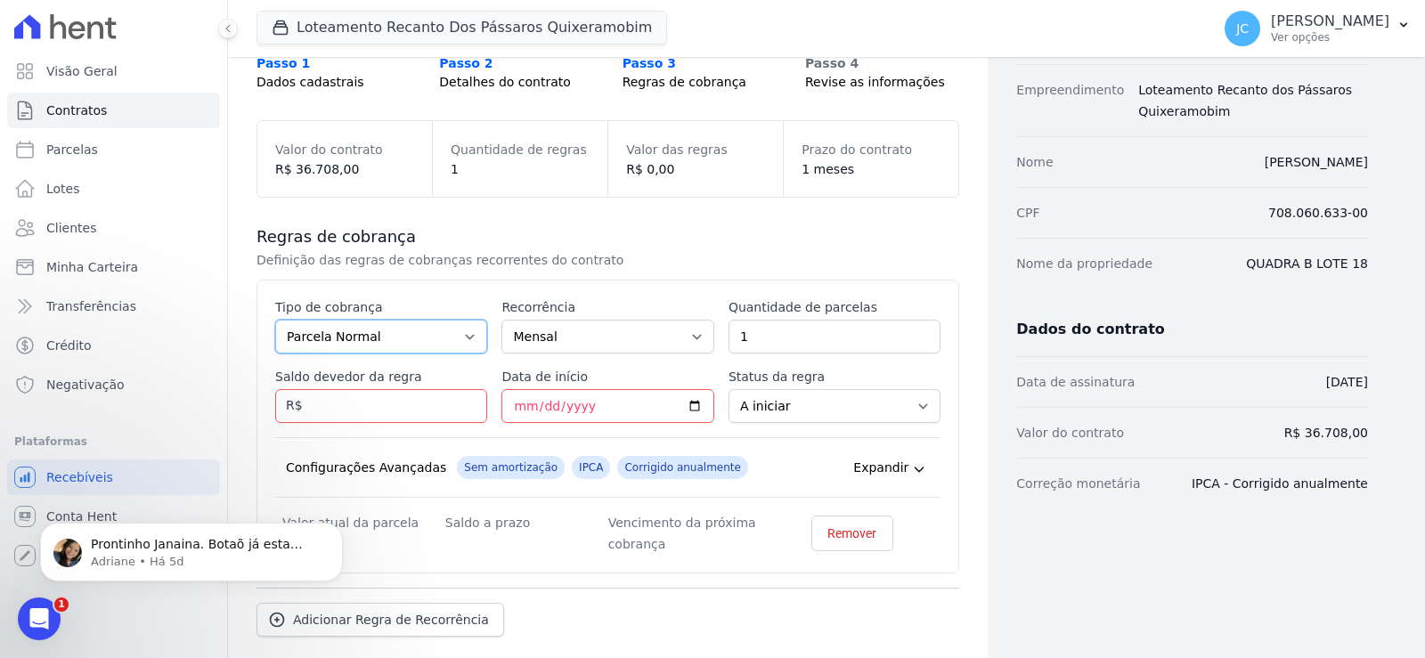
scroll to position [178, 0]
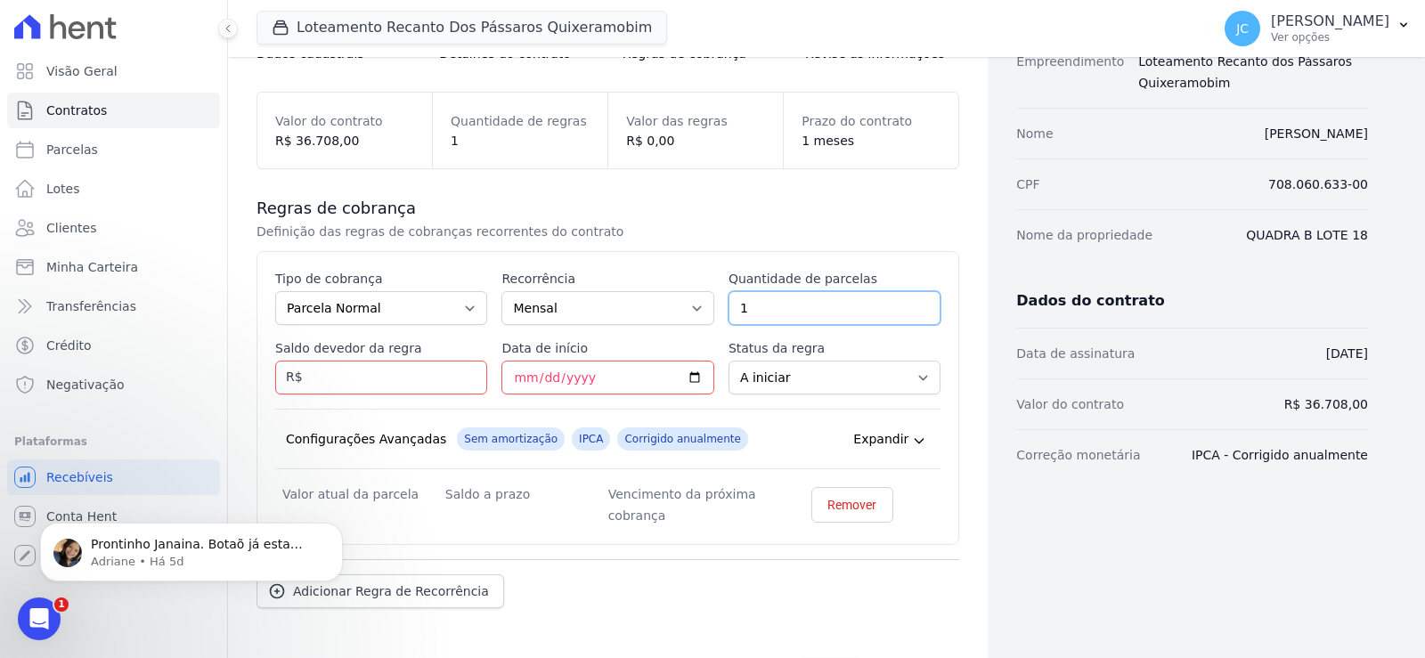
click at [808, 325] on input "1" at bounding box center [834, 308] width 212 height 34
click at [594, 325] on select "Mensal Bimestral Trimestral Semestral Anual" at bounding box center [607, 308] width 212 height 34
click at [510, 320] on select "Mensal Bimestral Trimestral Semestral Anual" at bounding box center [607, 308] width 212 height 34
click at [786, 325] on input "1" at bounding box center [834, 308] width 212 height 34
type input "120"
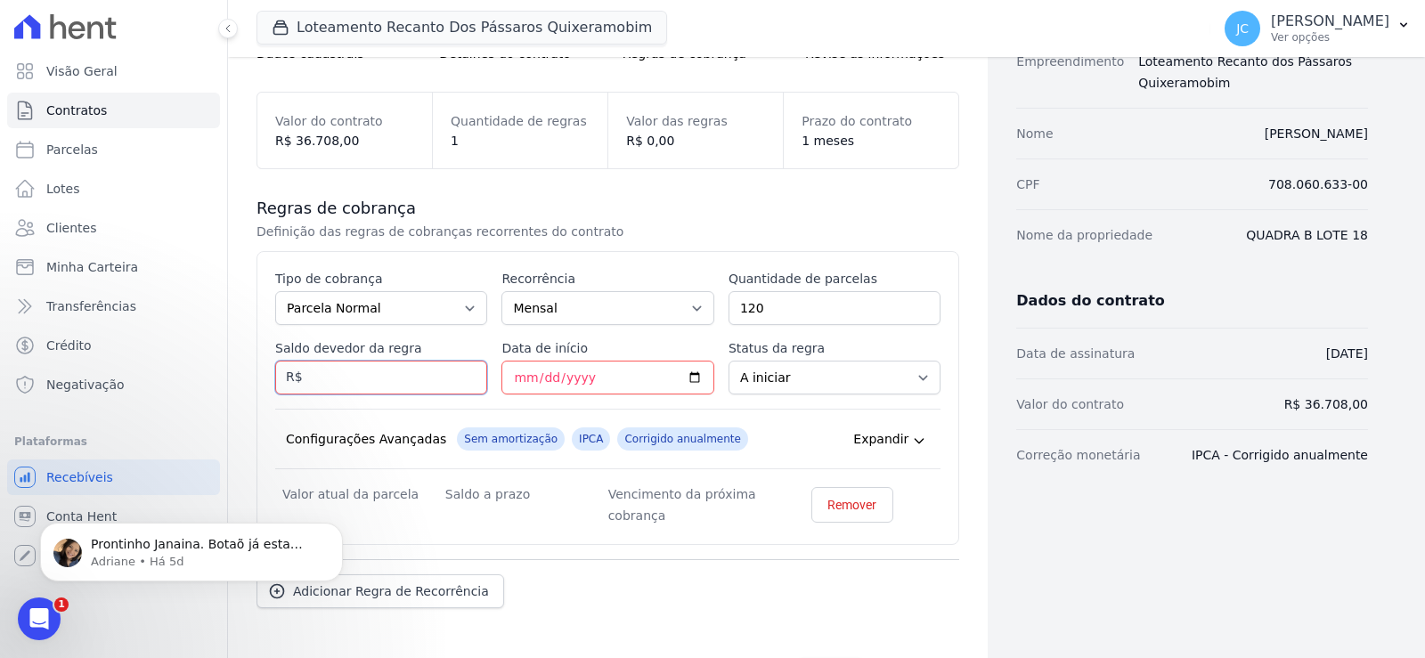
click at [328, 394] on input "Saldo devedor da regra" at bounding box center [381, 378] width 212 height 34
click at [375, 150] on dd "R$ 36.708,00" at bounding box center [344, 141] width 139 height 19
click at [354, 394] on input "Saldo devedor da regra" at bounding box center [381, 378] width 212 height 34
type input "36708.00"
click at [591, 394] on input "Data de início" at bounding box center [607, 378] width 212 height 34
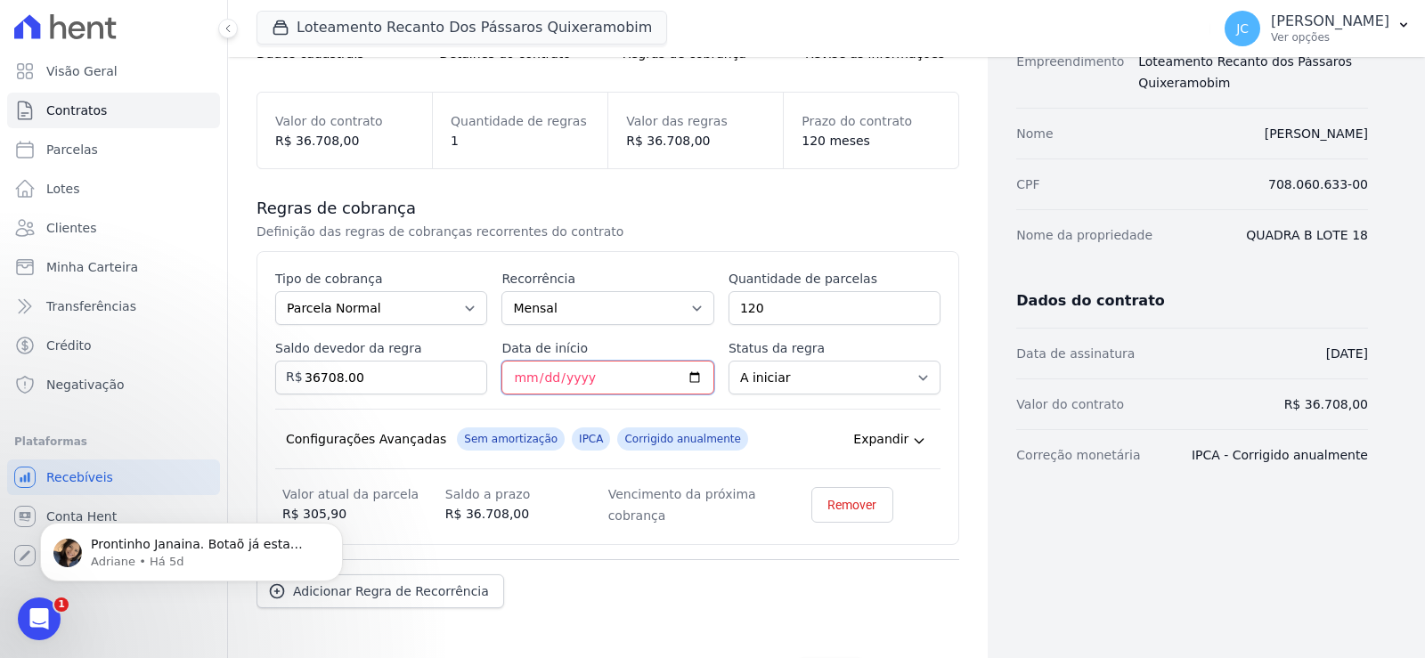
click at [615, 394] on input "Data de início" at bounding box center [607, 378] width 212 height 34
click at [634, 394] on input "Data de início" at bounding box center [607, 378] width 212 height 34
click at [533, 394] on input "Data de início" at bounding box center [607, 378] width 212 height 34
type input "2025-12-10"
click at [1110, 565] on div "Dados cadastrais Empreendimento Loteamento Recanto dos Pássaros Quixeramobim No…" at bounding box center [1178, 309] width 380 height 832
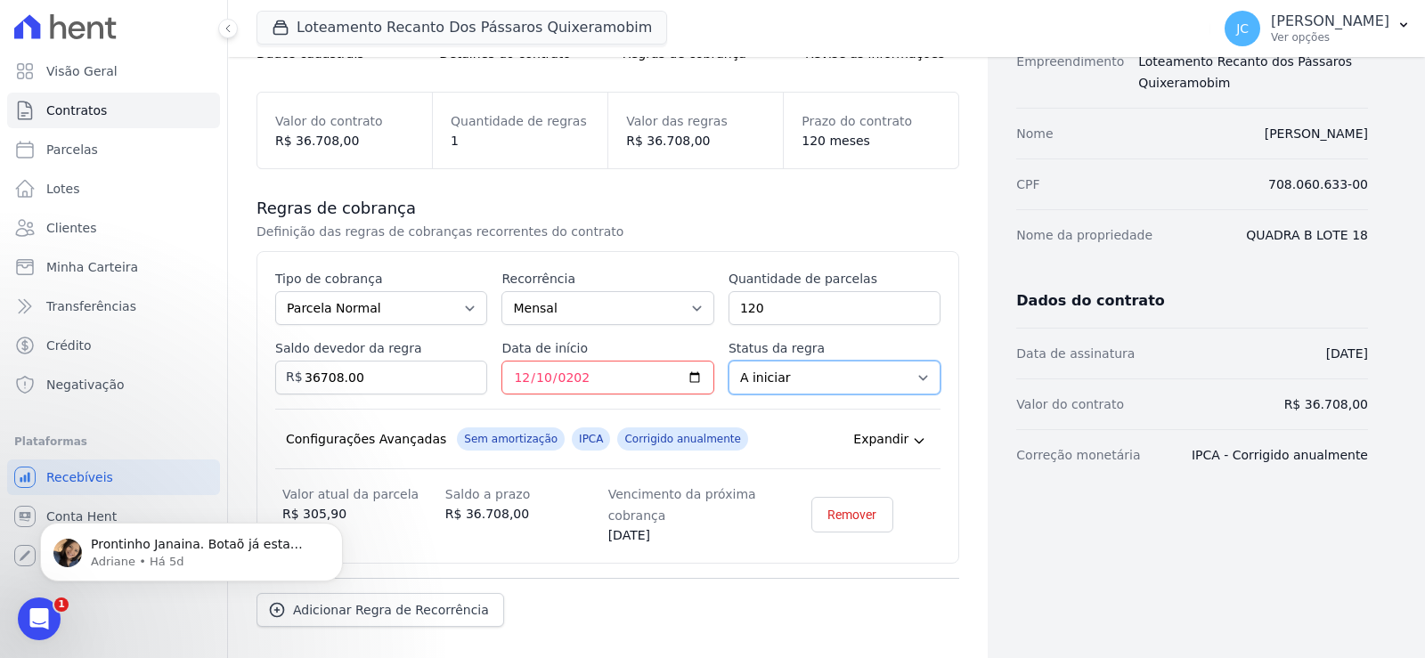
click at [846, 394] on select "A iniciar Em aberto" at bounding box center [834, 378] width 212 height 34
click at [728, 394] on select "A iniciar Em aberto" at bounding box center [834, 378] width 212 height 34
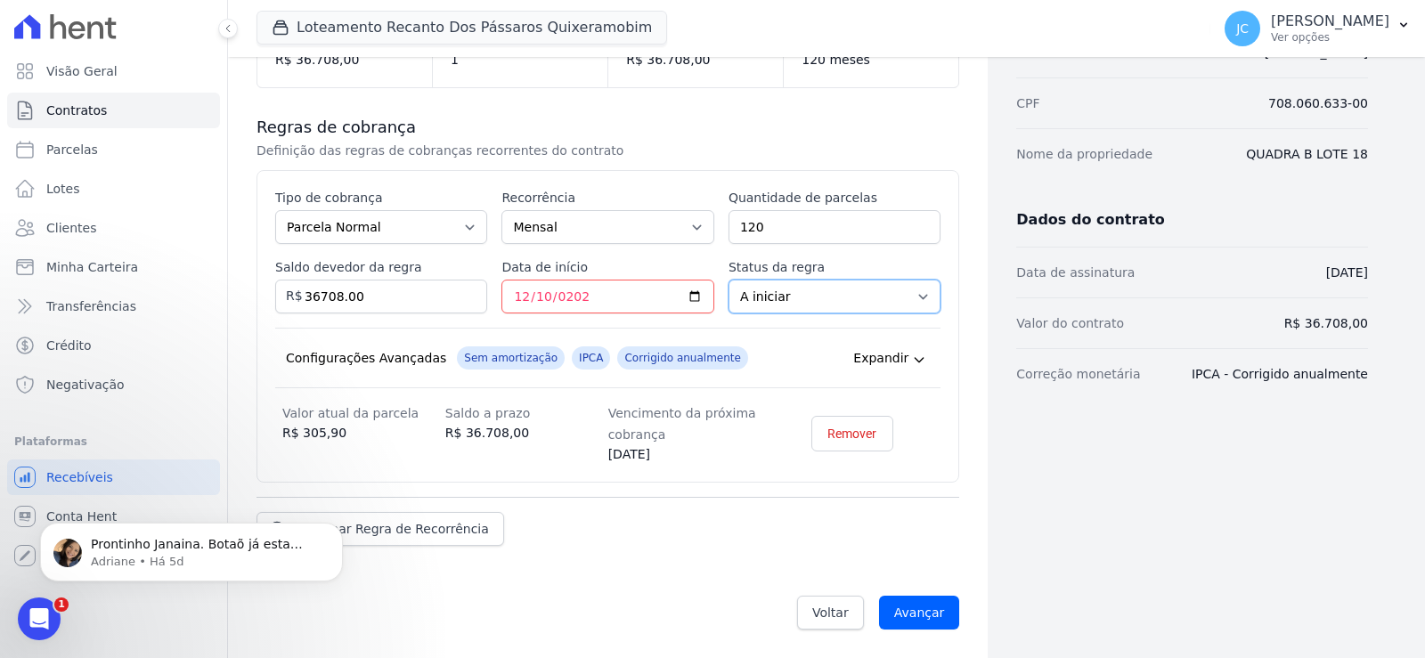
scroll to position [315, 0]
click at [927, 597] on input "Avançar" at bounding box center [919, 613] width 81 height 34
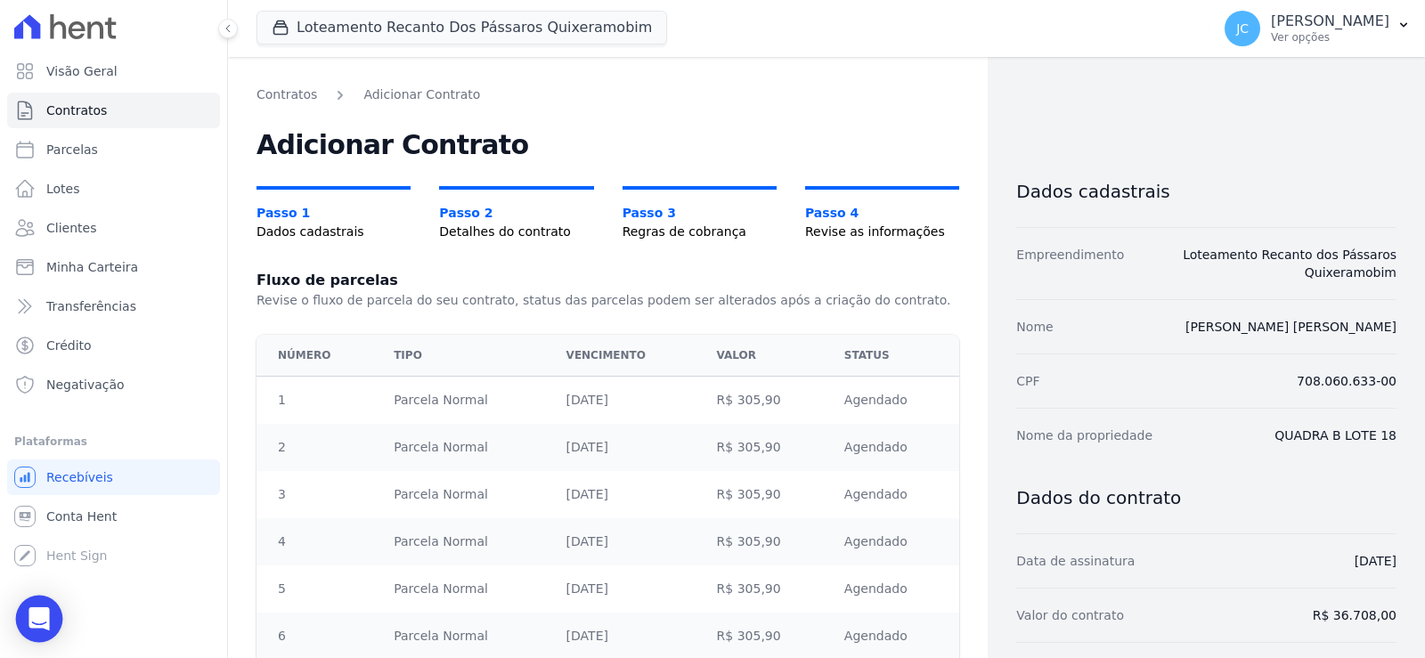
click at [31, 623] on icon "Open Intercom Messenger" at bounding box center [39, 618] width 23 height 23
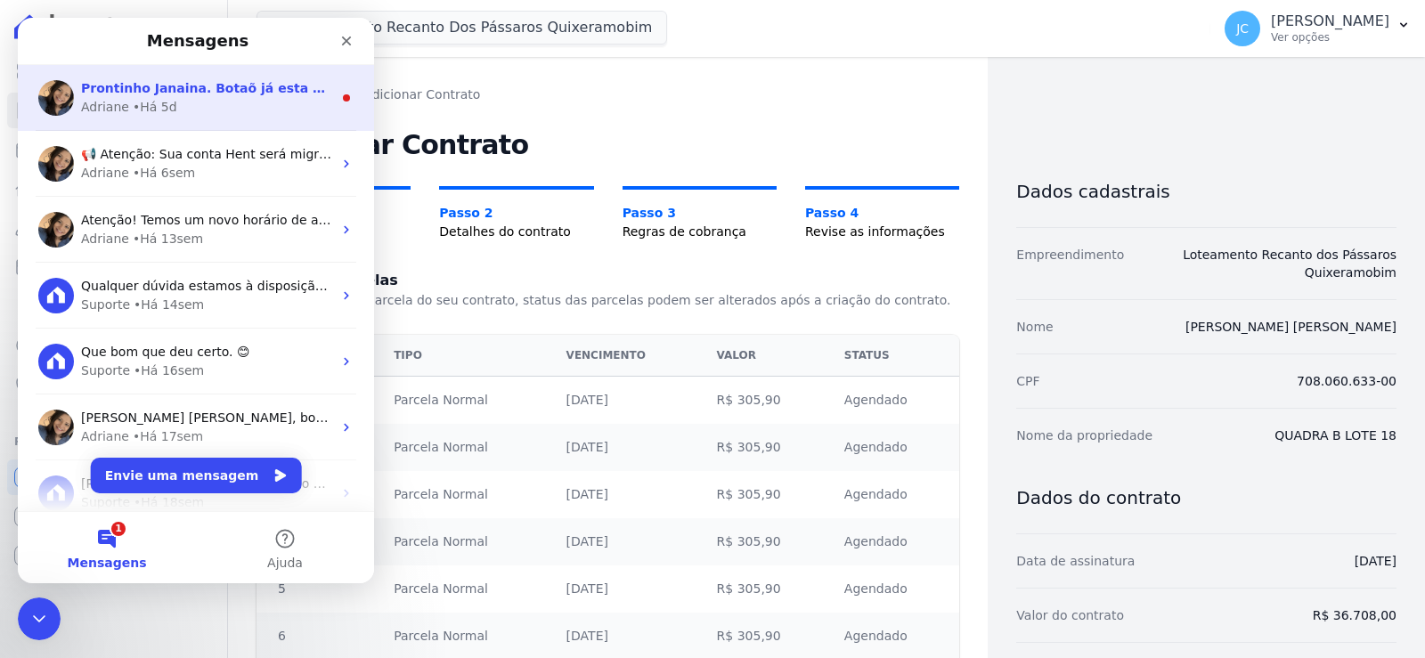
click at [197, 117] on div "Prontinho Janaina. Botaõ já esta disponivel na plataforma. ; ) Adriane • Há 5d" at bounding box center [196, 98] width 356 height 66
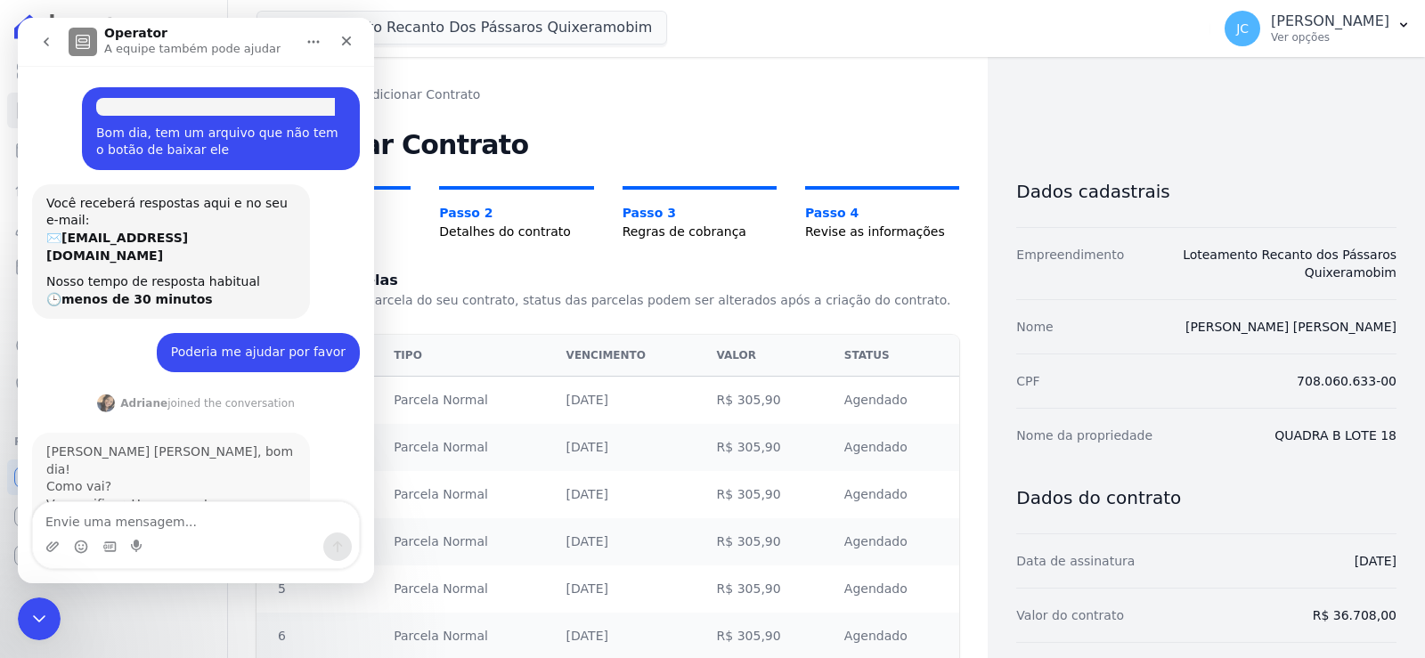
scroll to position [3, 0]
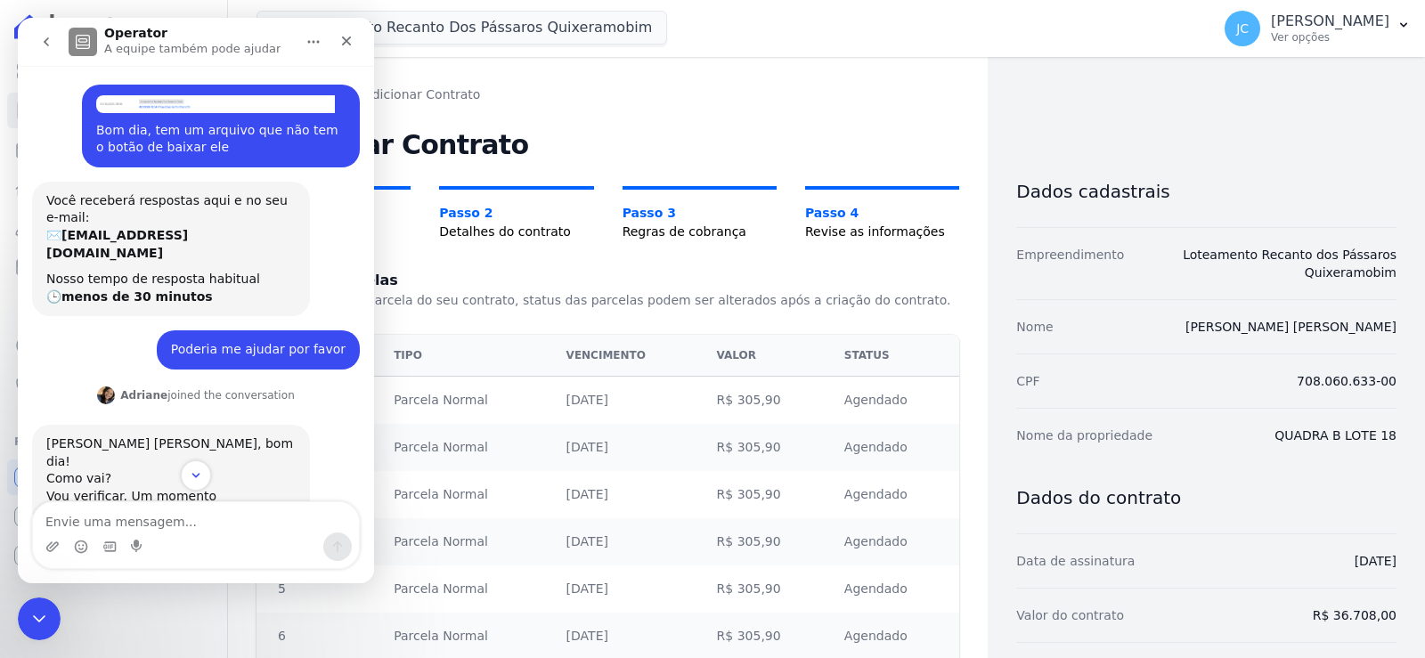
click at [190, 110] on img "JANAINA diz…" at bounding box center [215, 104] width 239 height 18
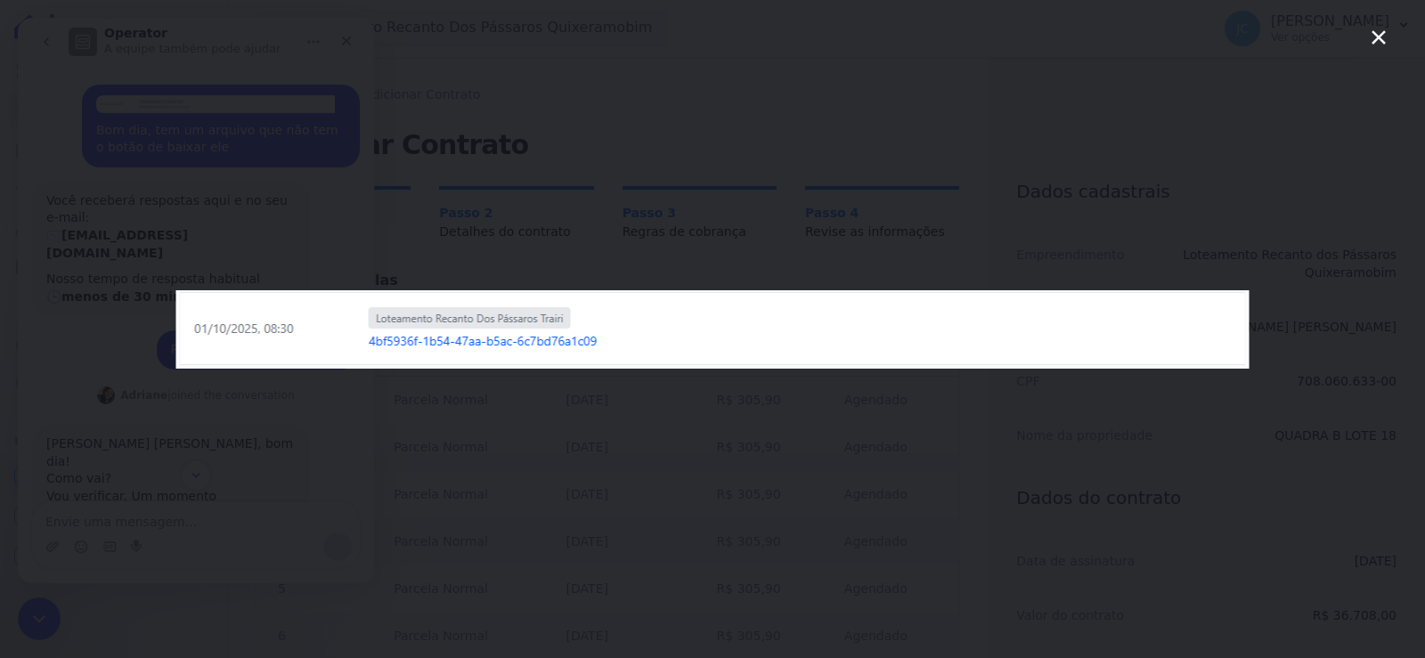
scroll to position [0, 0]
click at [190, 110] on div "Messenger da Intercom" at bounding box center [712, 329] width 1425 height 658
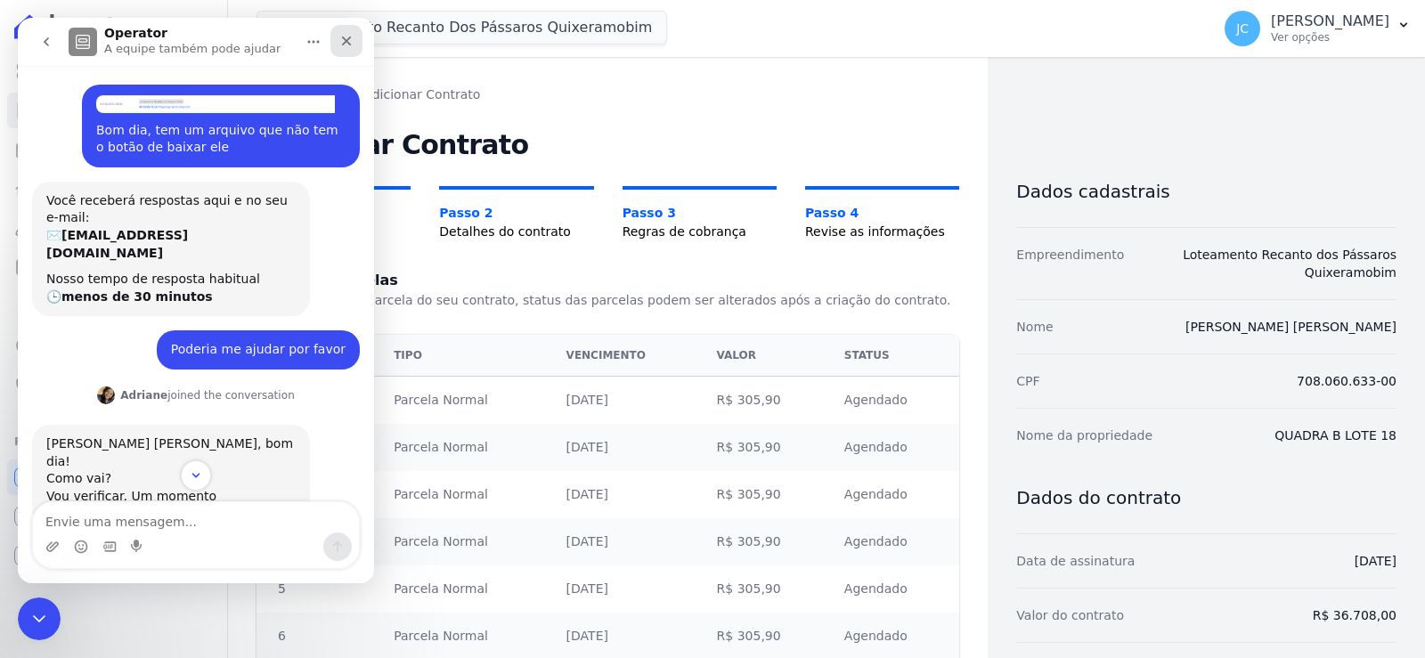
click at [348, 31] on div "Fechar" at bounding box center [346, 41] width 32 height 32
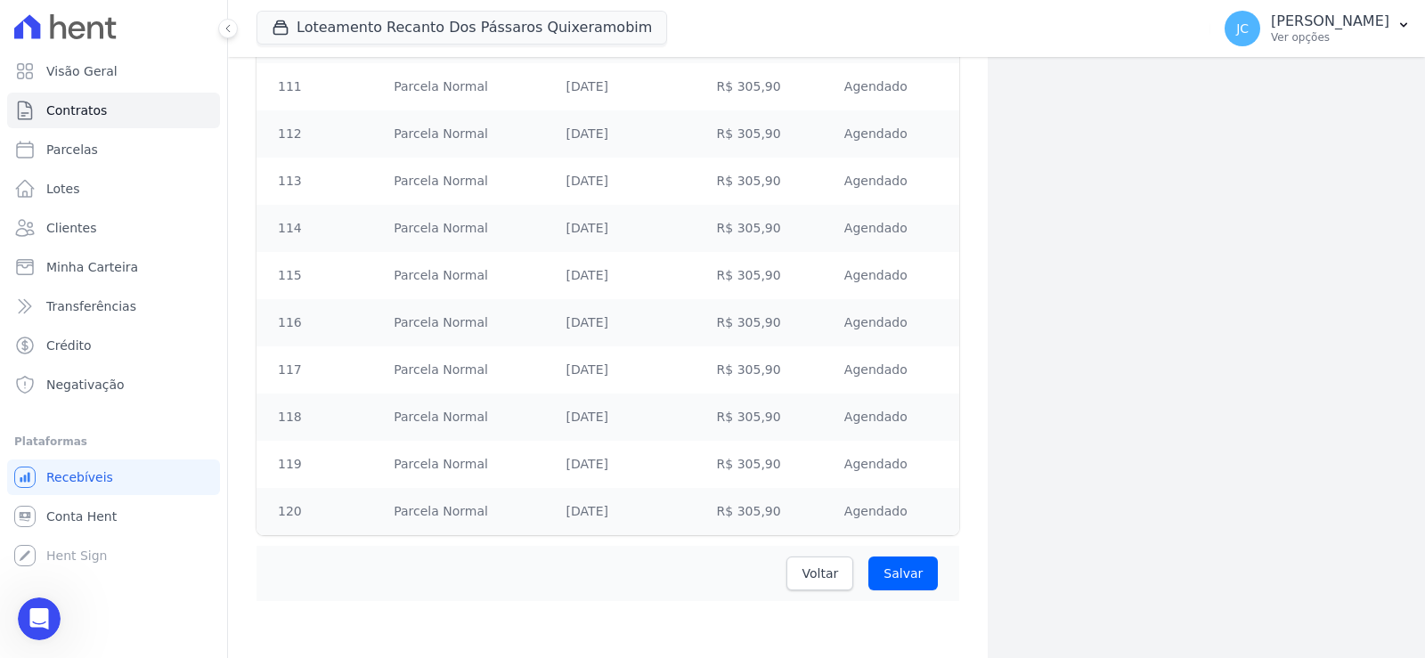
scroll to position [5890, 0]
click at [890, 566] on input "Salvar" at bounding box center [902, 574] width 69 height 34
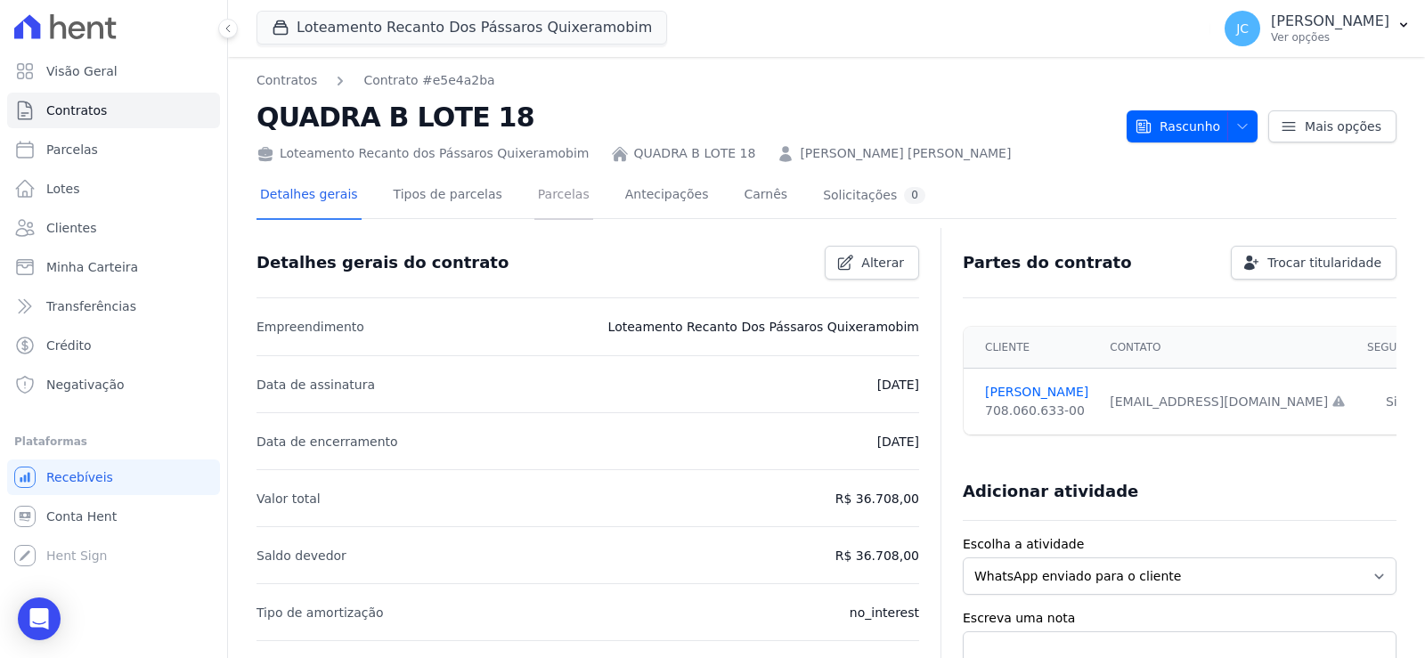
click at [554, 215] on link "Parcelas" at bounding box center [563, 196] width 59 height 47
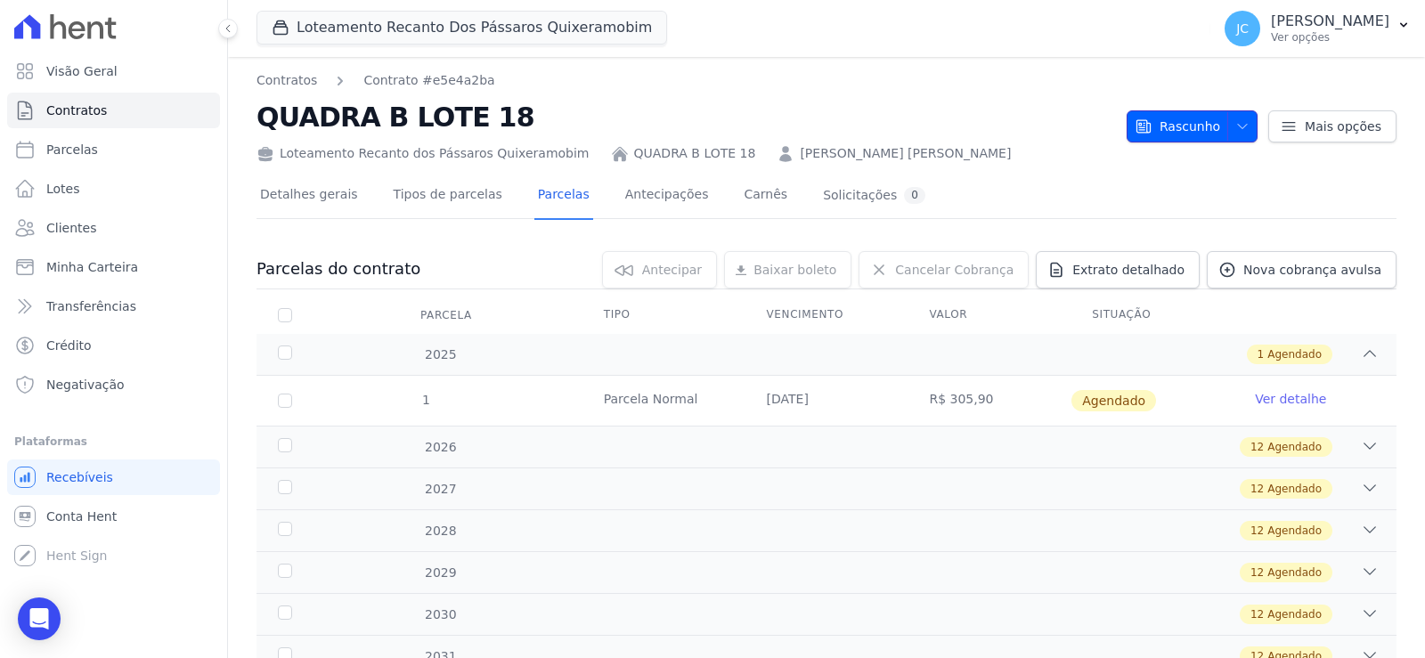
click at [1163, 125] on span "Rascunho" at bounding box center [1177, 126] width 85 height 32
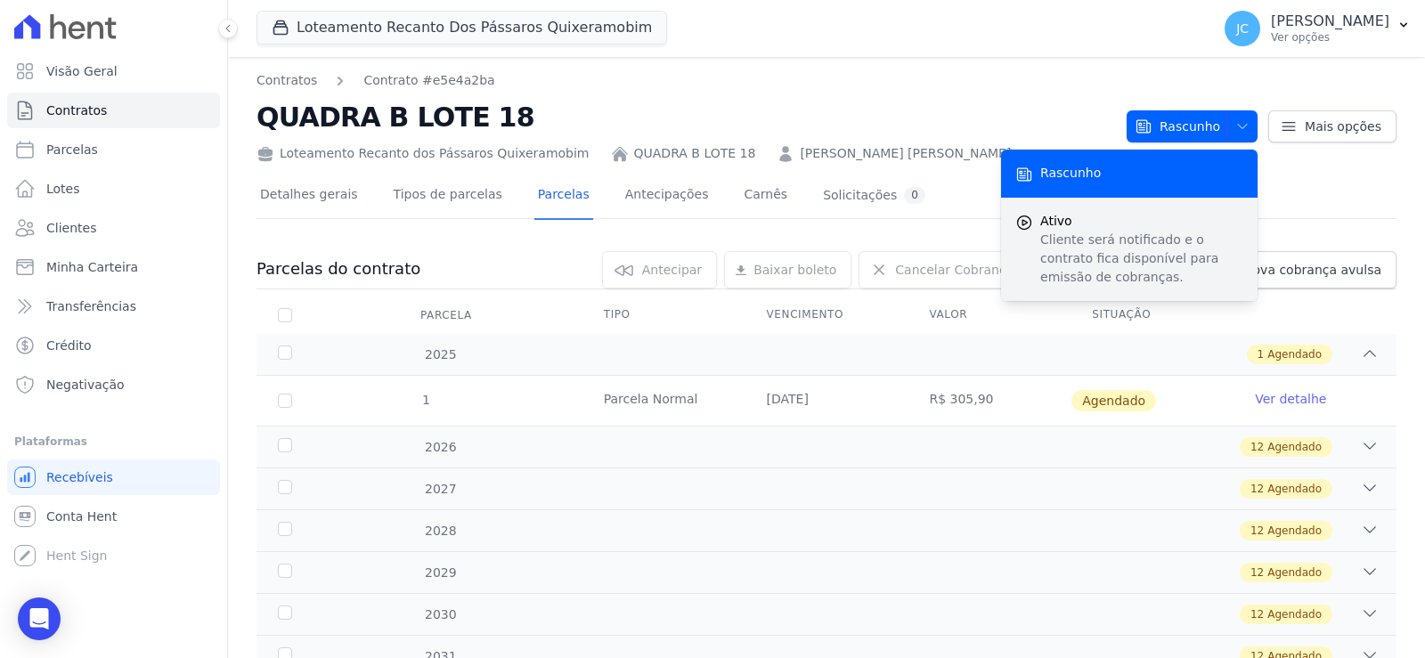
click at [1089, 247] on p "Cliente será notificado e o contrato fica disponível para emissão de cobranças." at bounding box center [1141, 259] width 203 height 56
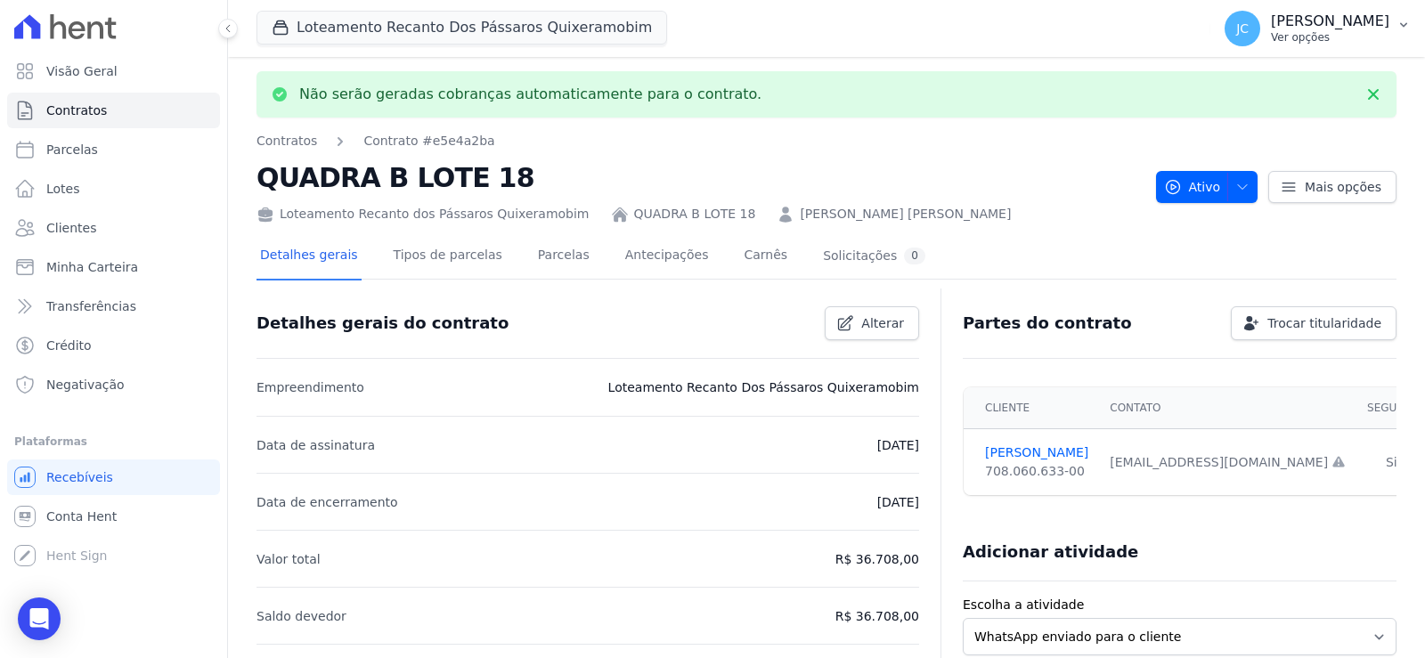
click at [1284, 25] on p "[PERSON_NAME]" at bounding box center [1330, 21] width 118 height 18
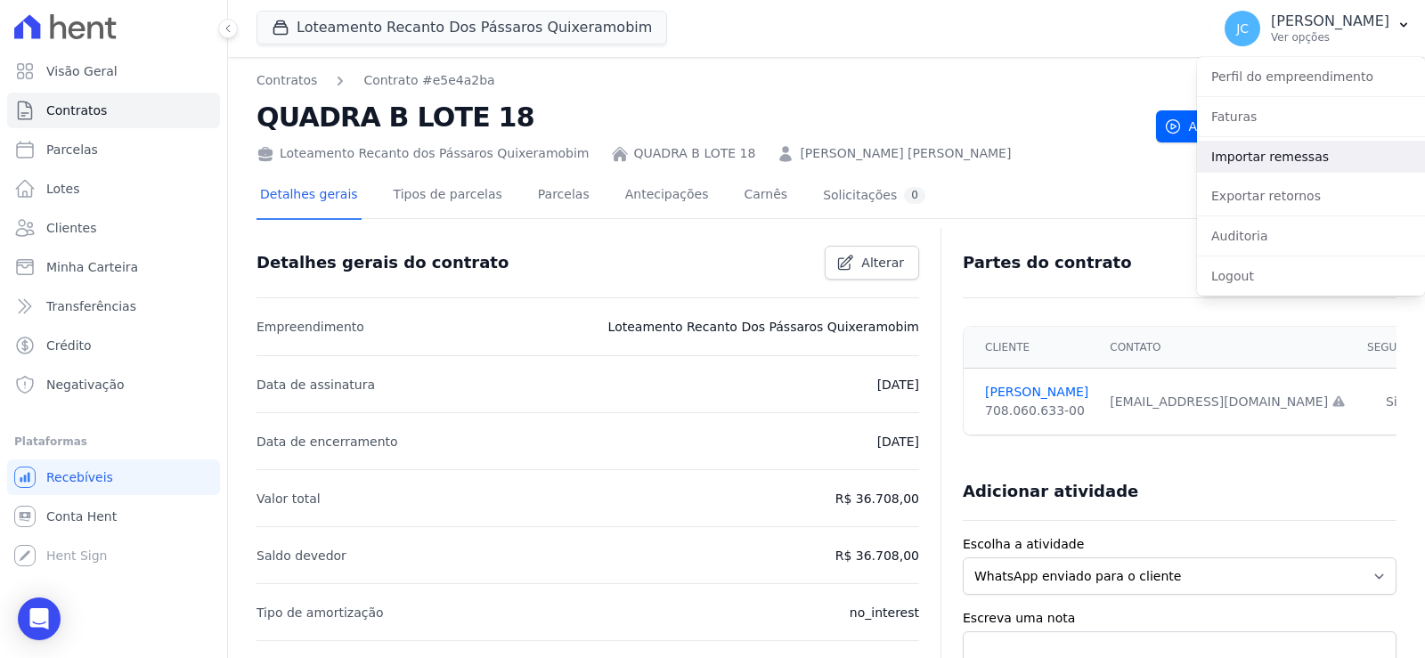
click at [1267, 171] on link "Importar remessas" at bounding box center [1311, 157] width 228 height 32
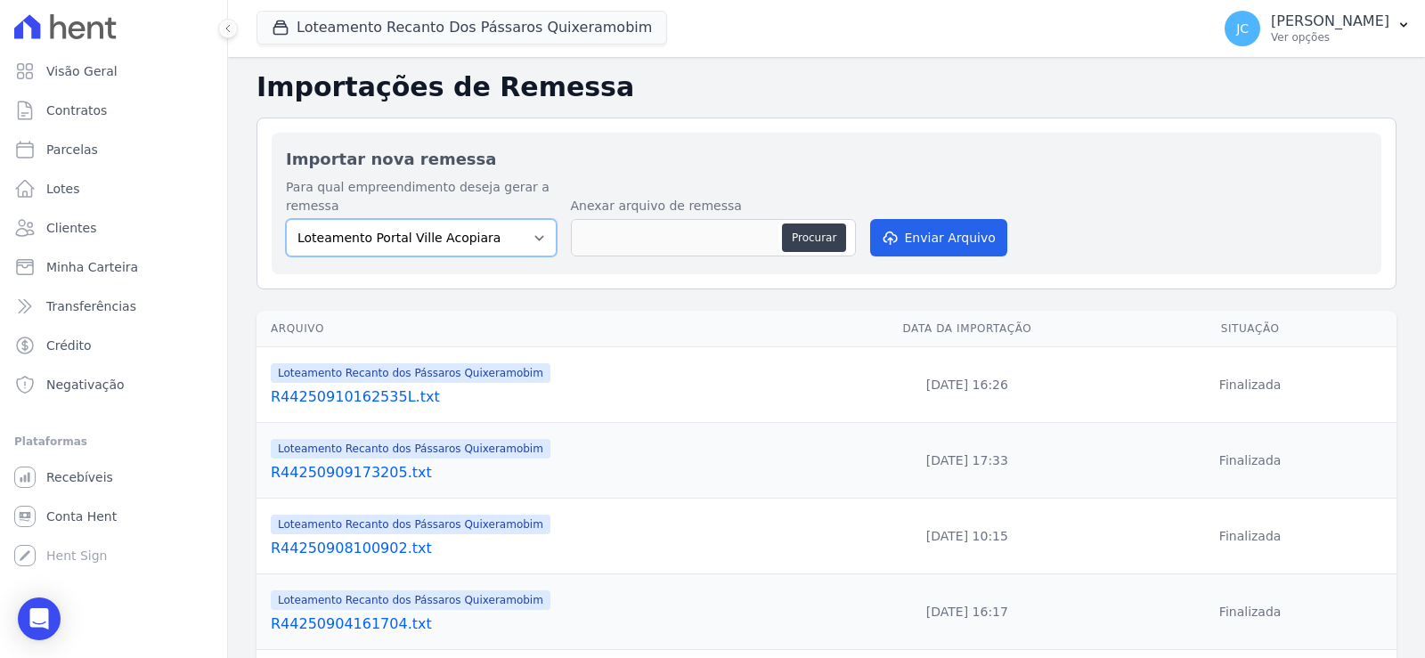
click at [512, 256] on select "Loteamento Portal Ville Acopiara Loteamento Recanto dos Pássaros Quixeramobim L…" at bounding box center [421, 237] width 271 height 37
select select "680c1bfe-1e9a-4ffe-9017-886ab10875cd"
click at [304, 232] on select "Loteamento Portal Ville Acopiara Loteamento Recanto dos Pássaros Quixeramobim L…" at bounding box center [421, 237] width 271 height 37
click at [846, 252] on button "Procurar" at bounding box center [814, 238] width 64 height 28
type input "R44251006133750.txt"
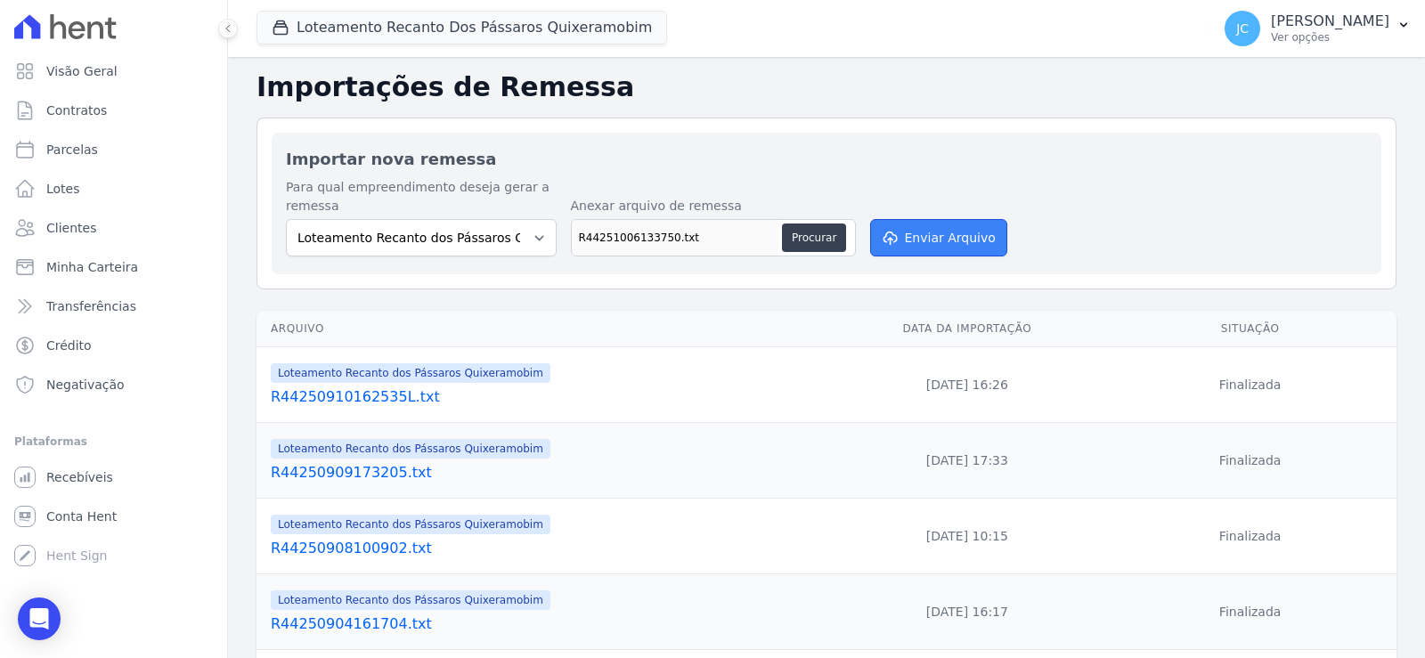
click at [955, 256] on button "Enviar Arquivo" at bounding box center [938, 237] width 137 height 37
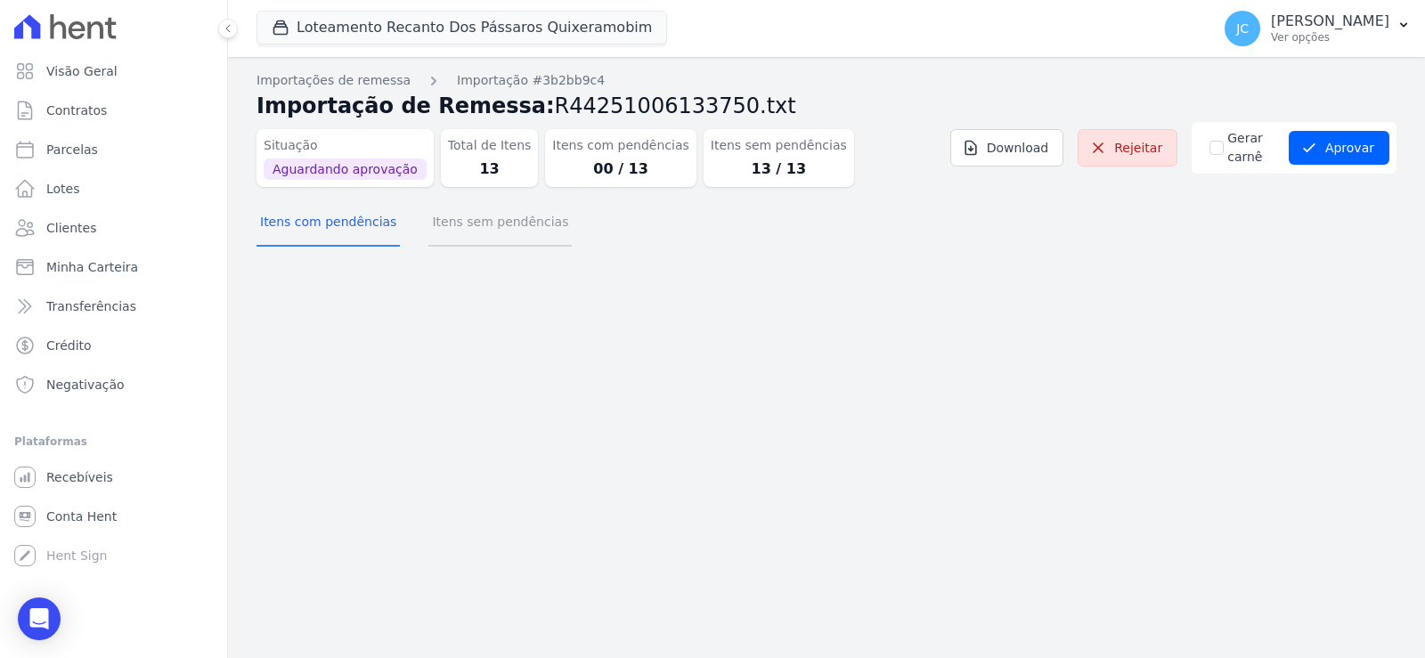
click at [532, 239] on button "Itens sem pendências" at bounding box center [499, 223] width 143 height 46
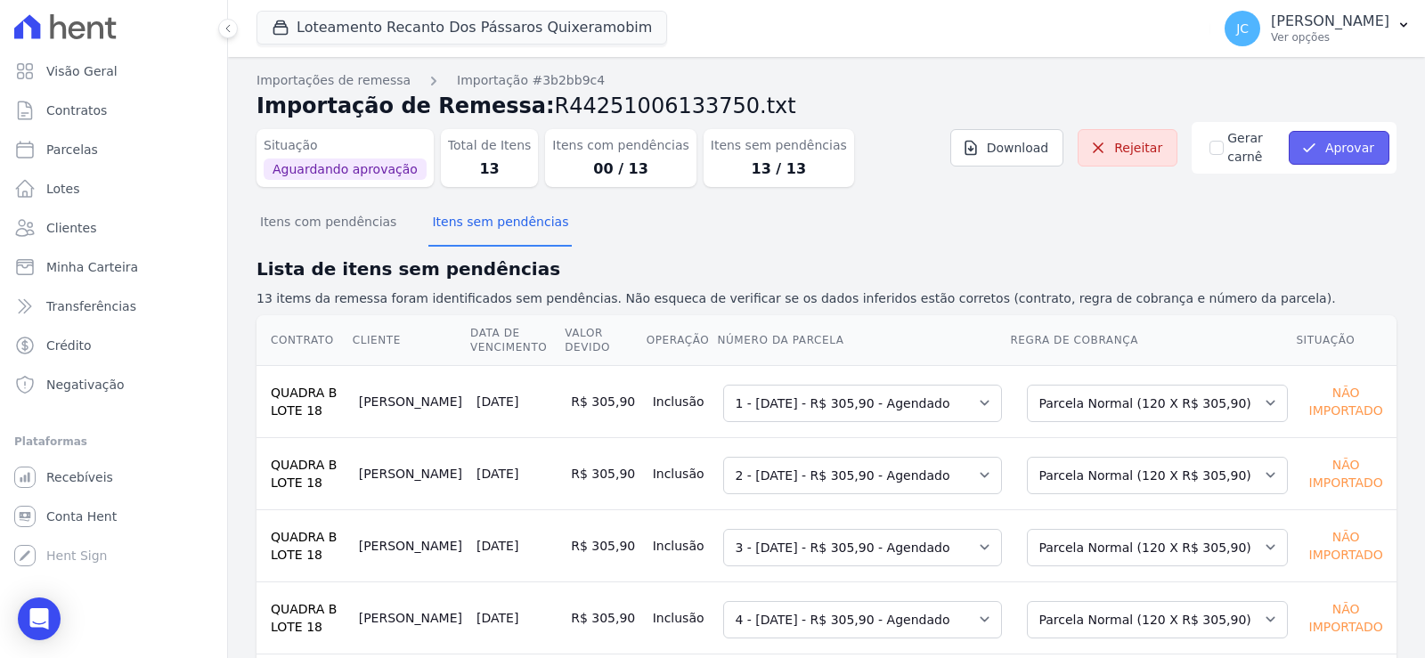
click at [1321, 151] on button "Aprovar" at bounding box center [1339, 148] width 101 height 34
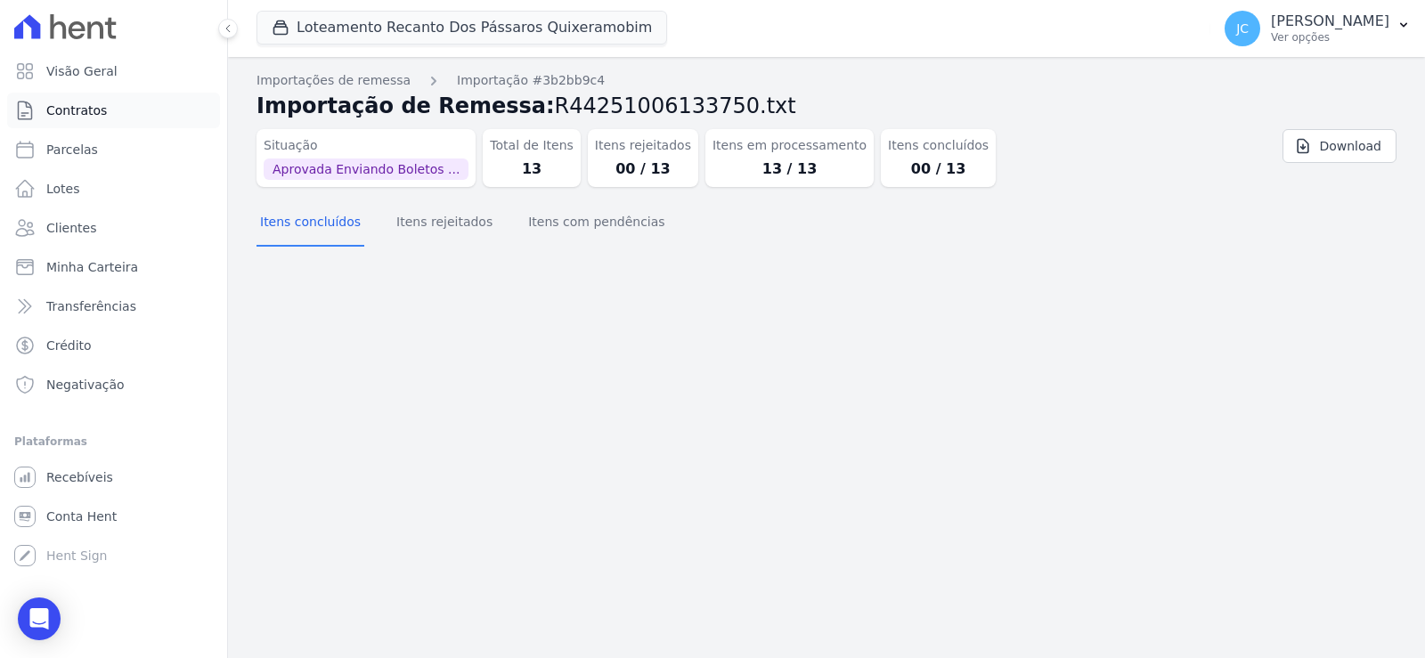
click at [107, 115] on span "Contratos" at bounding box center [76, 111] width 61 height 18
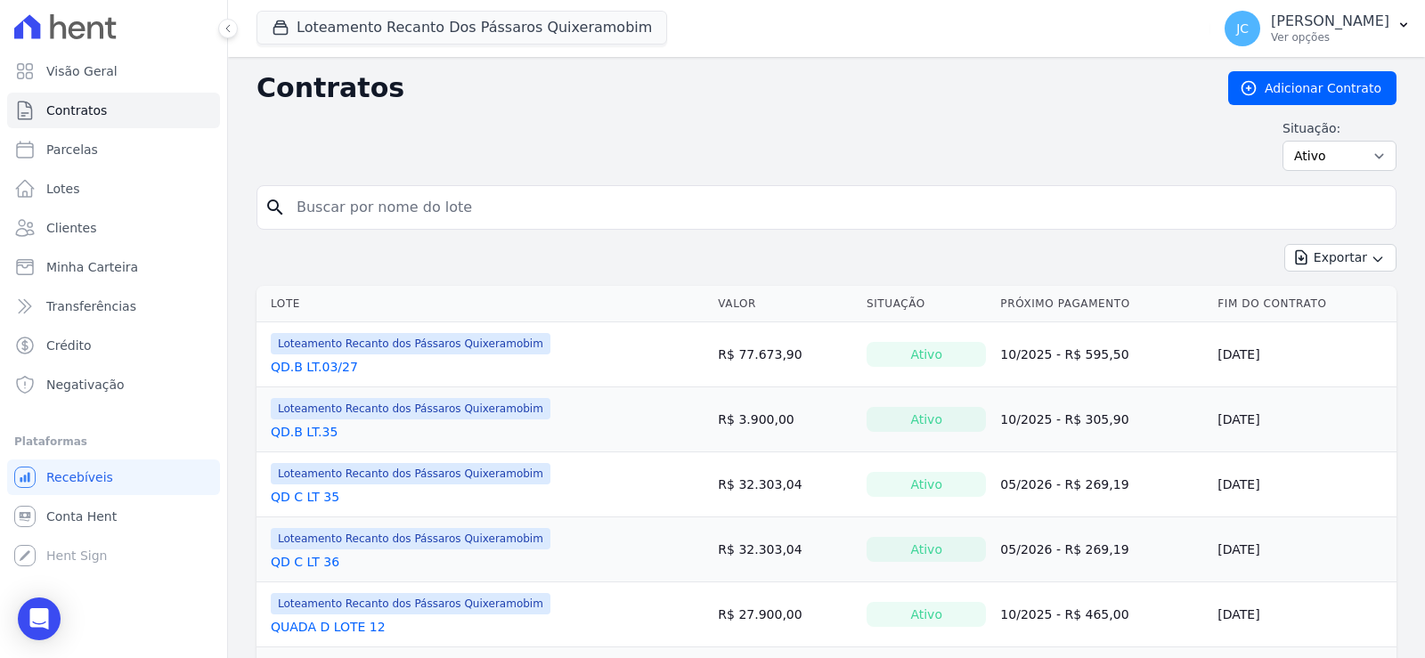
click at [384, 225] on input "search" at bounding box center [837, 208] width 1102 height 36
type input "18"
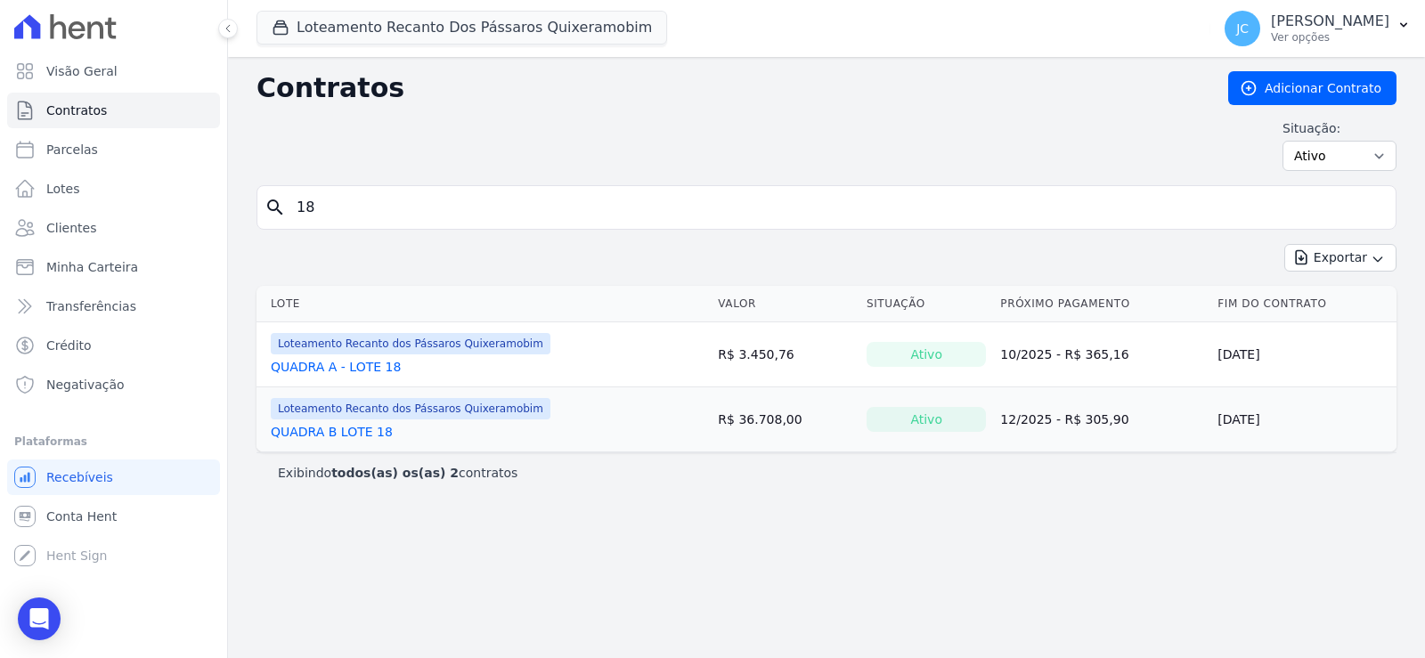
click at [359, 441] on link "QUADRA B LOTE 18" at bounding box center [332, 432] width 122 height 18
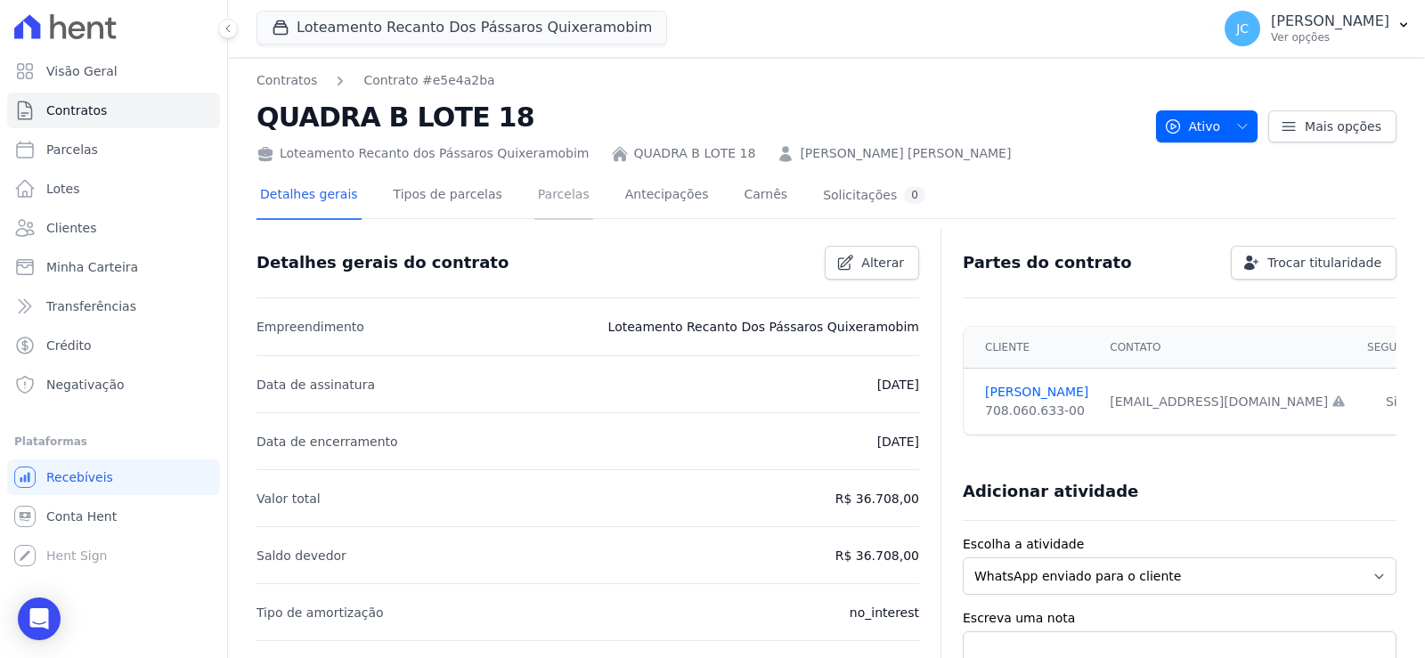
click at [565, 199] on link "Parcelas" at bounding box center [563, 196] width 59 height 47
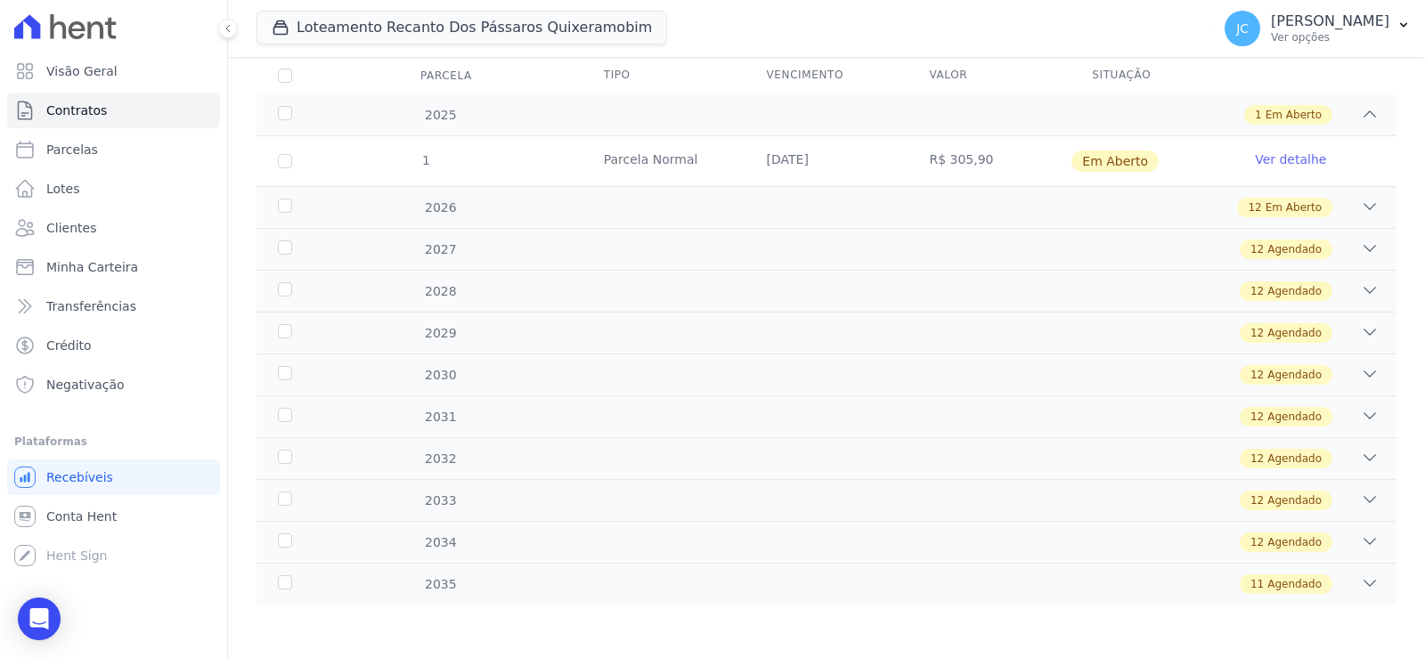
scroll to position [295, 0]
click at [1361, 198] on icon at bounding box center [1370, 207] width 18 height 18
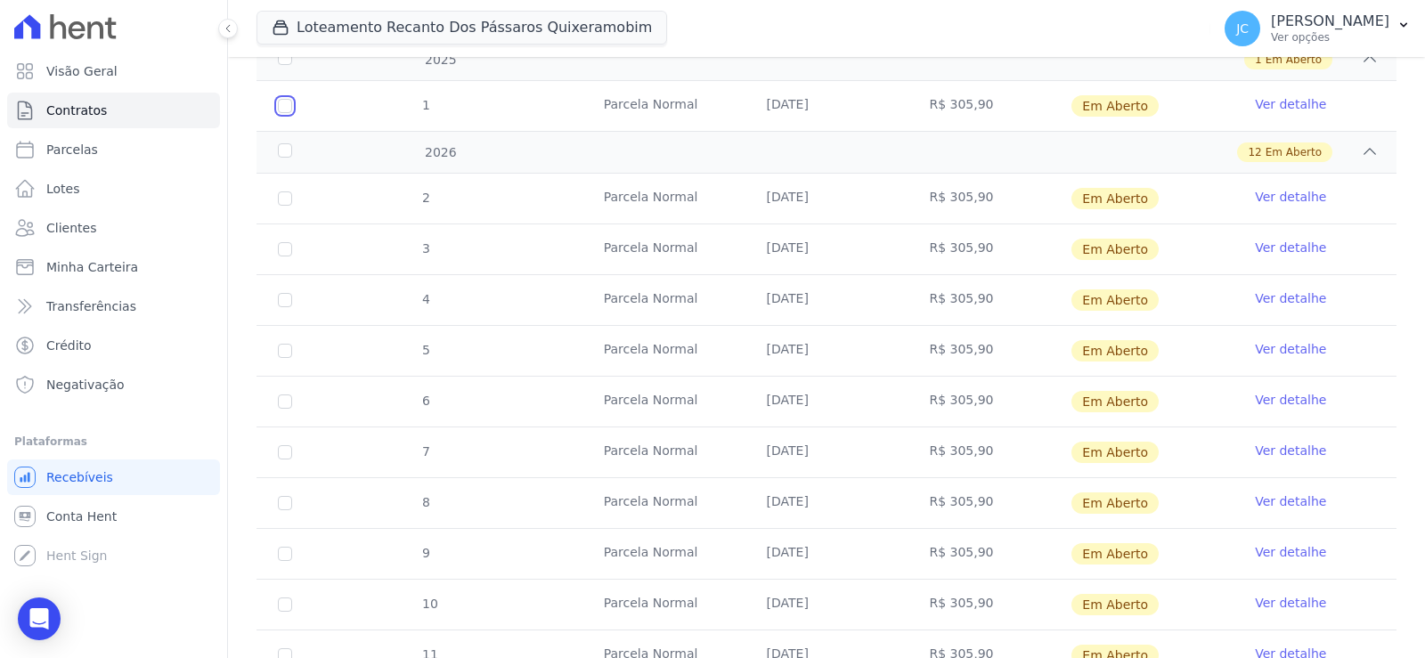
click at [292, 113] on input "checkbox" at bounding box center [285, 106] width 14 height 14
checkbox input "true"
click at [305, 162] on div "2026" at bounding box center [324, 152] width 101 height 19
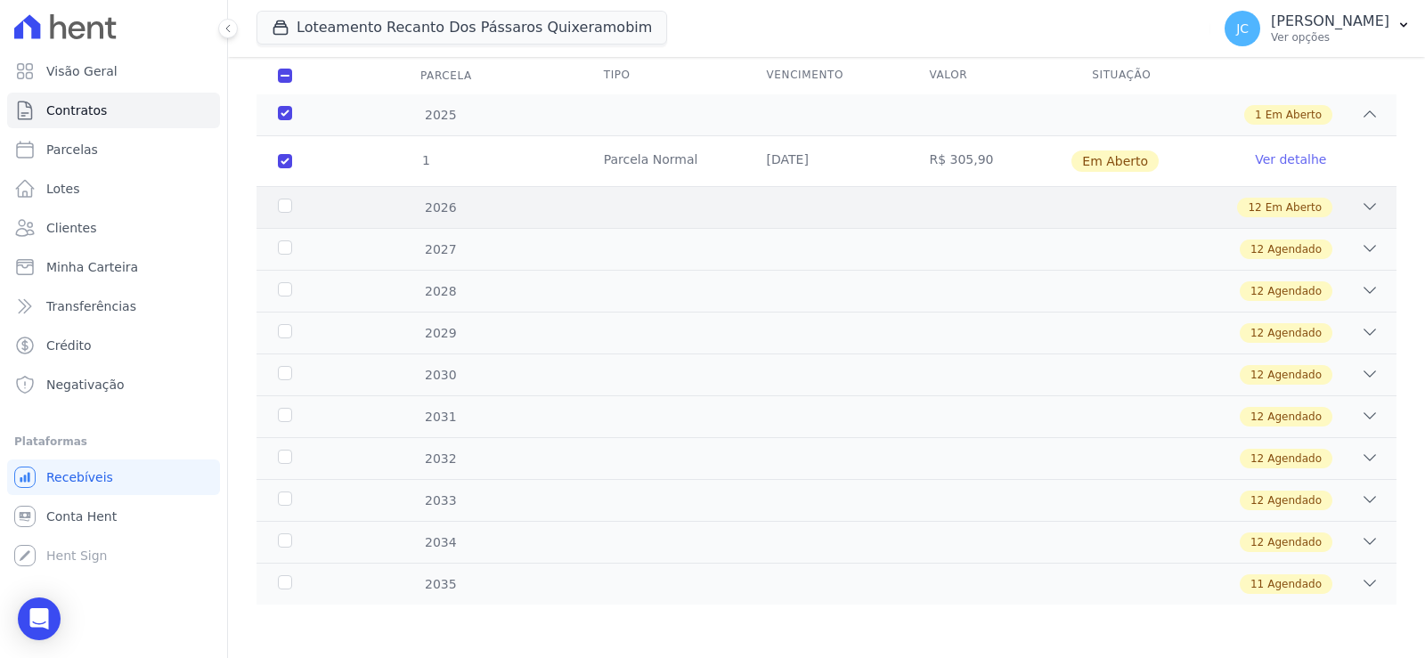
click at [305, 199] on div "2026" at bounding box center [324, 208] width 101 height 19
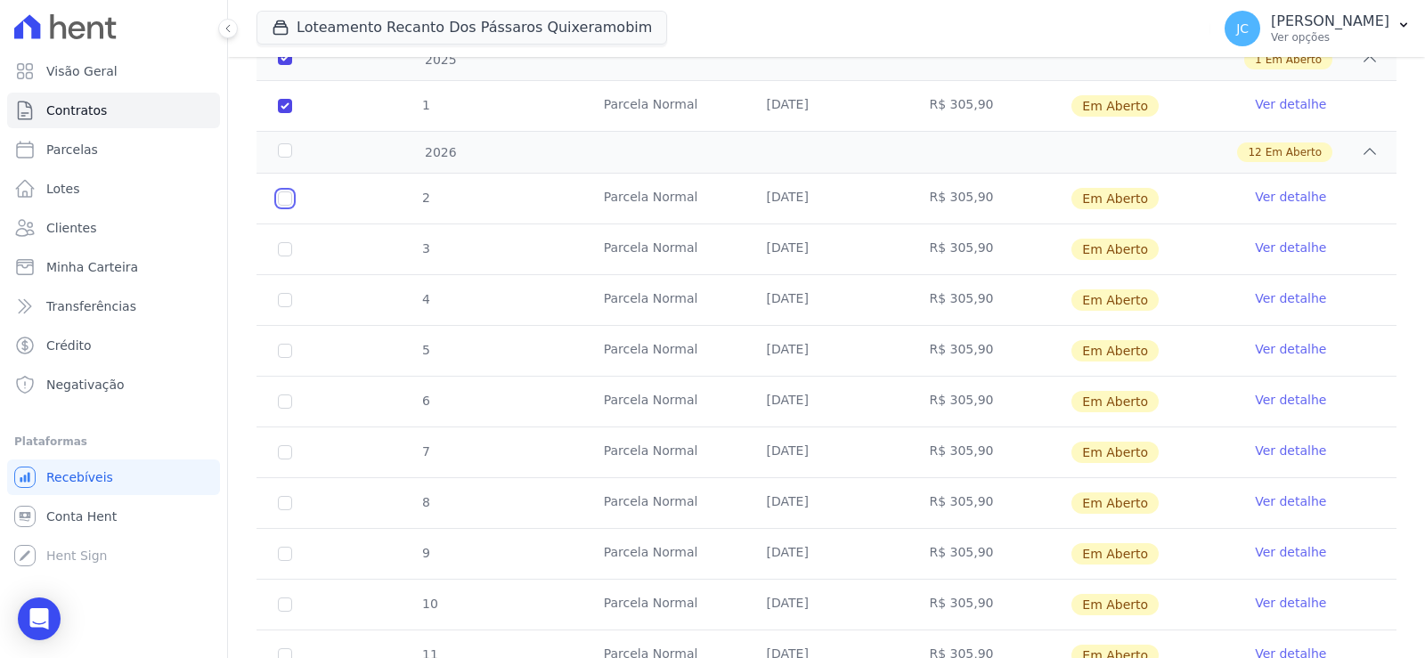
click at [292, 206] on input "checkbox" at bounding box center [285, 198] width 14 height 14
checkbox input "true"
click at [292, 256] on input "checkbox" at bounding box center [285, 249] width 14 height 14
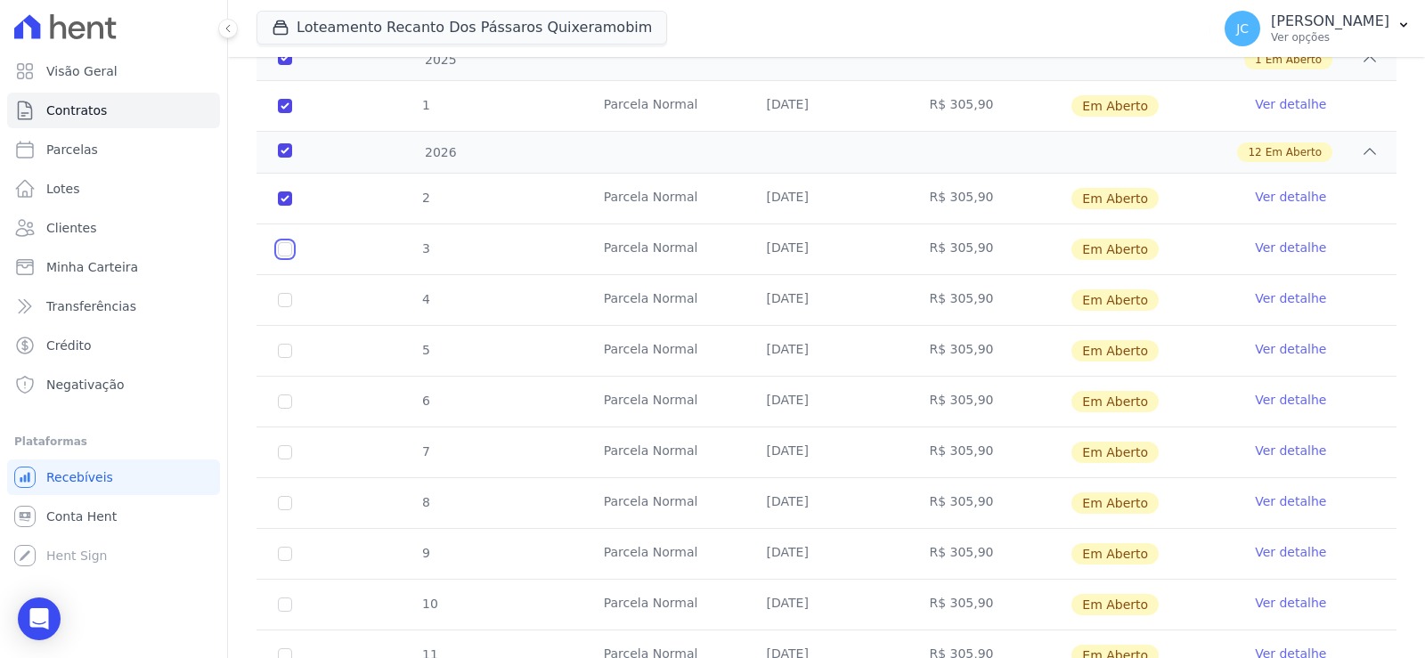
checkbox input "true"
click at [292, 307] on input "checkbox" at bounding box center [285, 300] width 14 height 14
checkbox input "true"
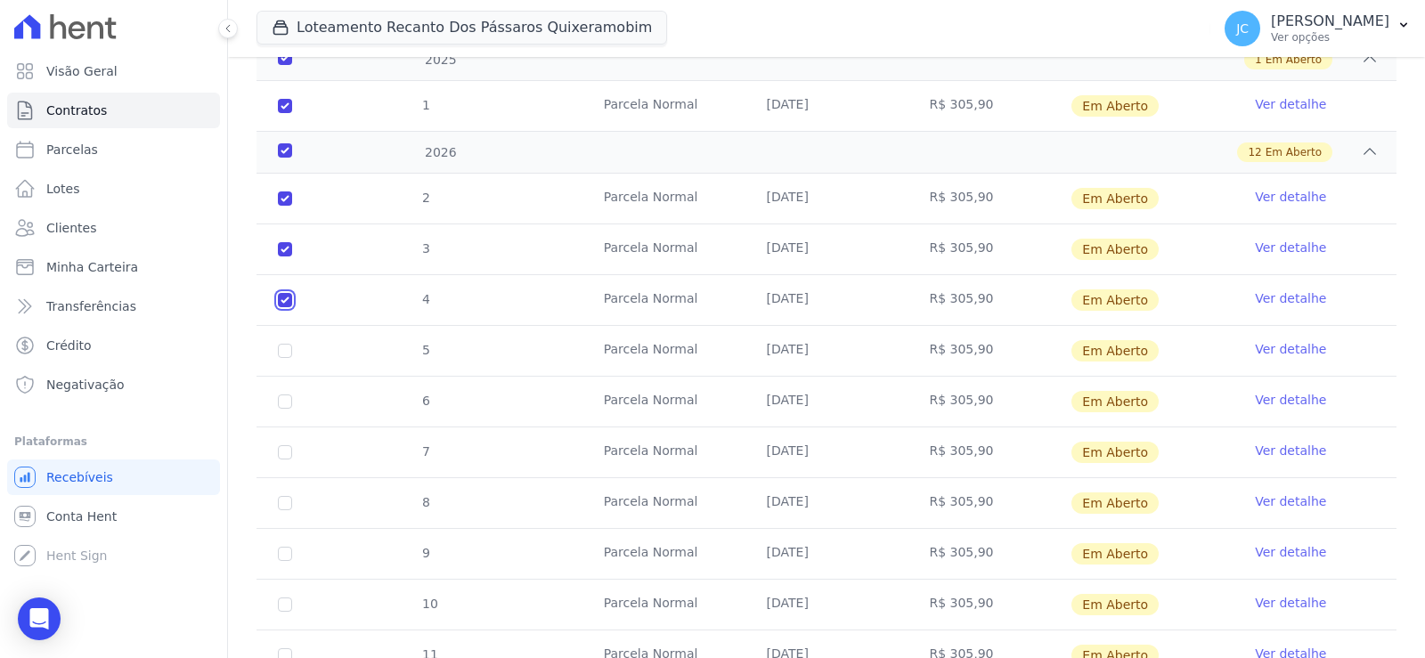
checkbox input "true"
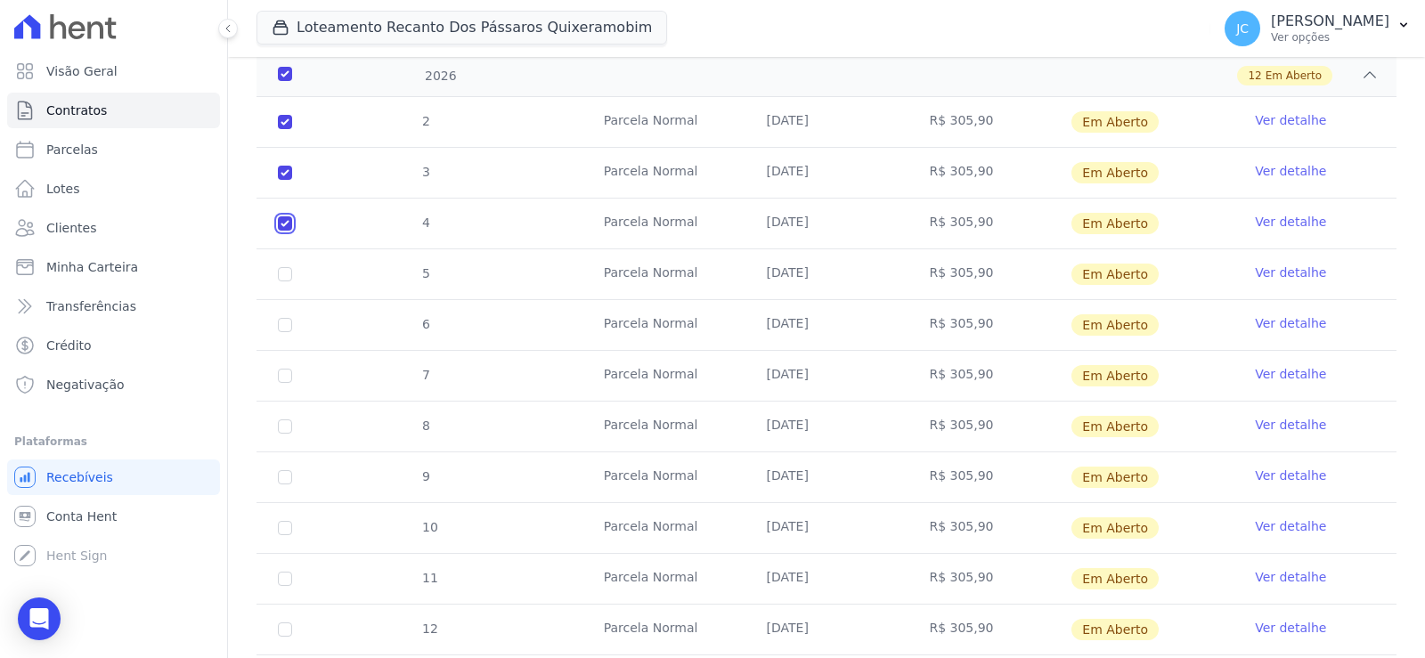
scroll to position [473, 0]
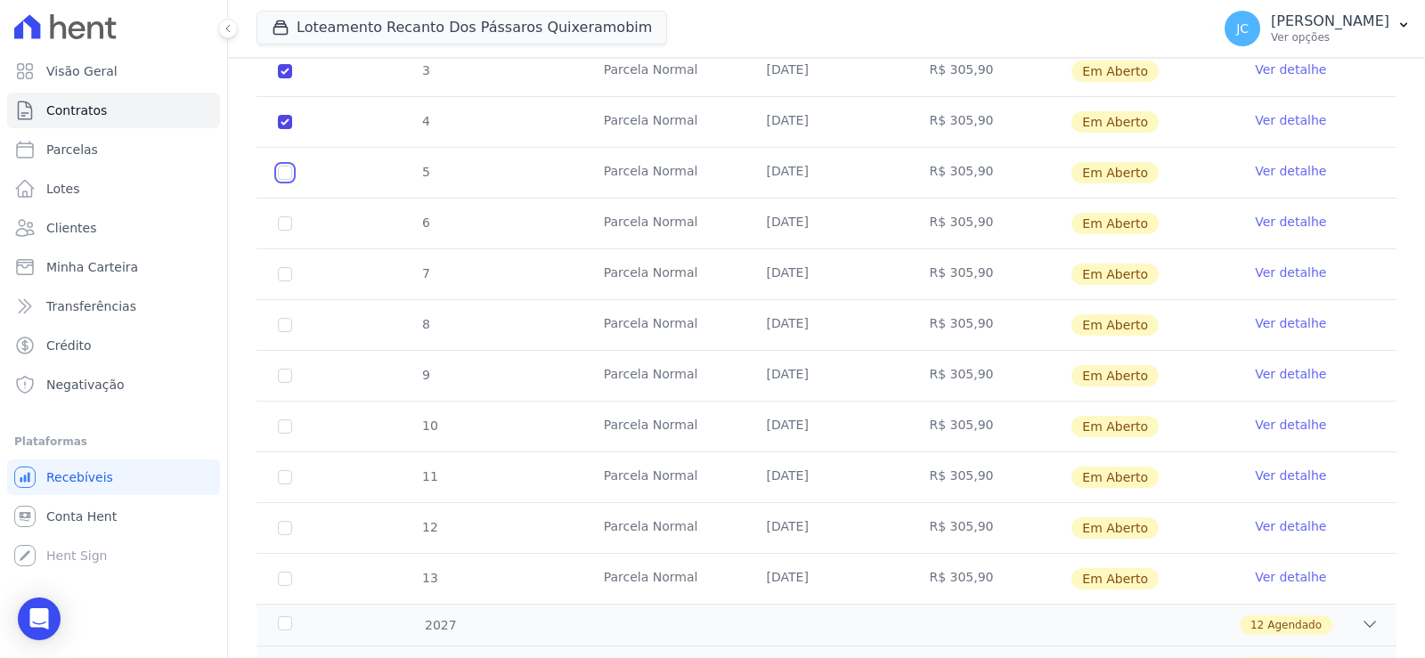
click at [292, 180] on input "checkbox" at bounding box center [285, 173] width 14 height 14
checkbox input "true"
click at [292, 231] on input "checkbox" at bounding box center [285, 223] width 14 height 14
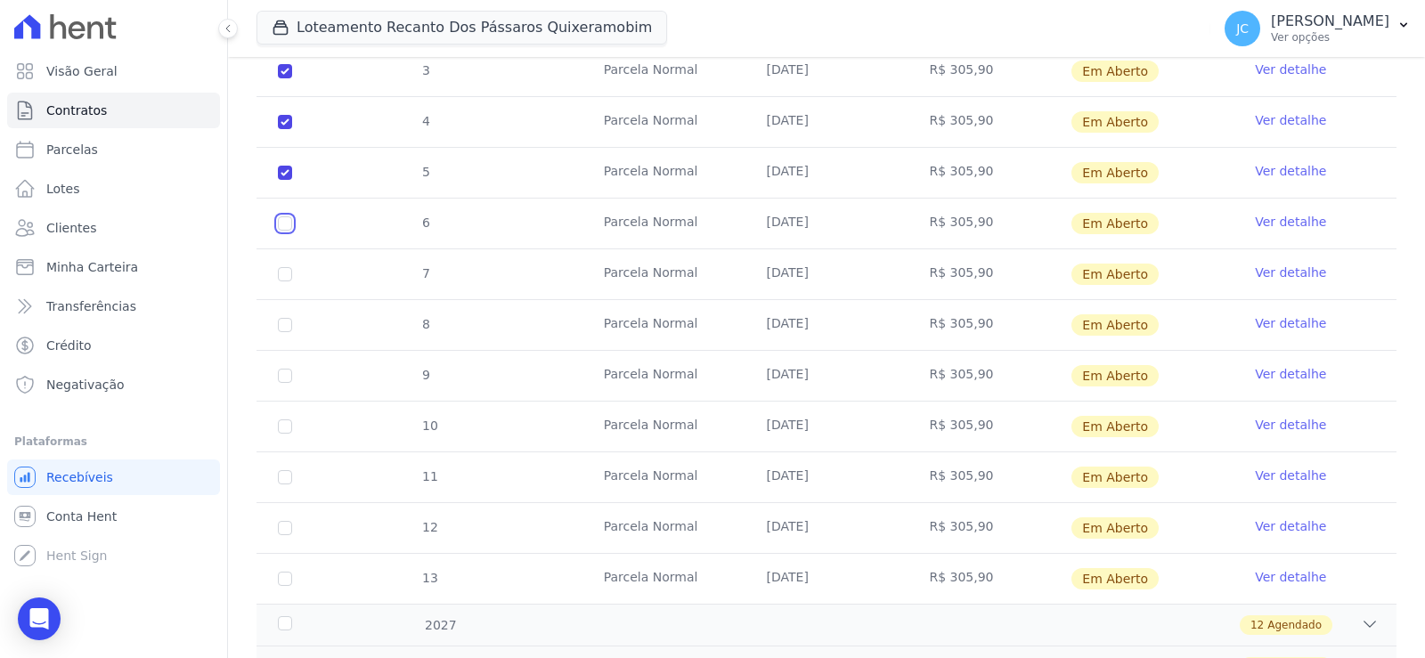
checkbox input "true"
click at [304, 299] on td "7" at bounding box center [284, 274] width 57 height 50
click at [292, 281] on input "checkbox" at bounding box center [285, 274] width 14 height 14
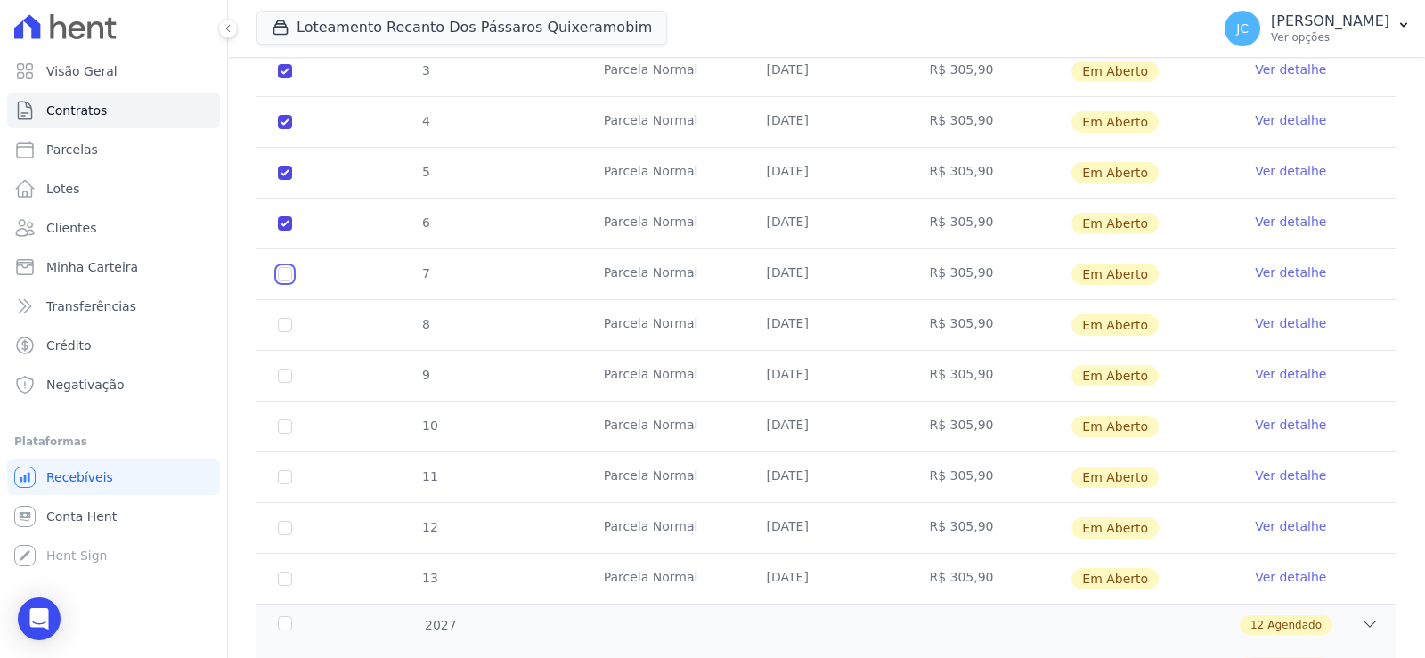
checkbox input "true"
click at [292, 332] on input "checkbox" at bounding box center [285, 325] width 14 height 14
checkbox input "true"
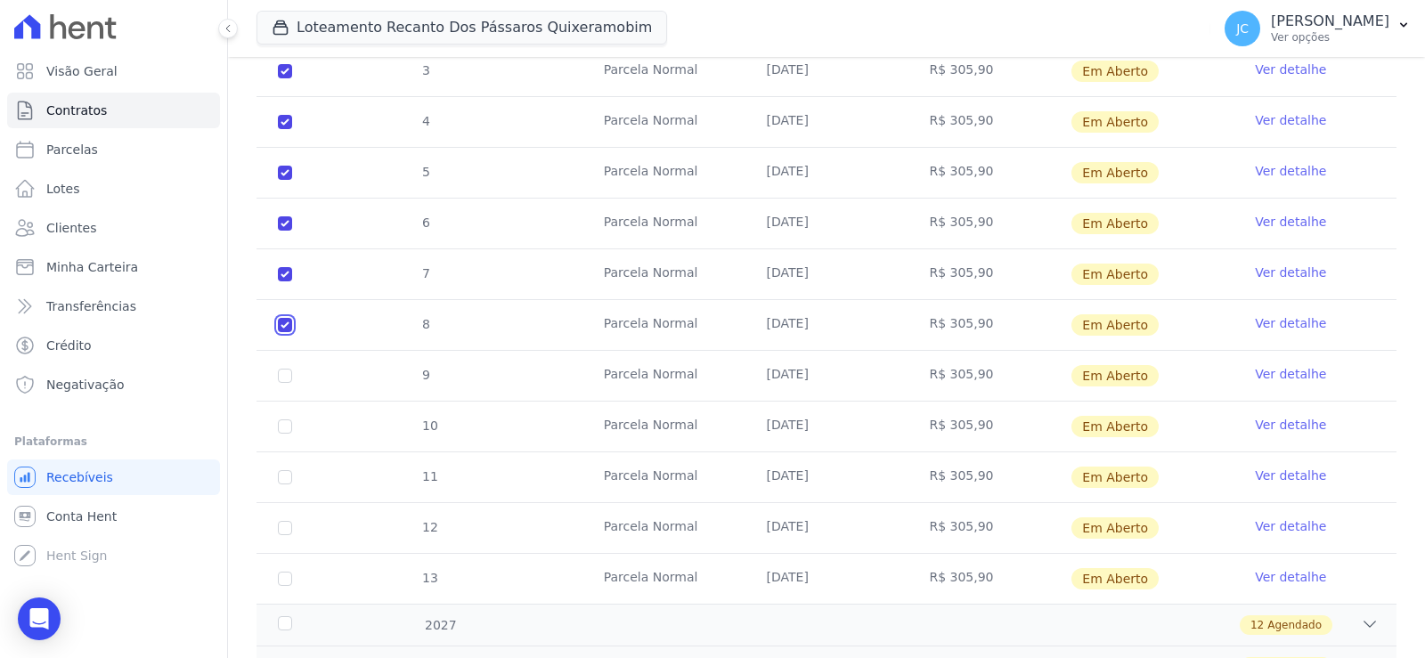
checkbox input "true"
click at [292, 383] on input "checkbox" at bounding box center [285, 376] width 14 height 14
checkbox input "true"
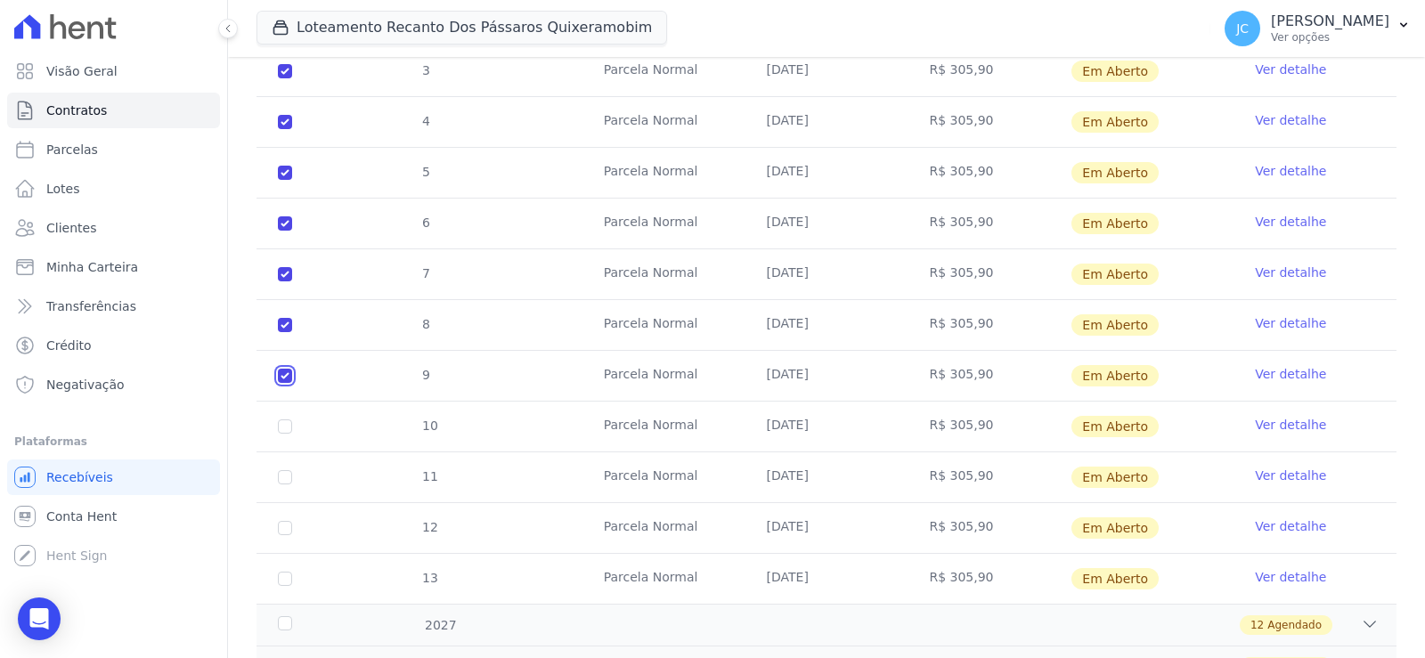
checkbox input "true"
click at [292, 434] on input "checkbox" at bounding box center [285, 426] width 14 height 14
checkbox input "true"
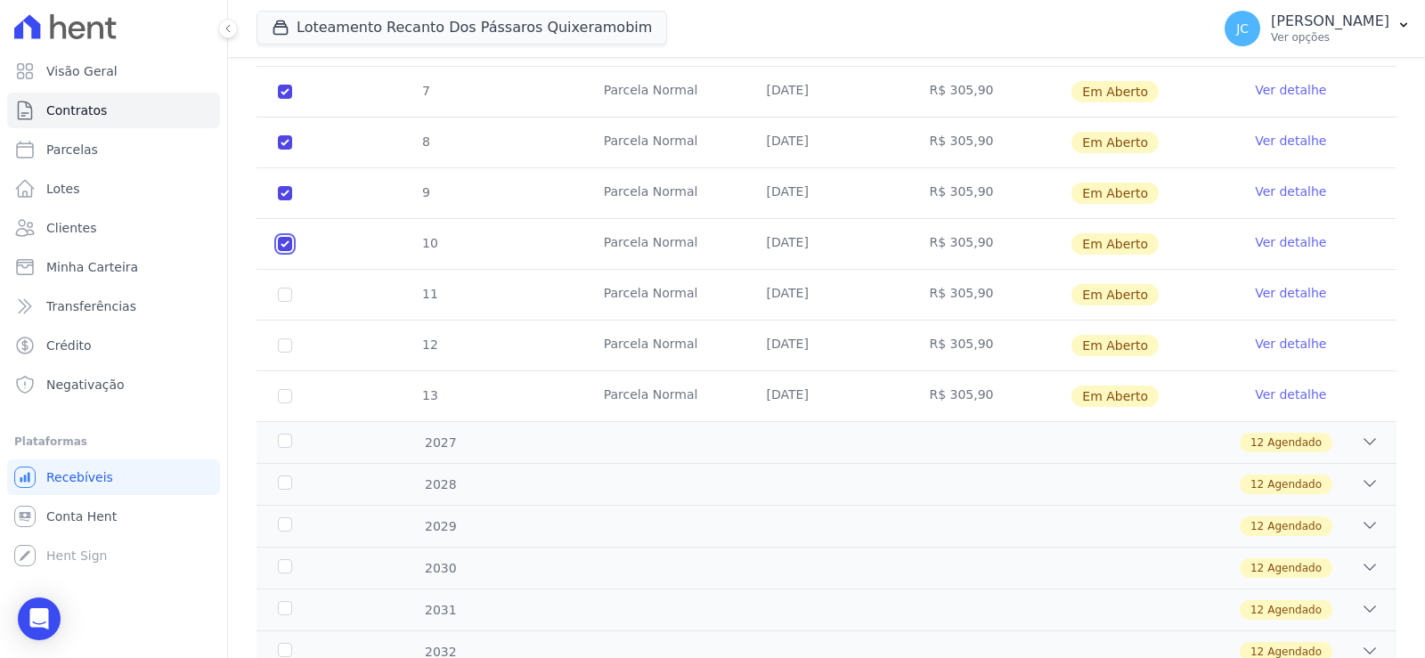
scroll to position [666, 0]
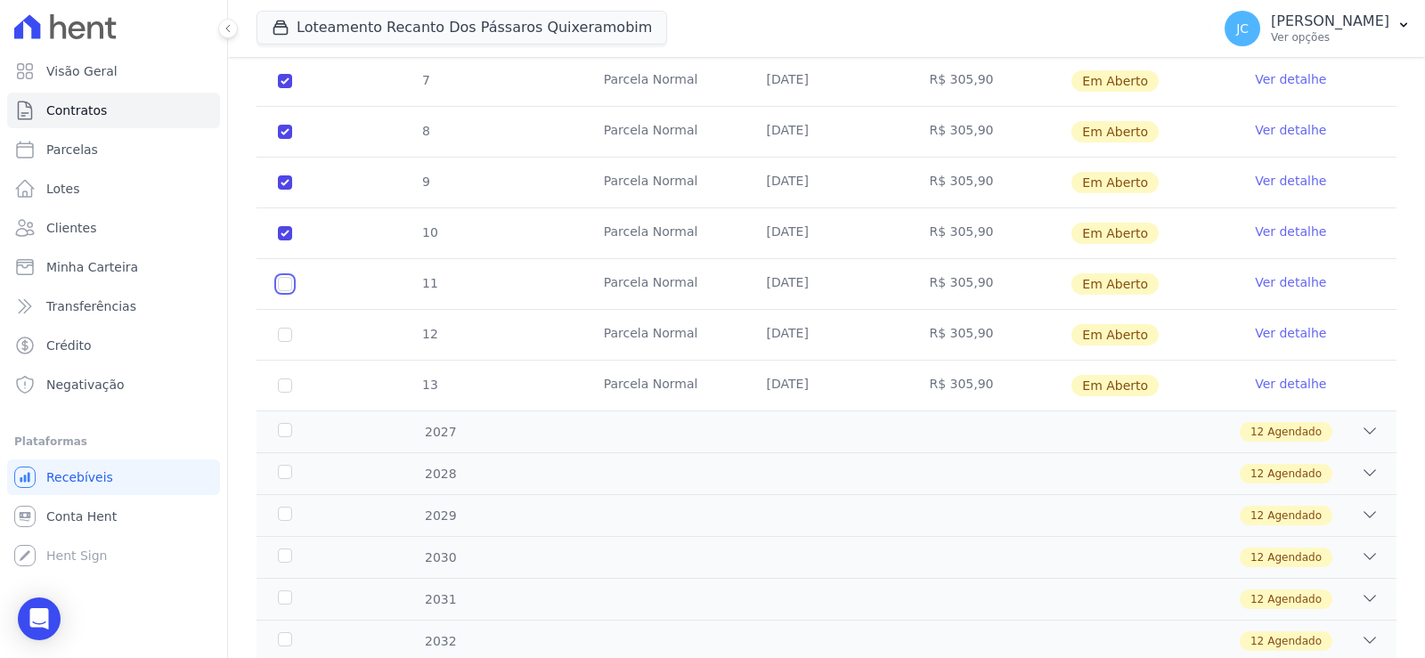
click at [292, 291] on input "checkbox" at bounding box center [285, 284] width 14 height 14
checkbox input "true"
click at [292, 342] on input "checkbox" at bounding box center [285, 335] width 14 height 14
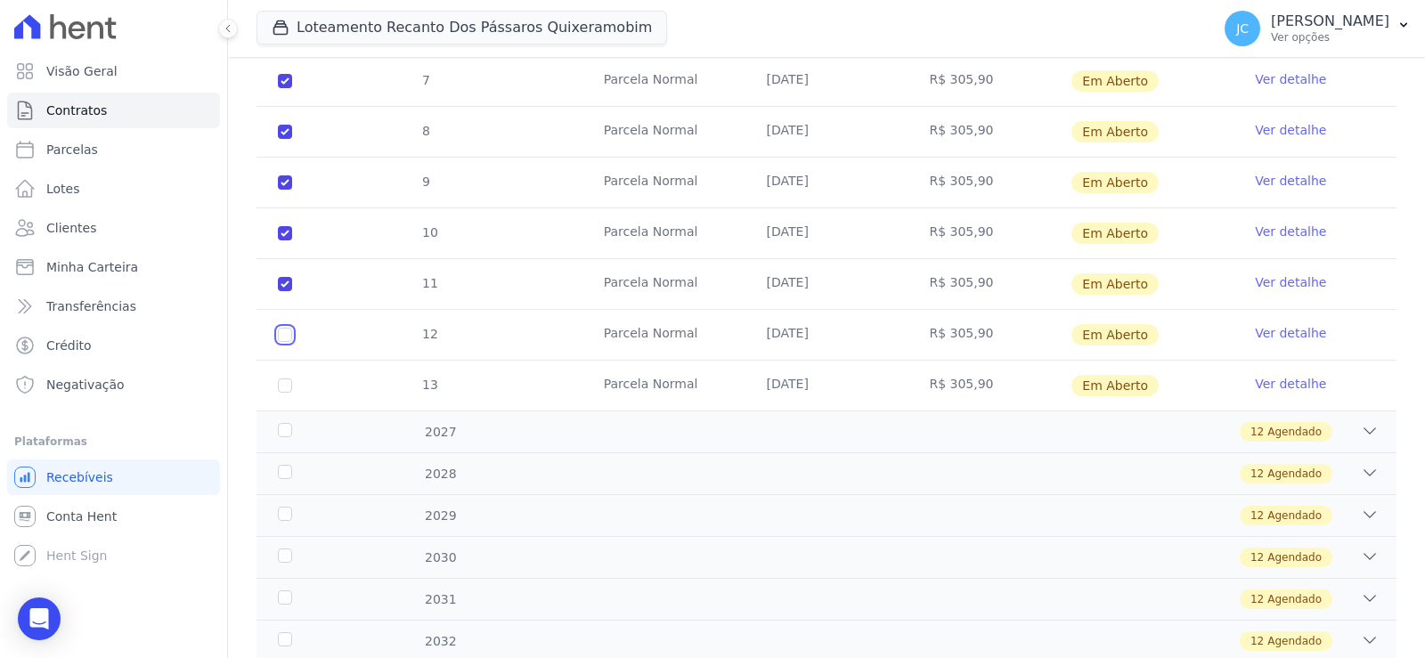
checkbox input "true"
click at [292, 393] on input "checkbox" at bounding box center [285, 385] width 14 height 14
checkbox input "true"
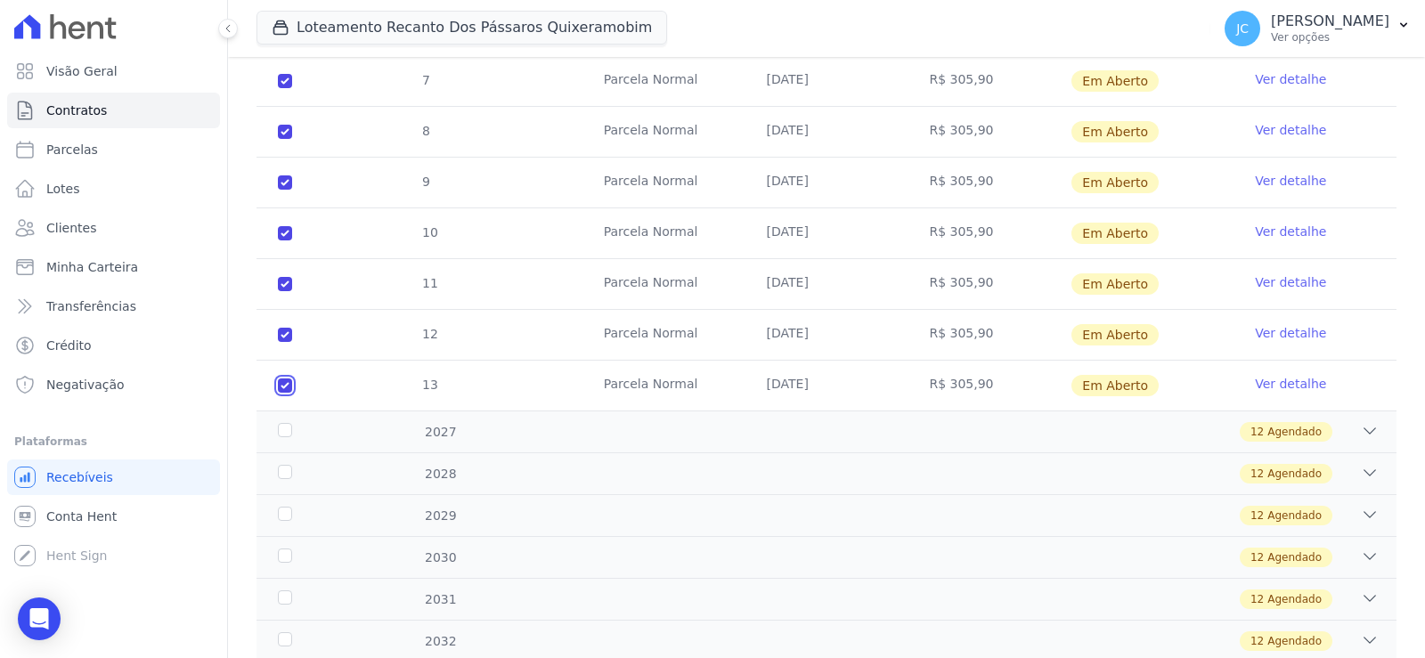
checkbox input "true"
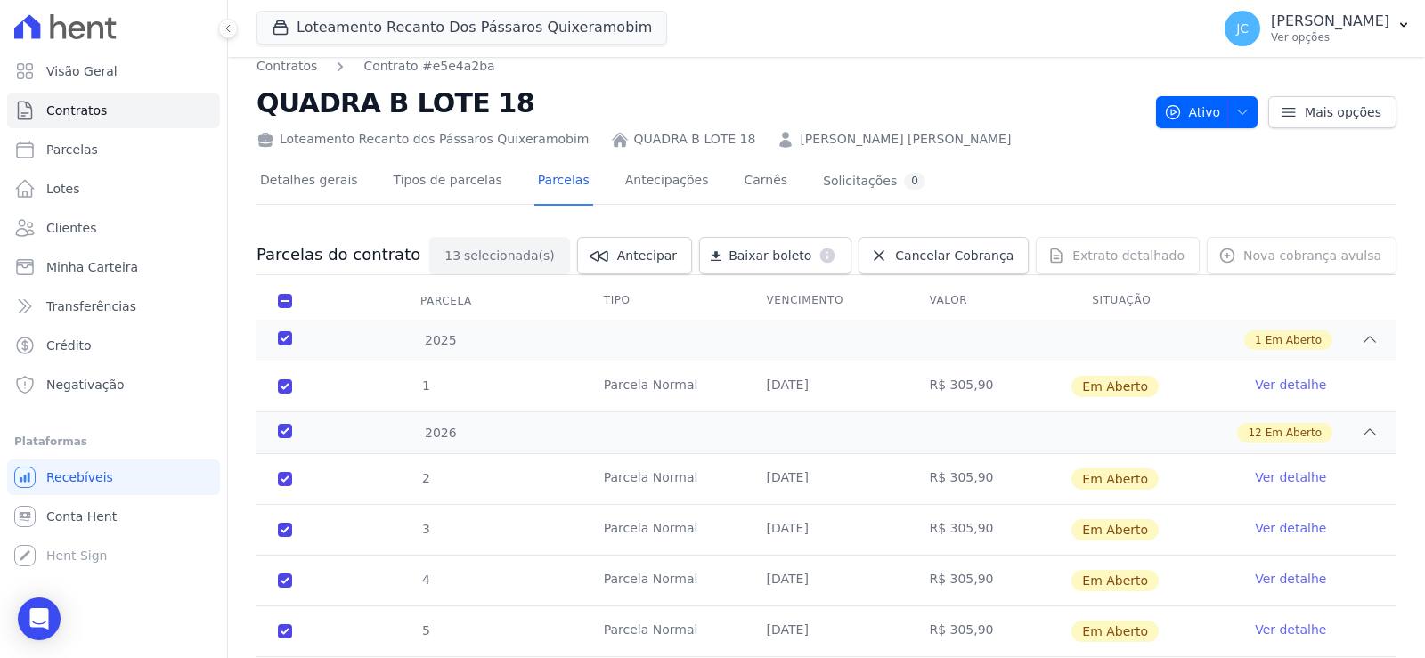
scroll to position [0, 0]
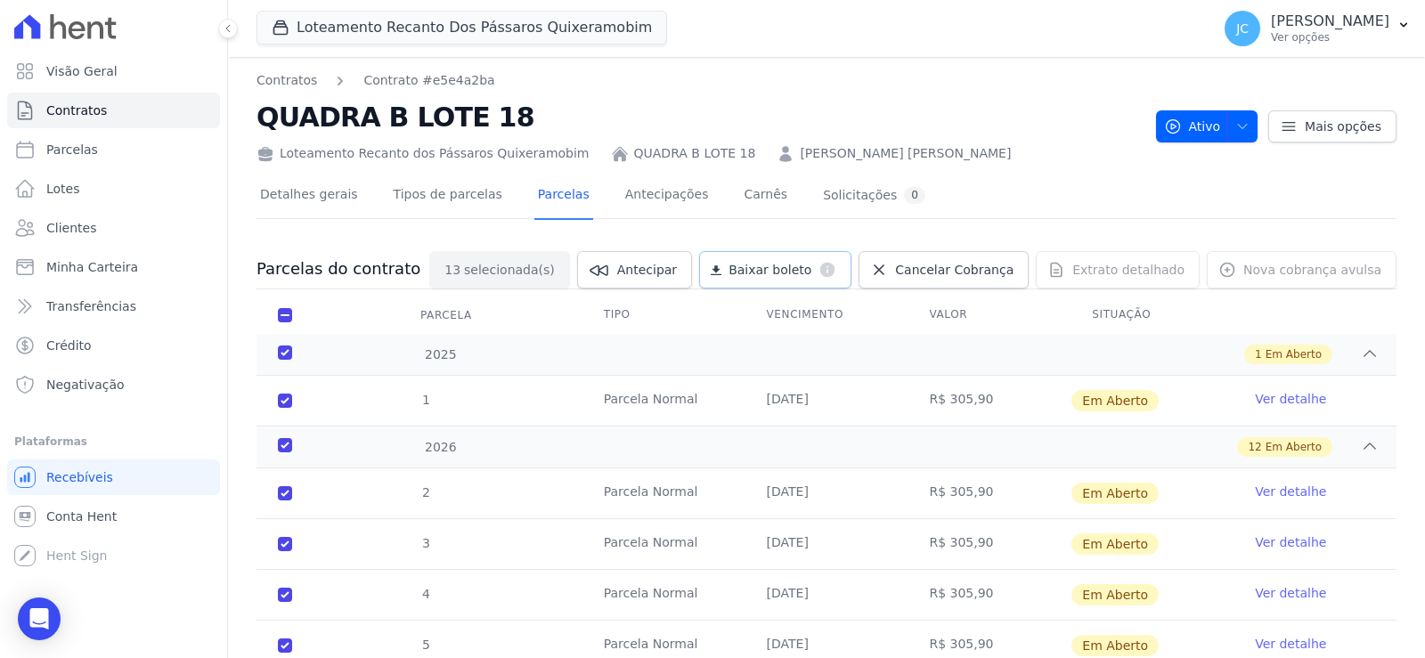
click at [751, 279] on span "Baixar boleto" at bounding box center [769, 270] width 83 height 18
